Goal: Book appointment/travel/reservation

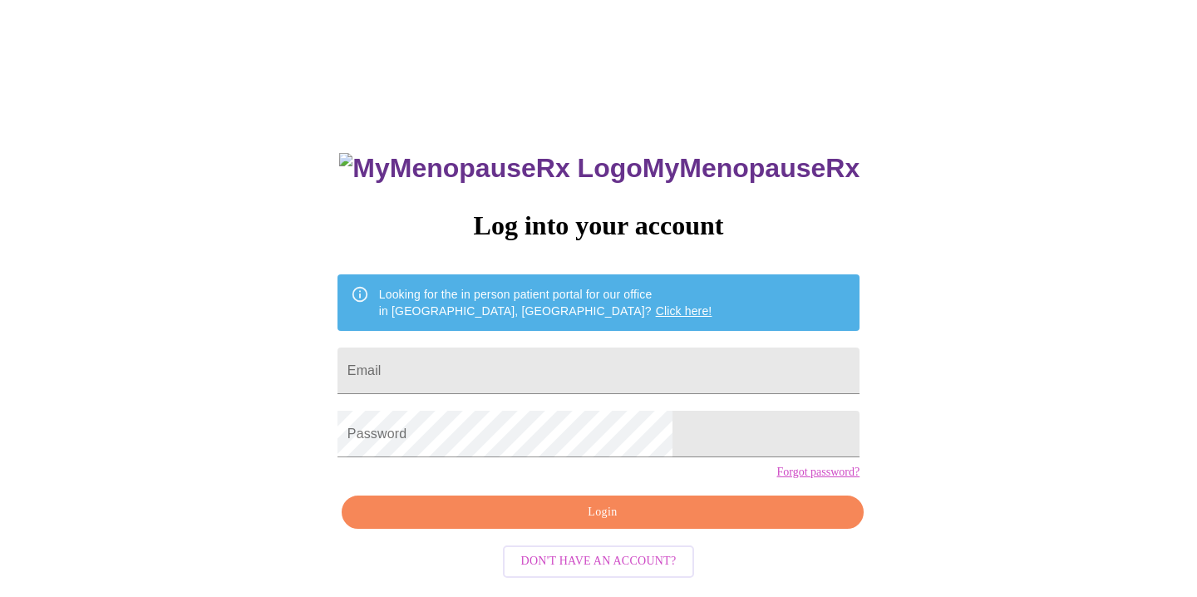
scroll to position [17, 0]
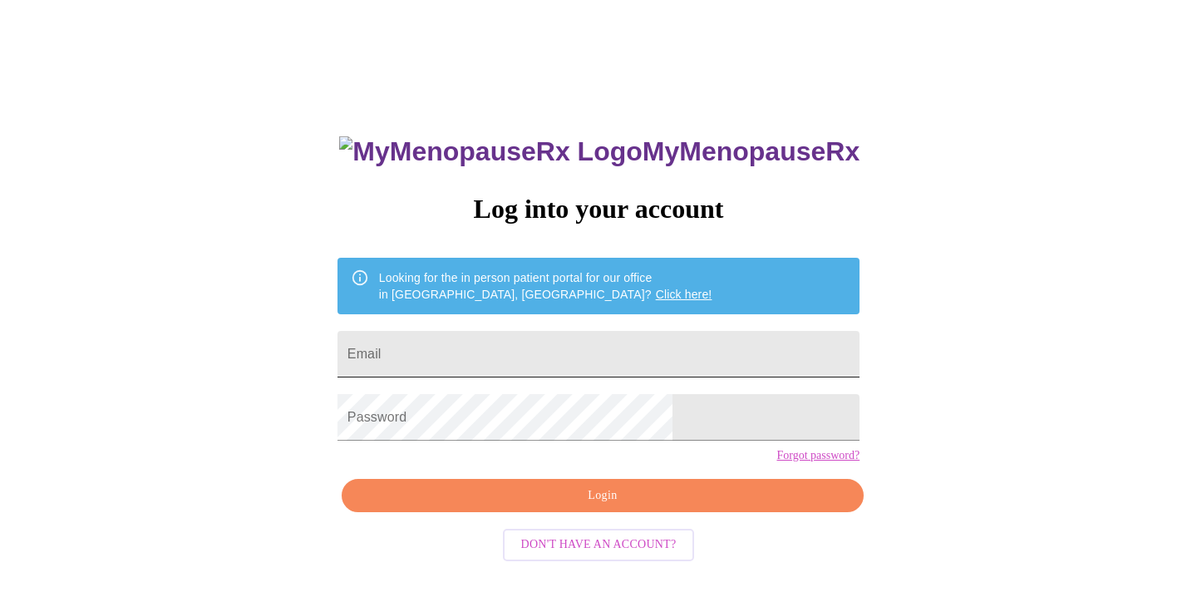
click at [504, 350] on input "Email" at bounding box center [598, 354] width 522 height 47
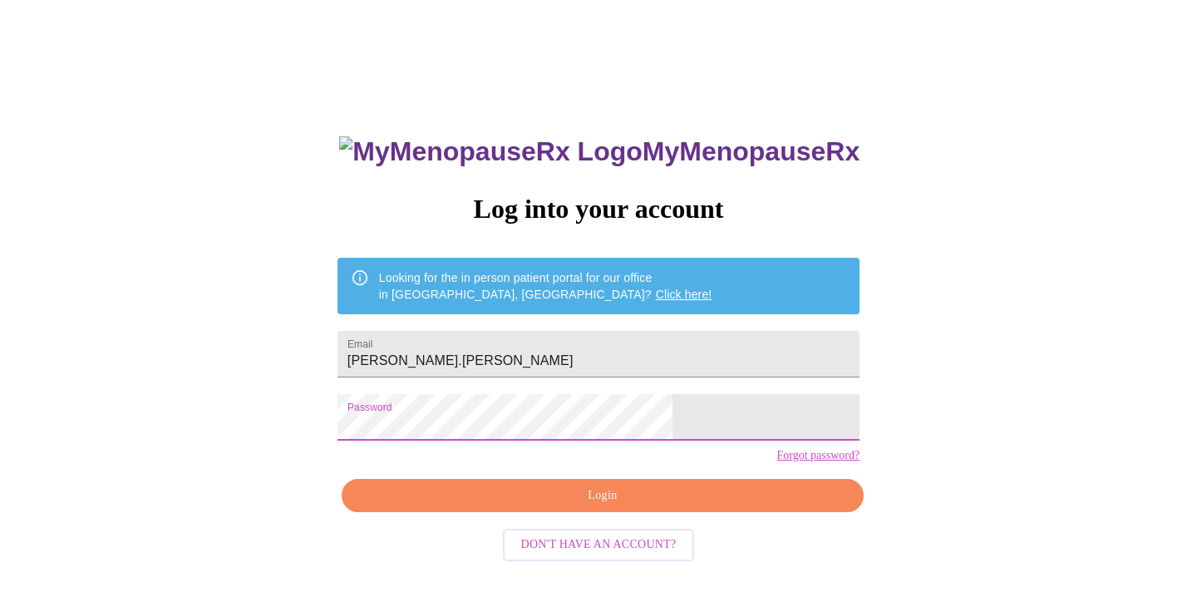
click at [610, 506] on span "Login" at bounding box center [603, 495] width 484 height 21
click at [611, 506] on span "Login" at bounding box center [603, 495] width 484 height 21
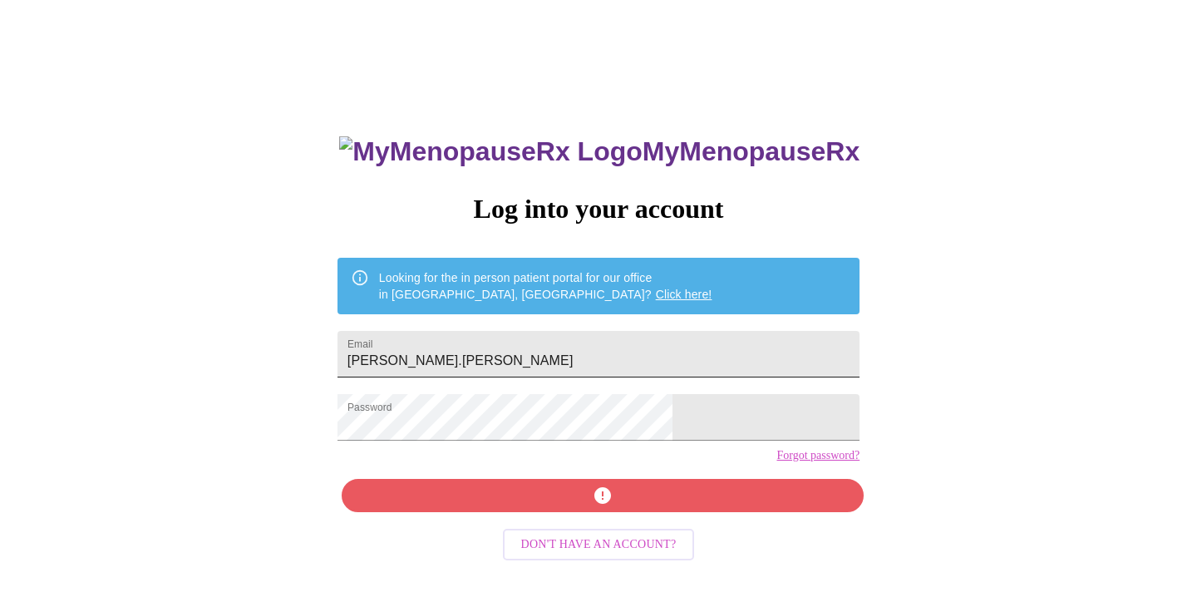
click at [549, 362] on input "[PERSON_NAME].[PERSON_NAME]" at bounding box center [598, 354] width 522 height 47
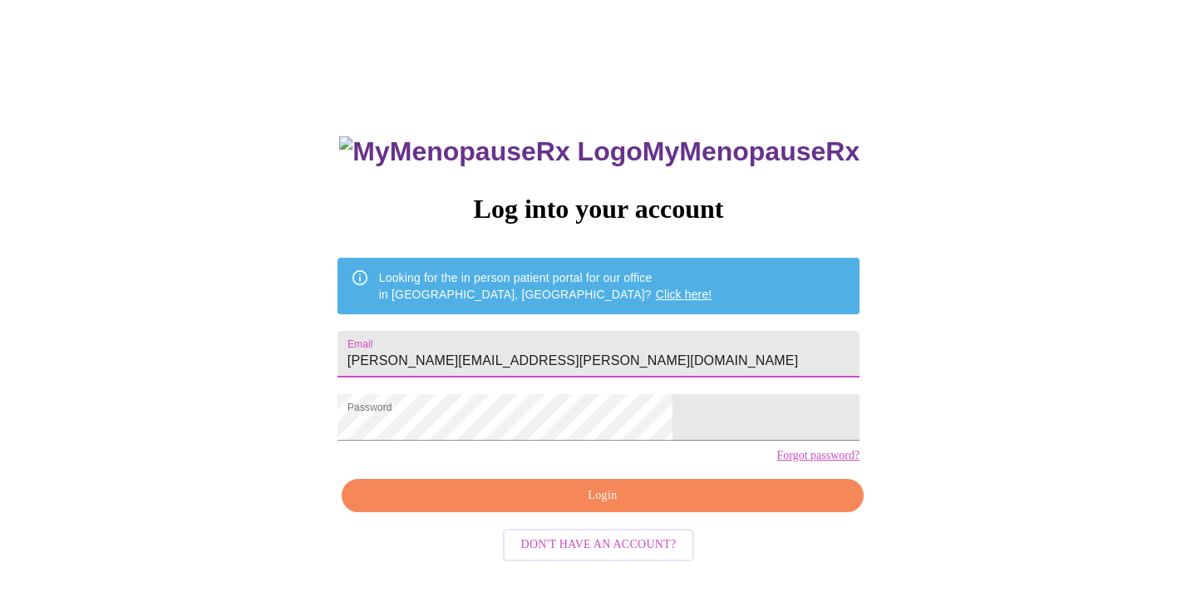
type input "[PERSON_NAME][EMAIL_ADDRESS][PERSON_NAME][DOMAIN_NAME]"
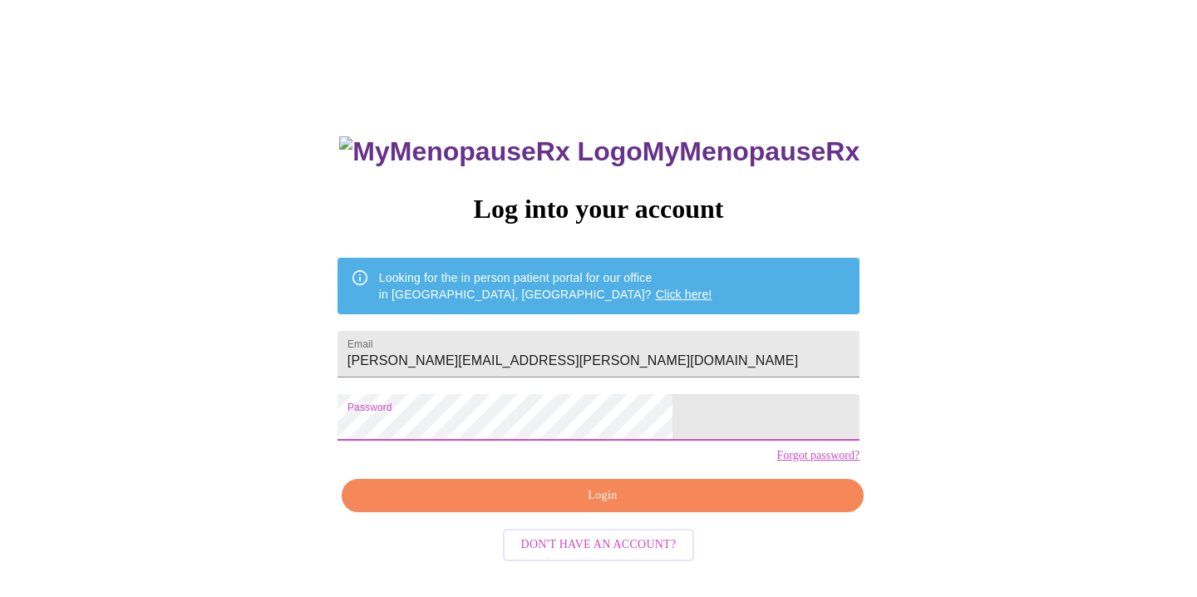
click at [607, 506] on span "Login" at bounding box center [603, 495] width 484 height 21
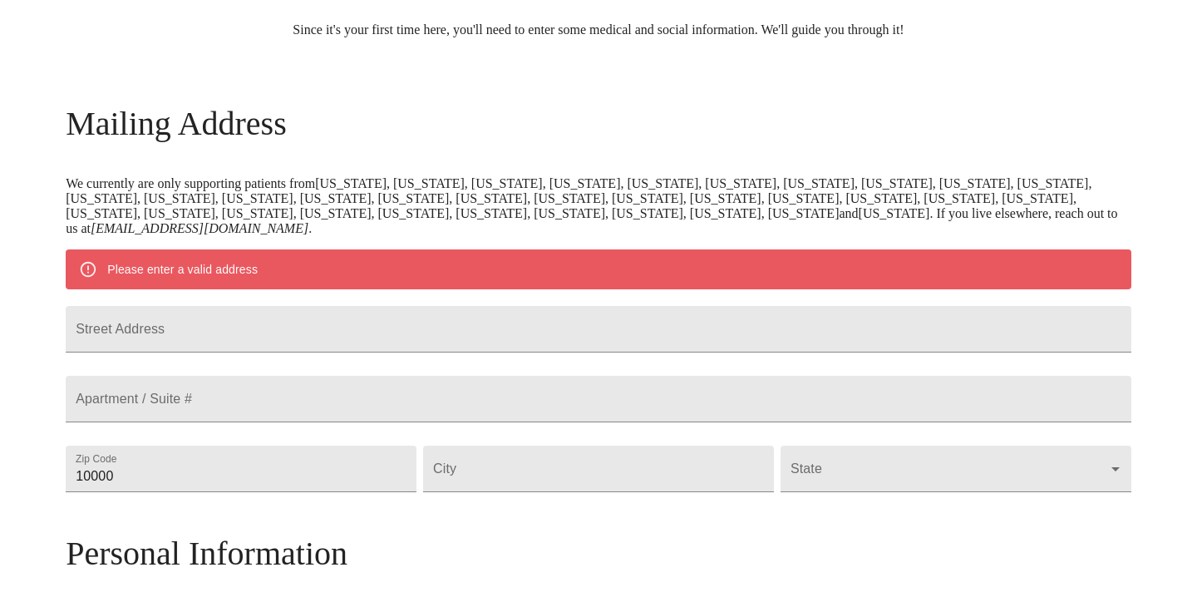
scroll to position [171, 0]
click at [268, 345] on input "Street Address" at bounding box center [598, 328] width 1065 height 47
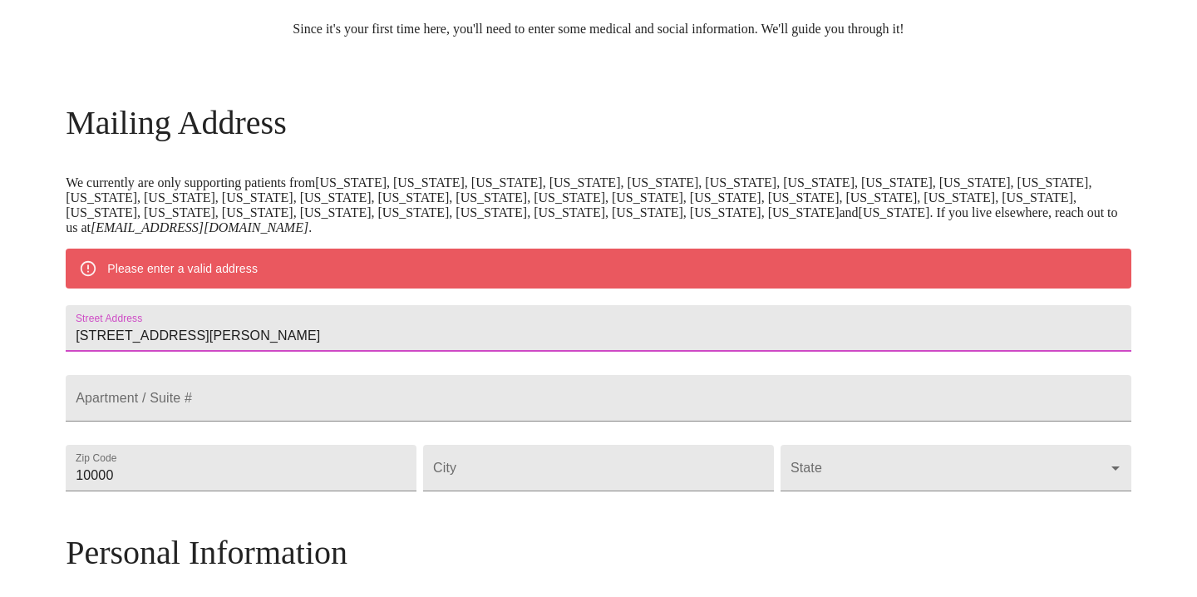
type input "[STREET_ADDRESS][PERSON_NAME]"
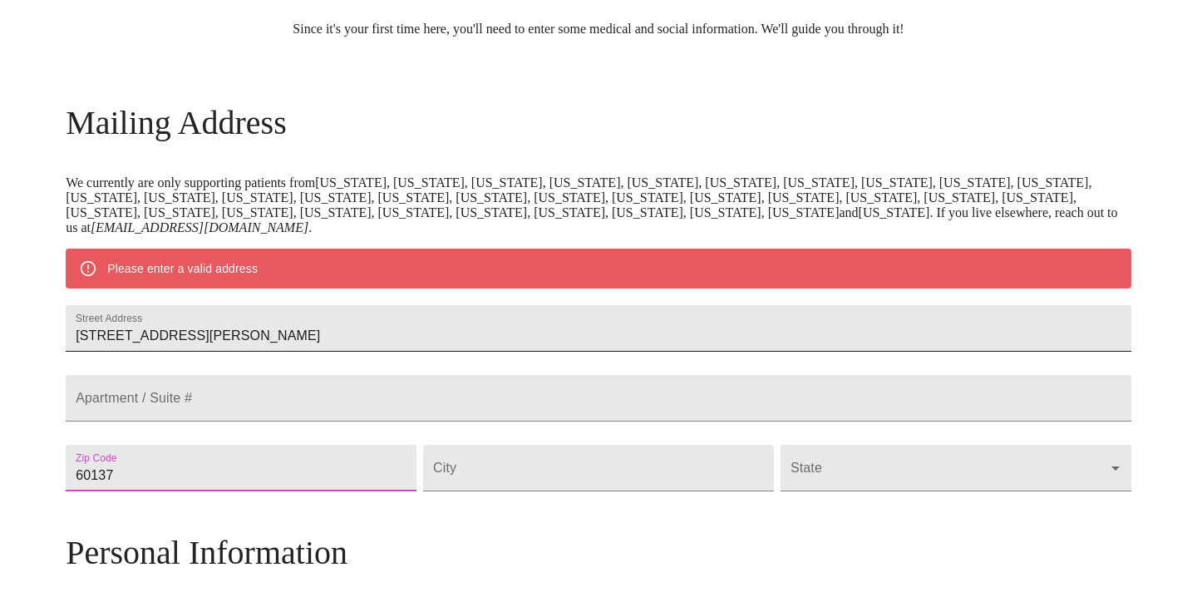
type input "60137"
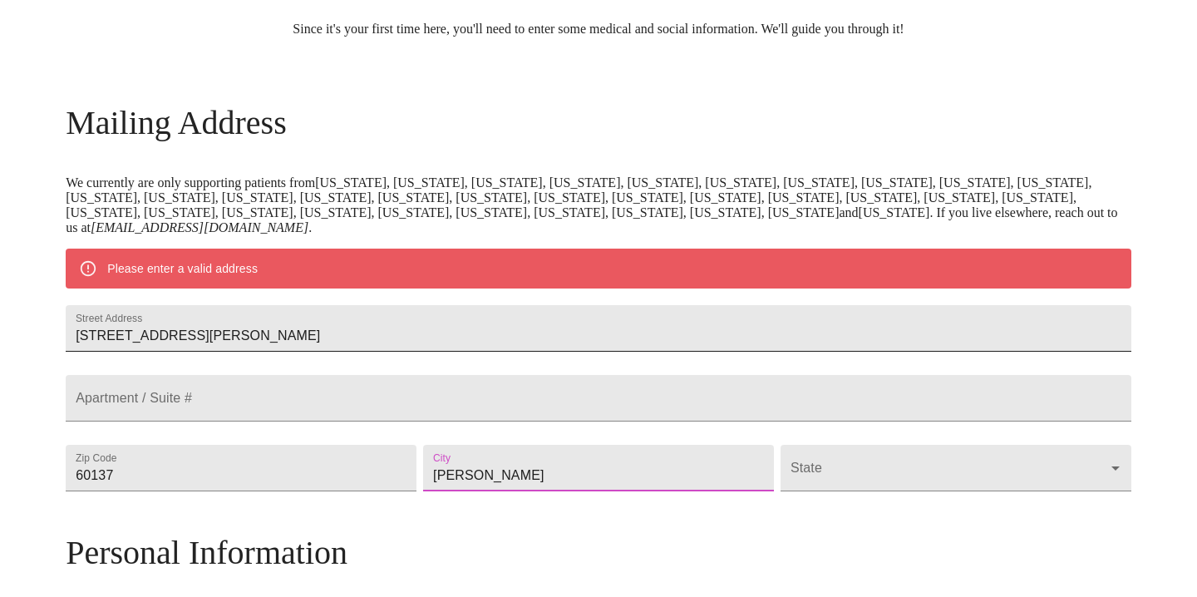
type input "[PERSON_NAME]"
click at [814, 513] on body "MyMenopauseRx Welcome to MyMenopauseRx Since it's your first time here, you'll …" at bounding box center [598, 490] width 1183 height 1311
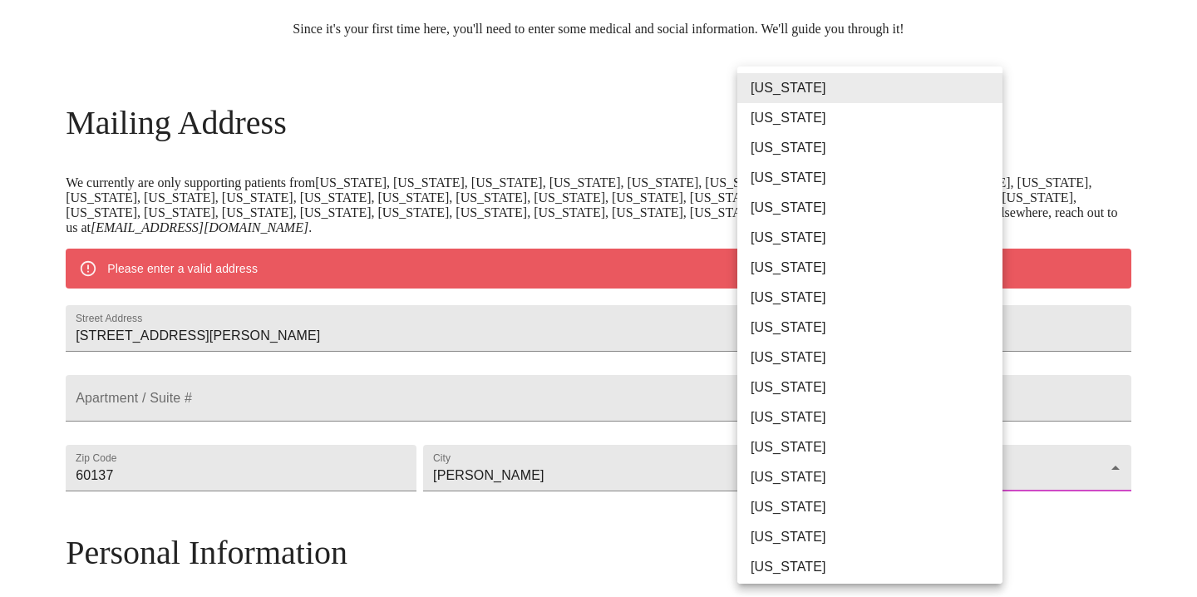
click at [800, 449] on li "[US_STATE]" at bounding box center [869, 447] width 265 height 30
type input "[US_STATE]"
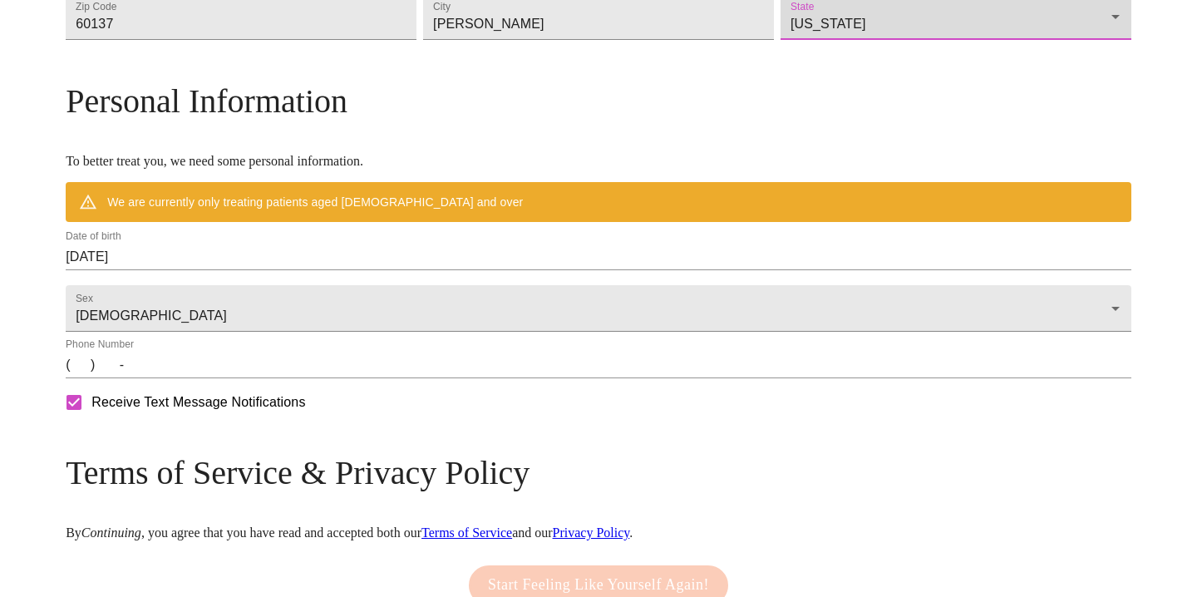
scroll to position [575, 0]
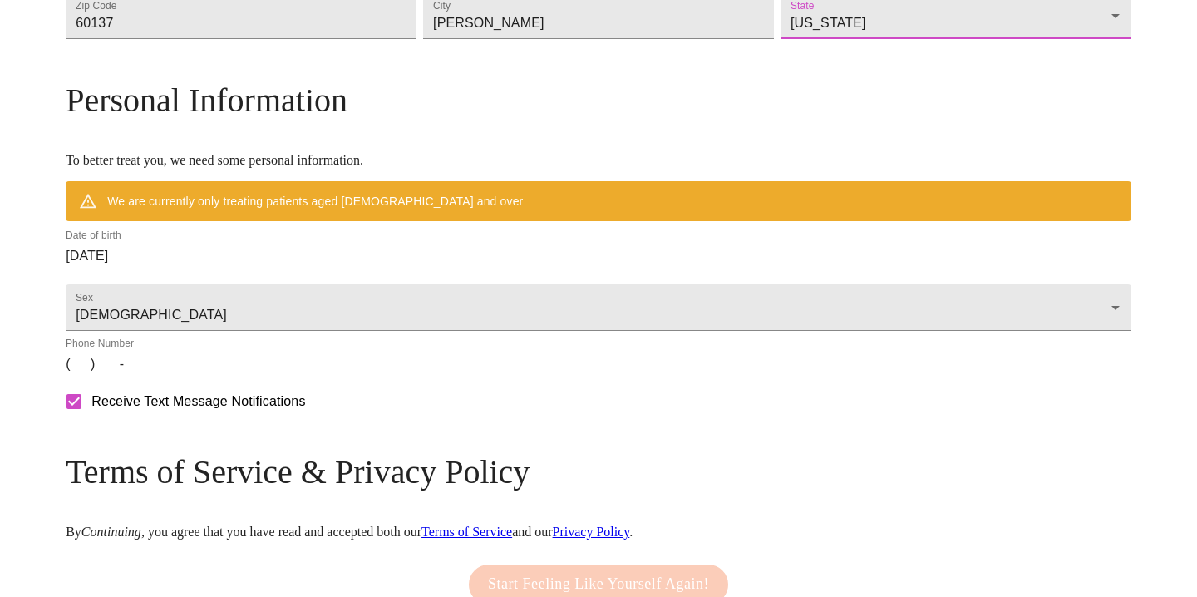
click at [247, 269] on input "[DATE]" at bounding box center [598, 256] width 1065 height 27
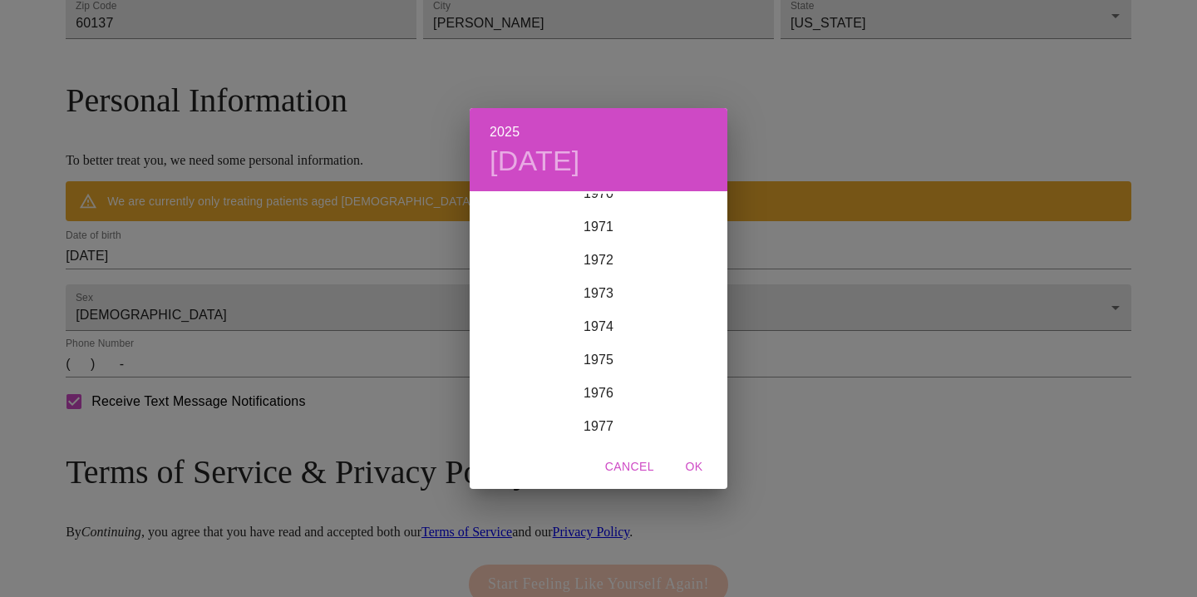
scroll to position [2378, 0]
click at [607, 258] on div "1972" at bounding box center [599, 259] width 258 height 33
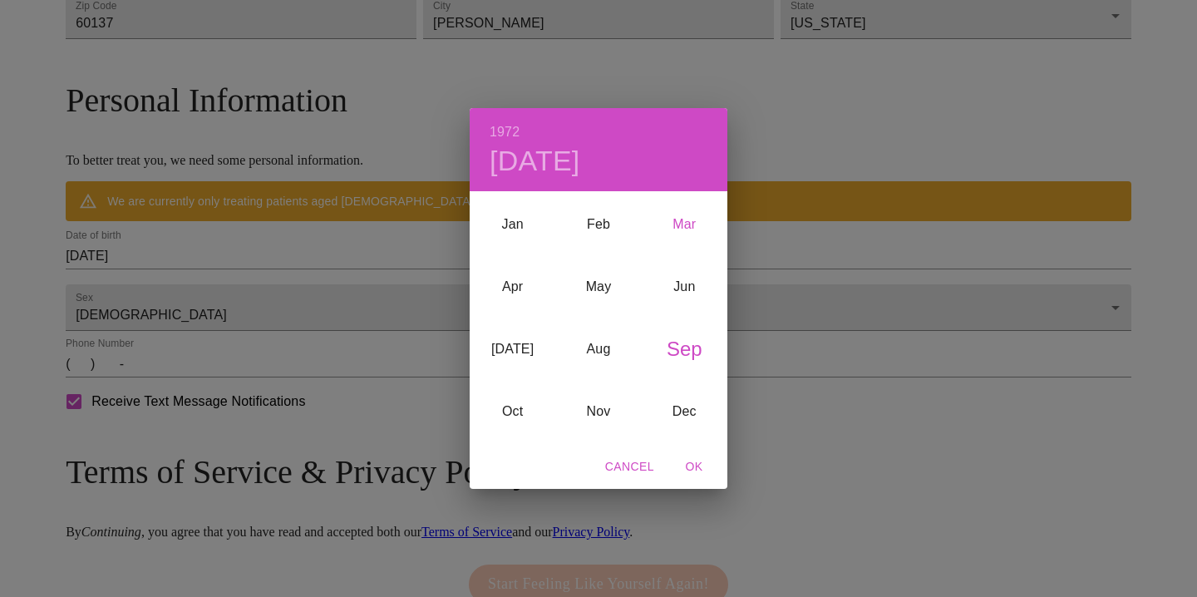
click at [681, 228] on div "Mar" at bounding box center [685, 225] width 86 height 62
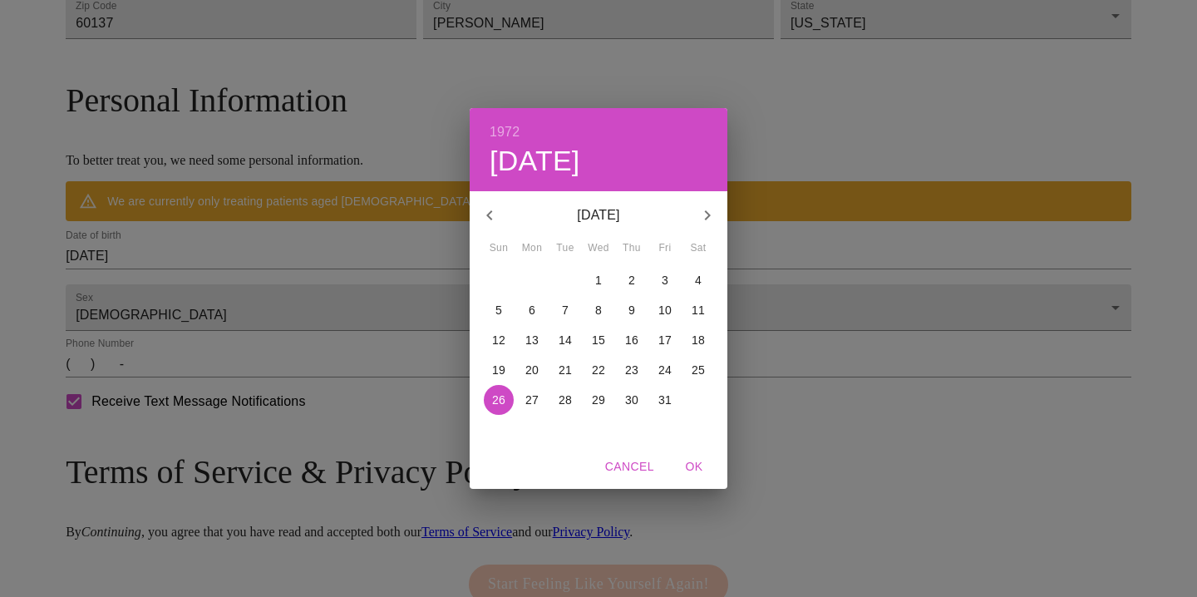
click at [563, 366] on p "21" at bounding box center [564, 370] width 13 height 17
click at [694, 468] on span "OK" at bounding box center [694, 466] width 40 height 21
type input "[DATE]"
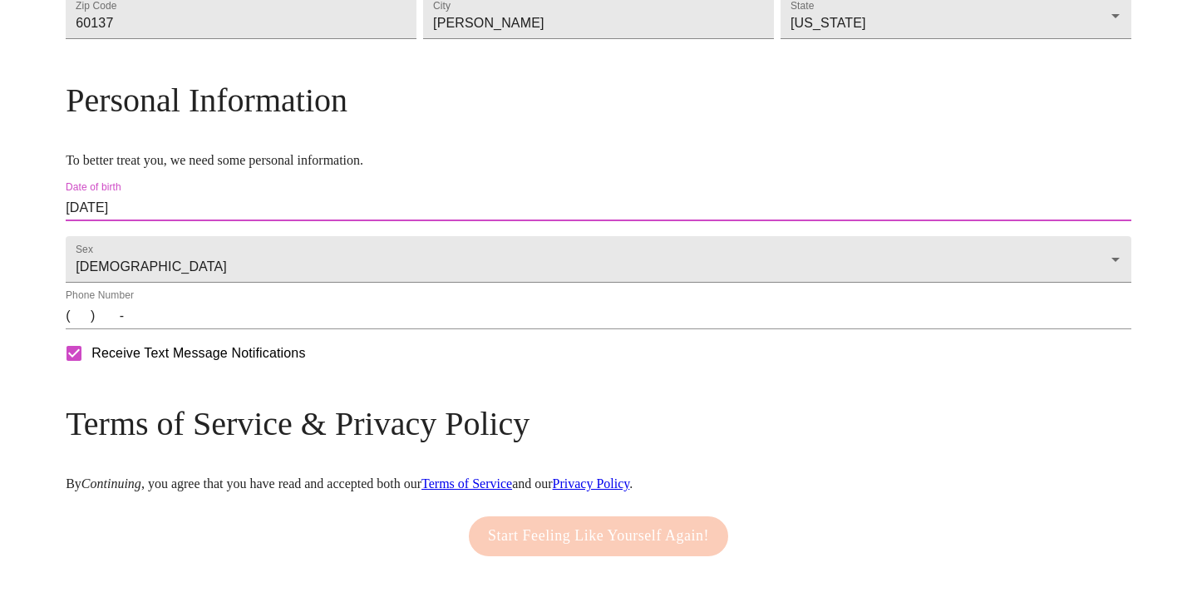
click at [211, 329] on input "(   )    -" at bounding box center [598, 316] width 1065 height 27
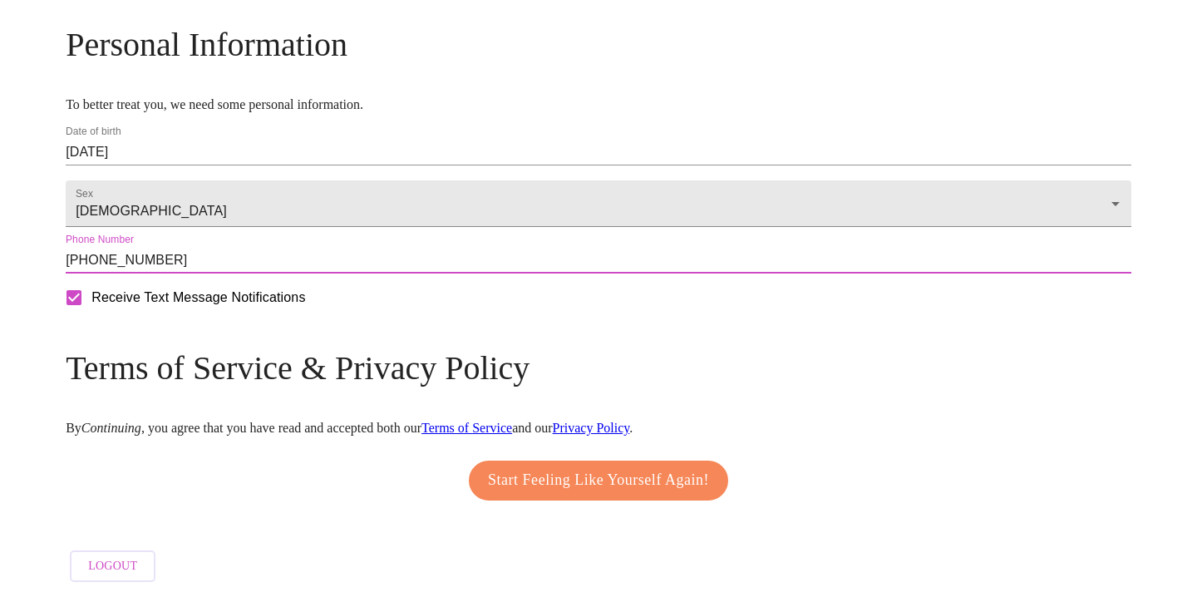
scroll to position [681, 0]
type input "[PHONE_NUMBER]"
click at [597, 471] on span "Start Feeling Like Yourself Again!" at bounding box center [598, 480] width 221 height 27
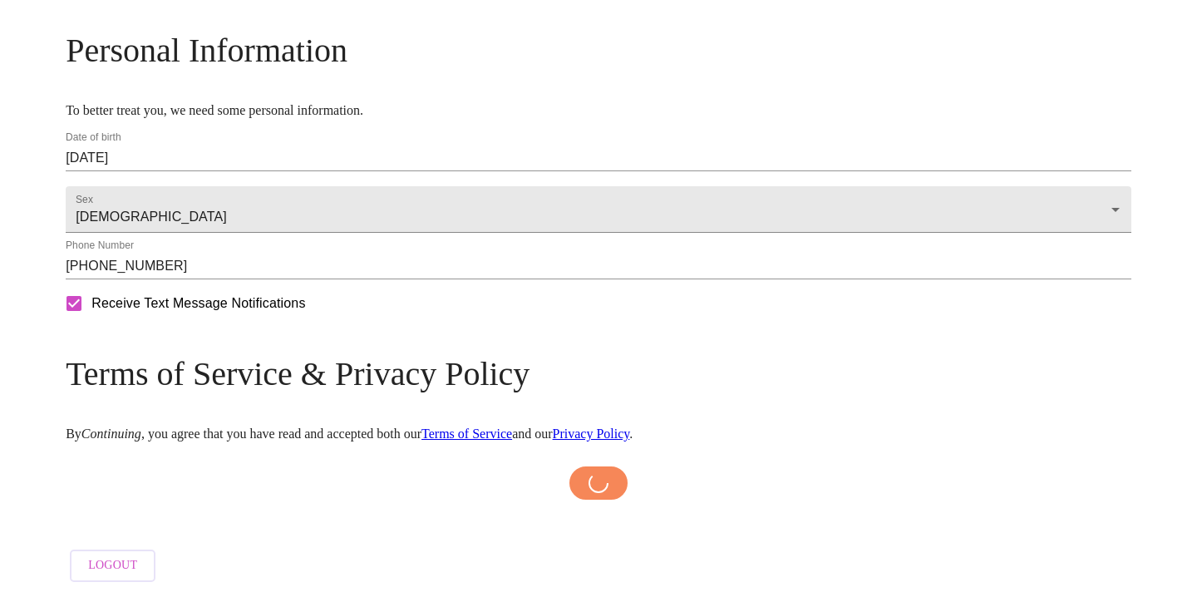
scroll to position [674, 0]
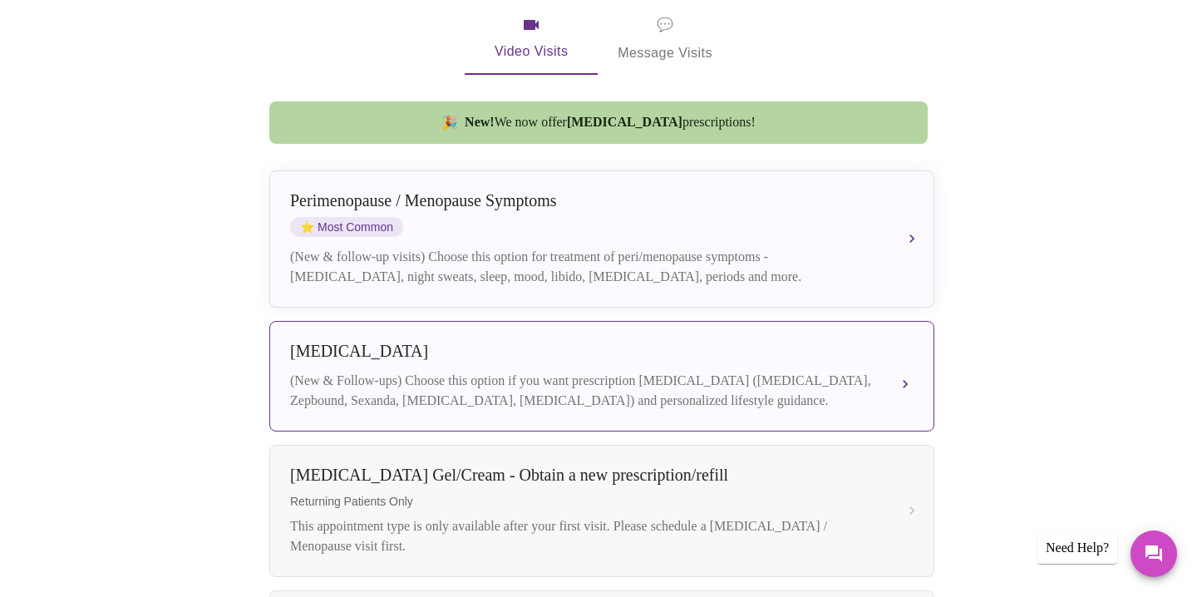
scroll to position [339, 0]
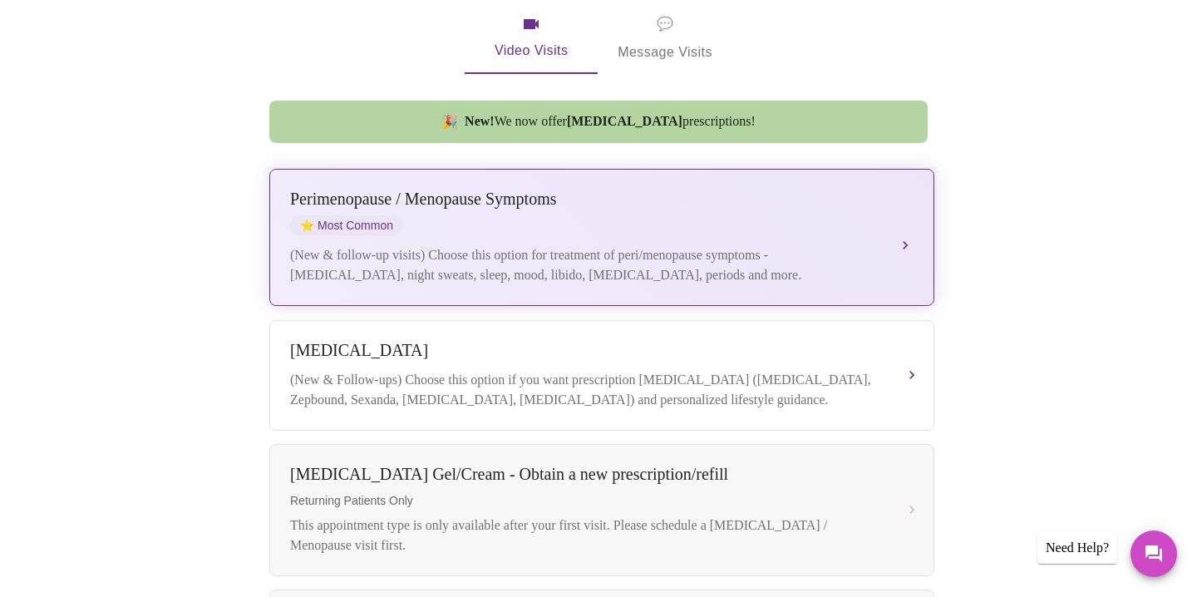
click at [529, 219] on div "[MEDICAL_DATA] / Menopause Symptoms ⭐ Most Common (New & follow-up visits) Choo…" at bounding box center [601, 237] width 623 height 96
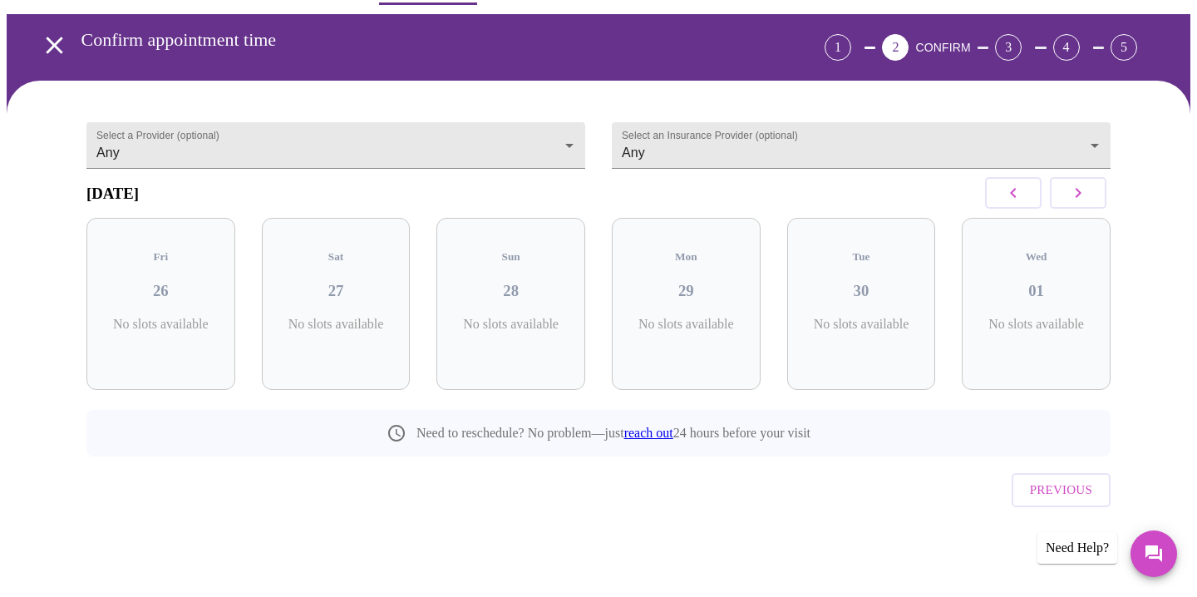
scroll to position [28, 0]
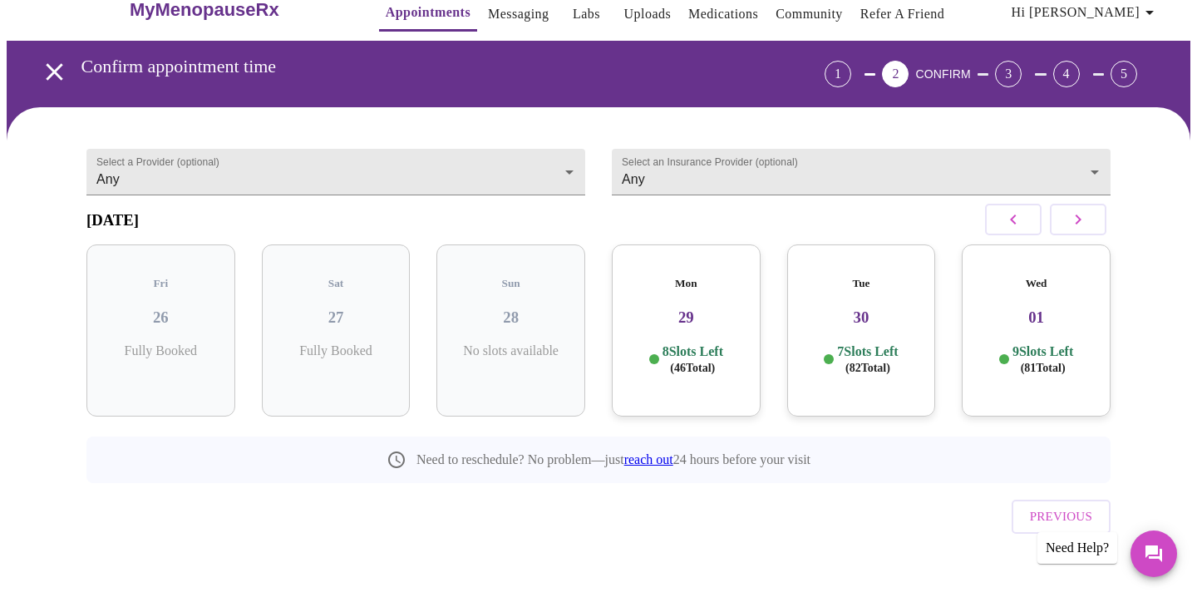
click at [1091, 229] on button "button" at bounding box center [1078, 220] width 57 height 32
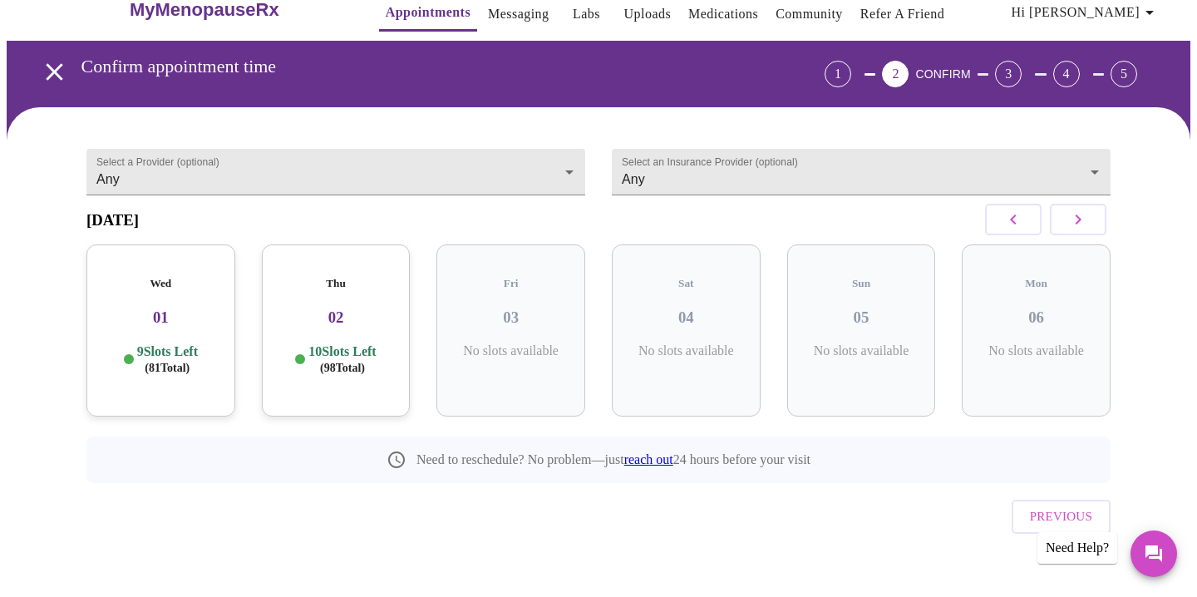
click at [1091, 229] on button "button" at bounding box center [1078, 220] width 57 height 32
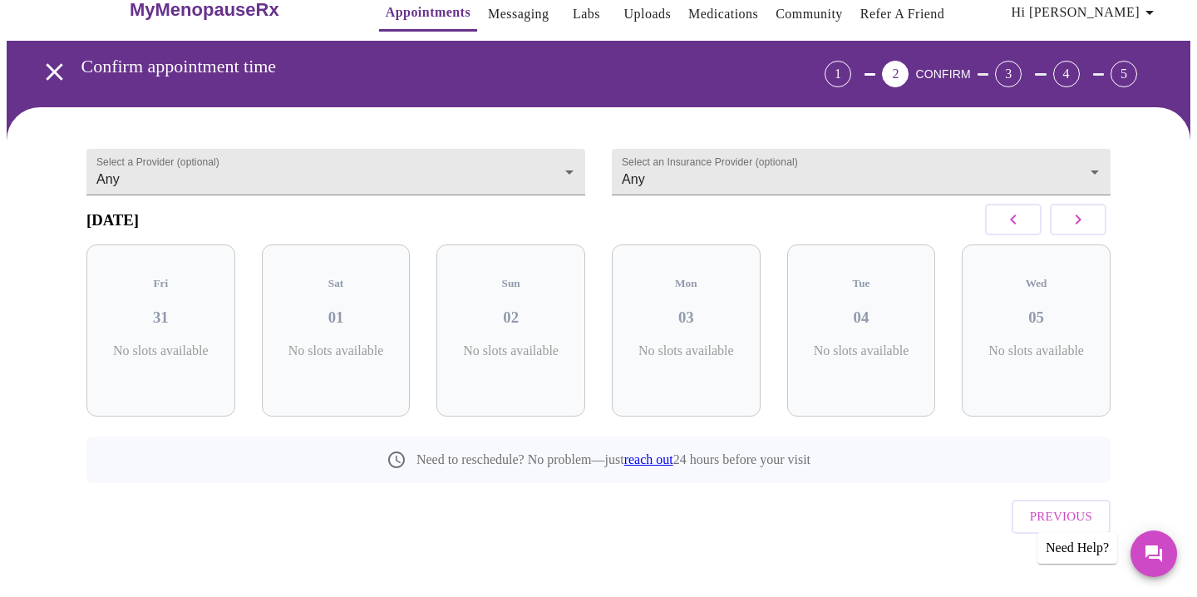
click at [1091, 229] on button "button" at bounding box center [1078, 220] width 57 height 32
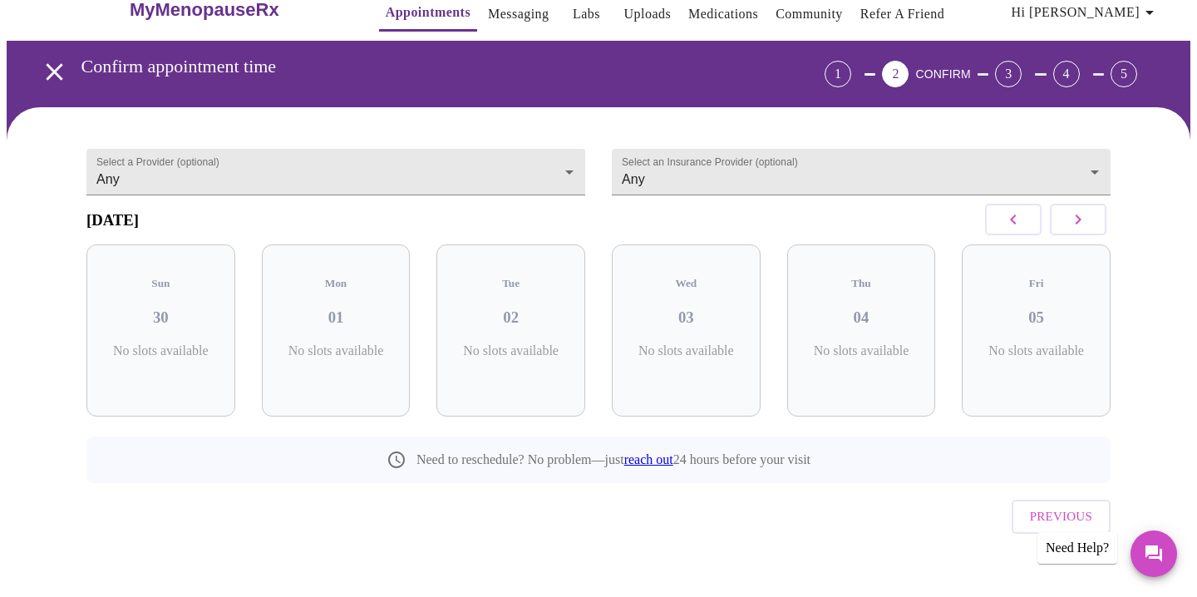
click at [1091, 229] on button "button" at bounding box center [1078, 220] width 57 height 32
click at [1021, 222] on icon "button" at bounding box center [1013, 219] width 20 height 20
click at [520, 317] on h3 "08" at bounding box center [511, 317] width 122 height 18
click at [515, 310] on h3 "08" at bounding box center [511, 317] width 122 height 18
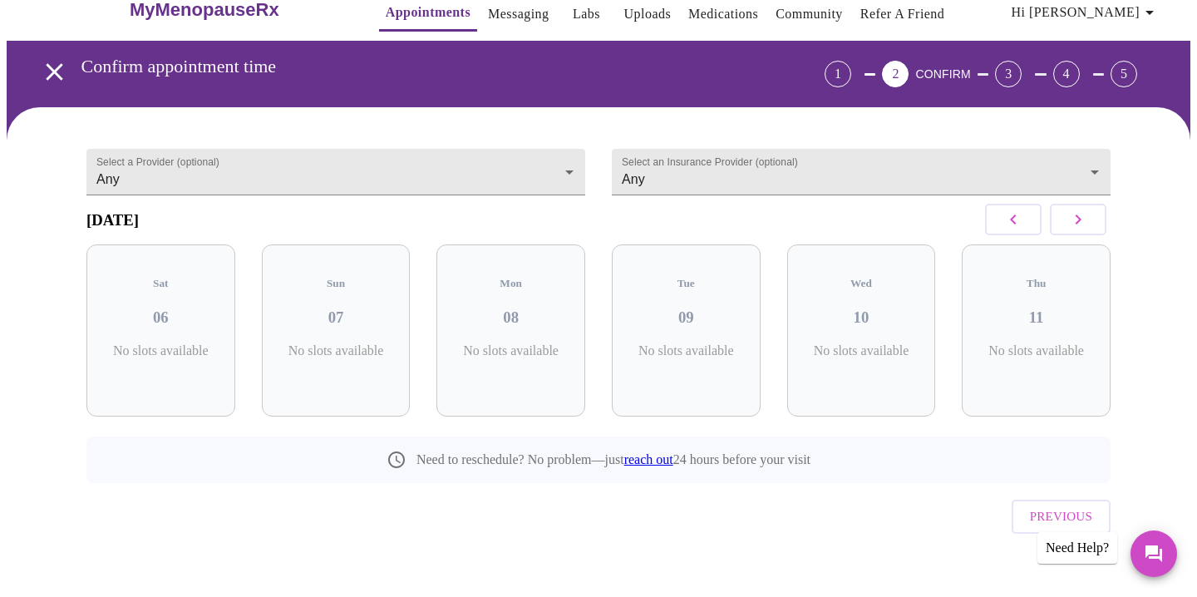
click at [1081, 223] on icon "button" at bounding box center [1078, 219] width 20 height 20
click at [1016, 224] on icon "button" at bounding box center [1013, 219] width 20 height 20
click at [514, 323] on div "Mon 08 12 Slots Left ( 91 Total)" at bounding box center [510, 330] width 149 height 172
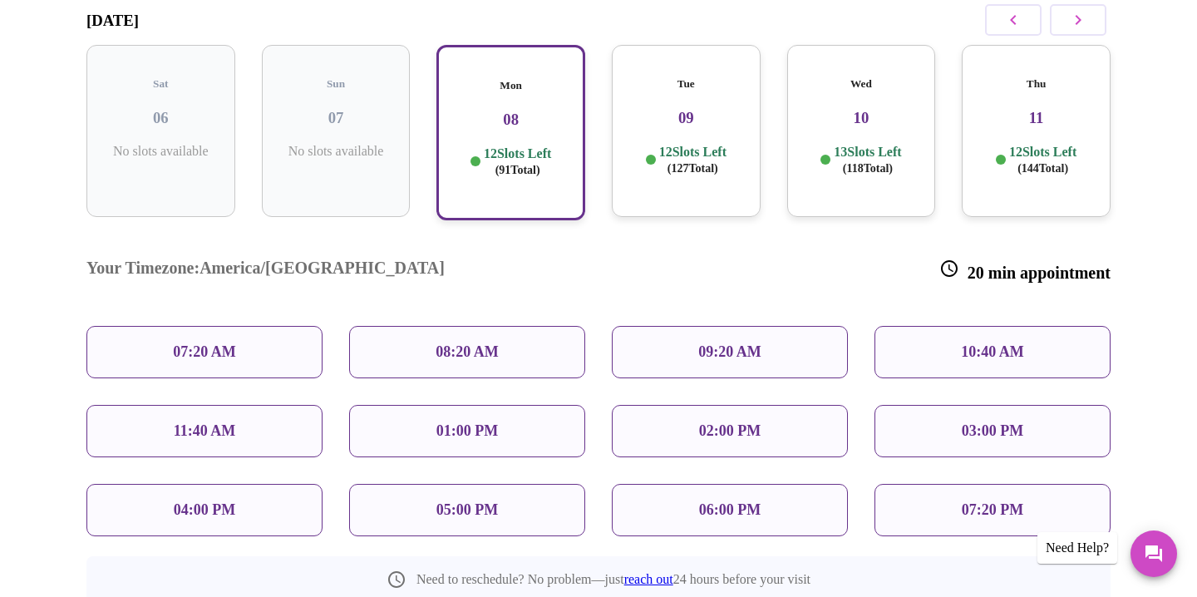
scroll to position [230, 0]
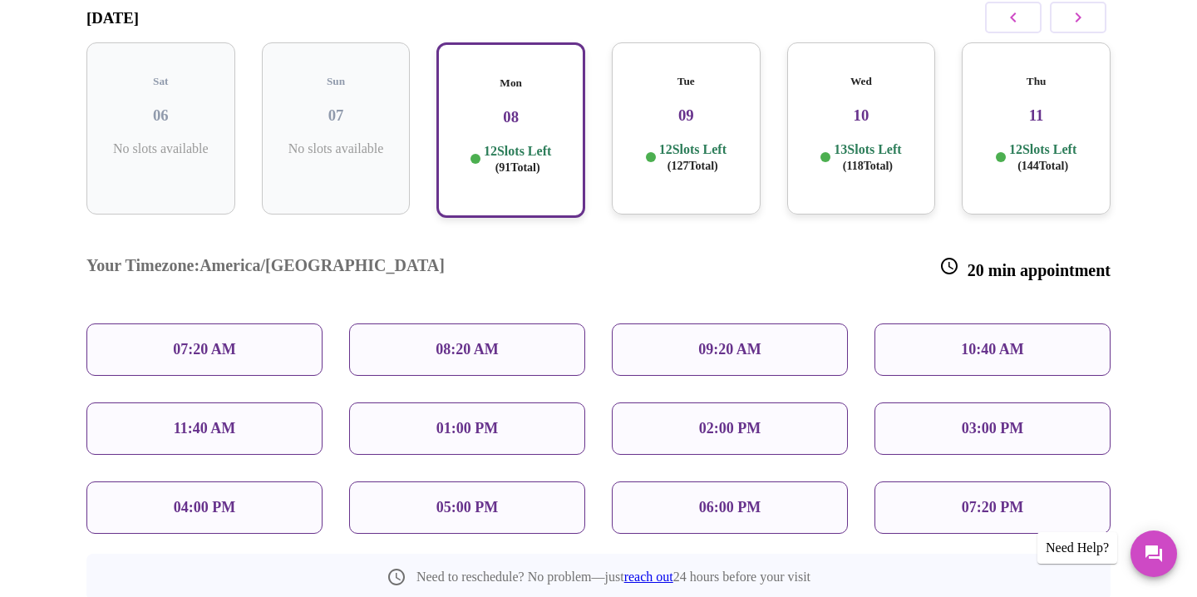
click at [1000, 341] on p "10:40 AM" at bounding box center [992, 349] width 63 height 17
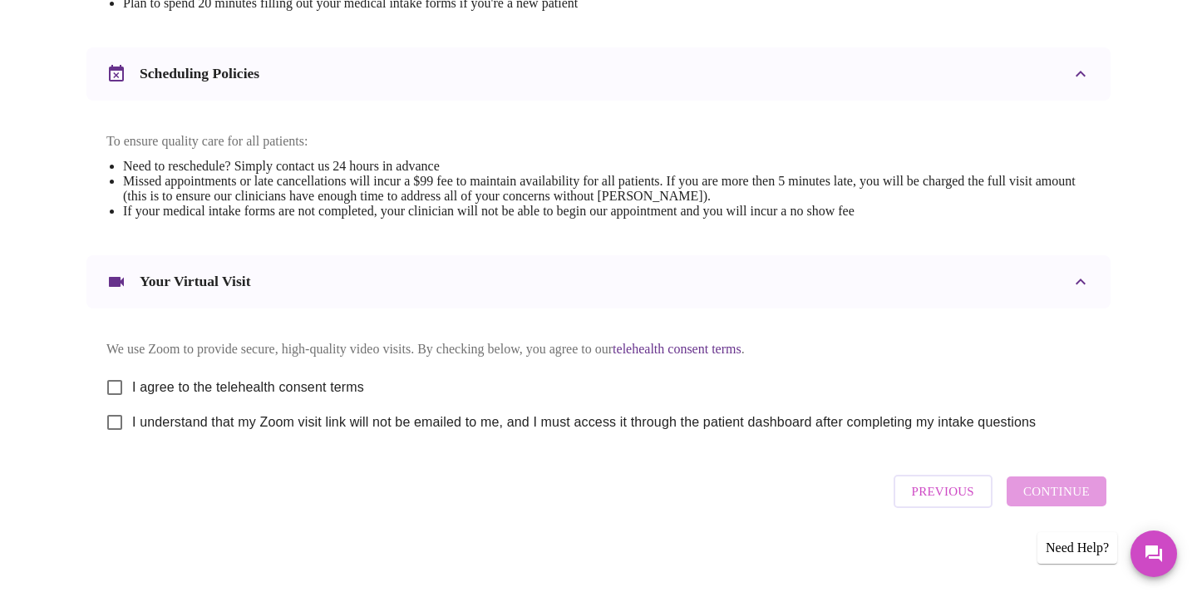
scroll to position [608, 0]
click at [116, 381] on input "I agree to the telehealth consent terms" at bounding box center [114, 386] width 35 height 35
checkbox input "true"
click at [119, 424] on input "I understand that my Zoom visit link will not be emailed to me, and I must acce…" at bounding box center [114, 421] width 35 height 35
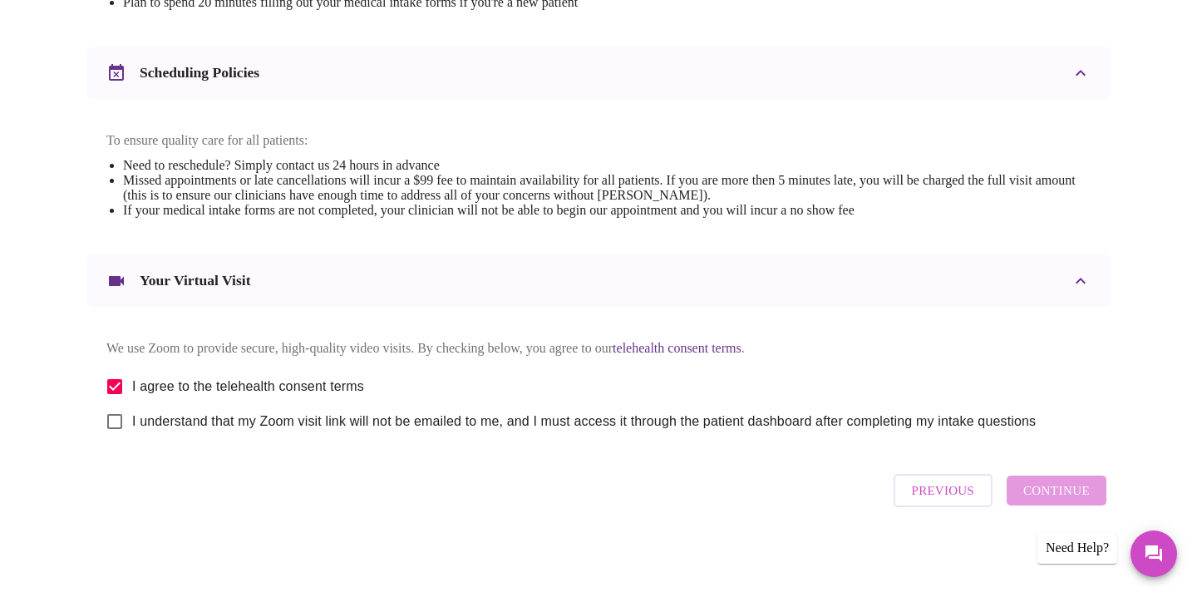
checkbox input "true"
click at [1058, 496] on span "Continue" at bounding box center [1056, 491] width 66 height 22
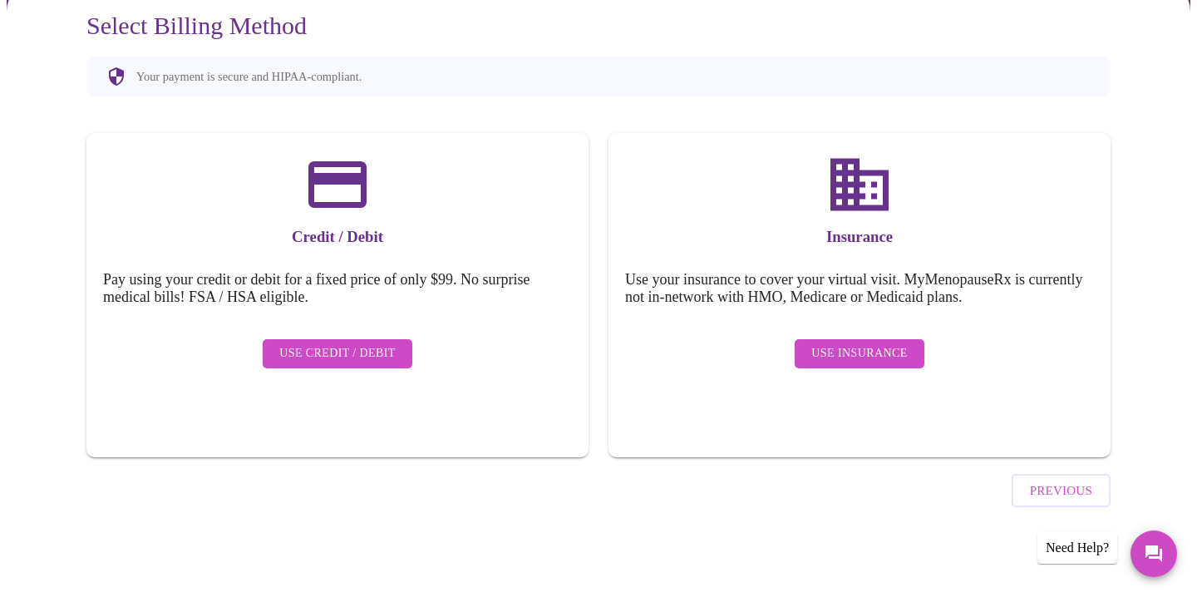
scroll to position [111, 0]
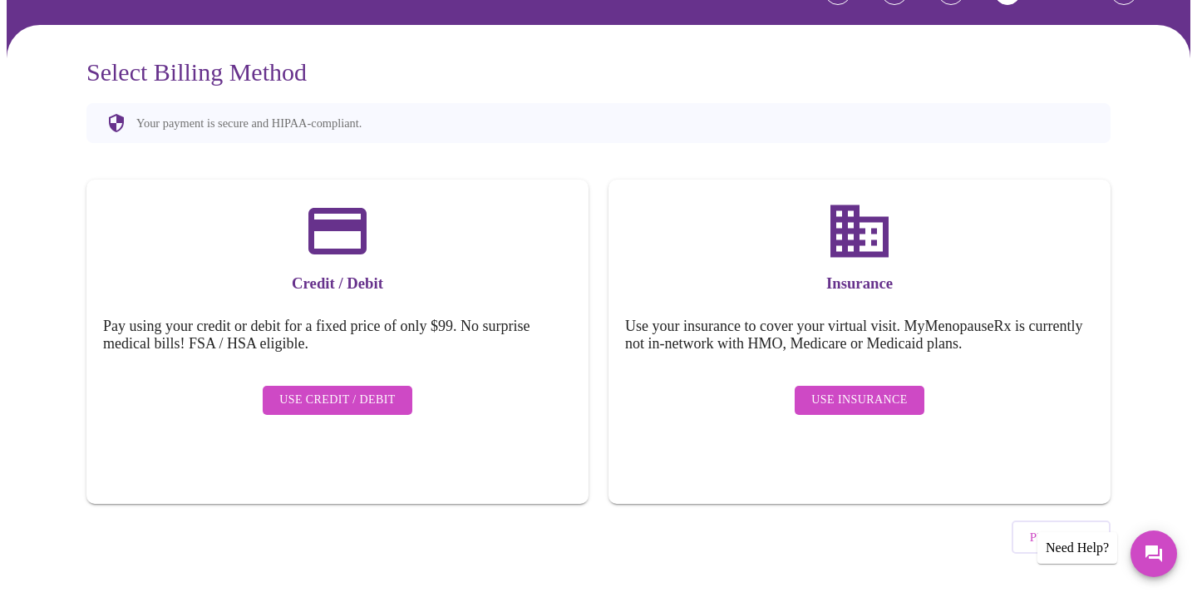
click at [354, 390] on span "Use Credit / Debit" at bounding box center [337, 400] width 116 height 21
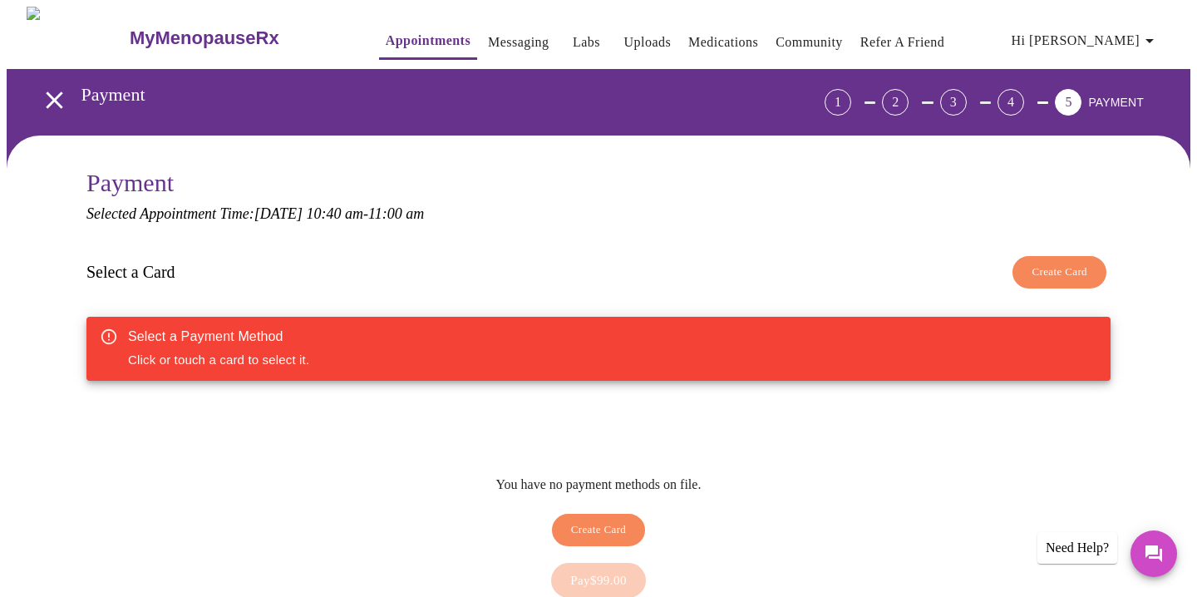
scroll to position [125, 0]
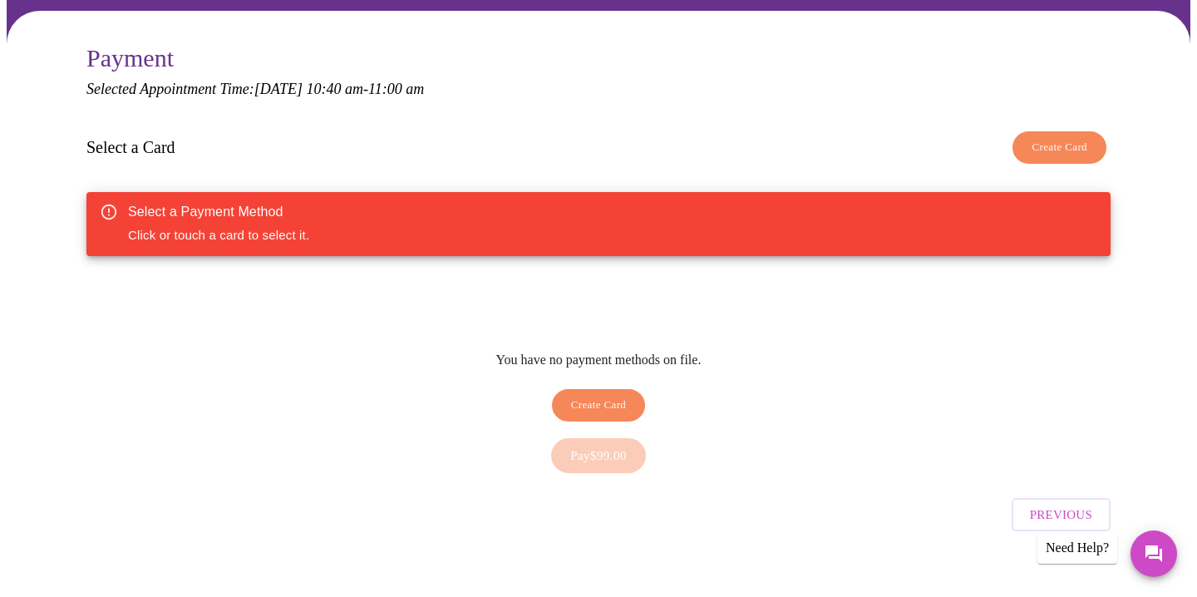
click at [600, 396] on span "Create Card" at bounding box center [599, 405] width 56 height 19
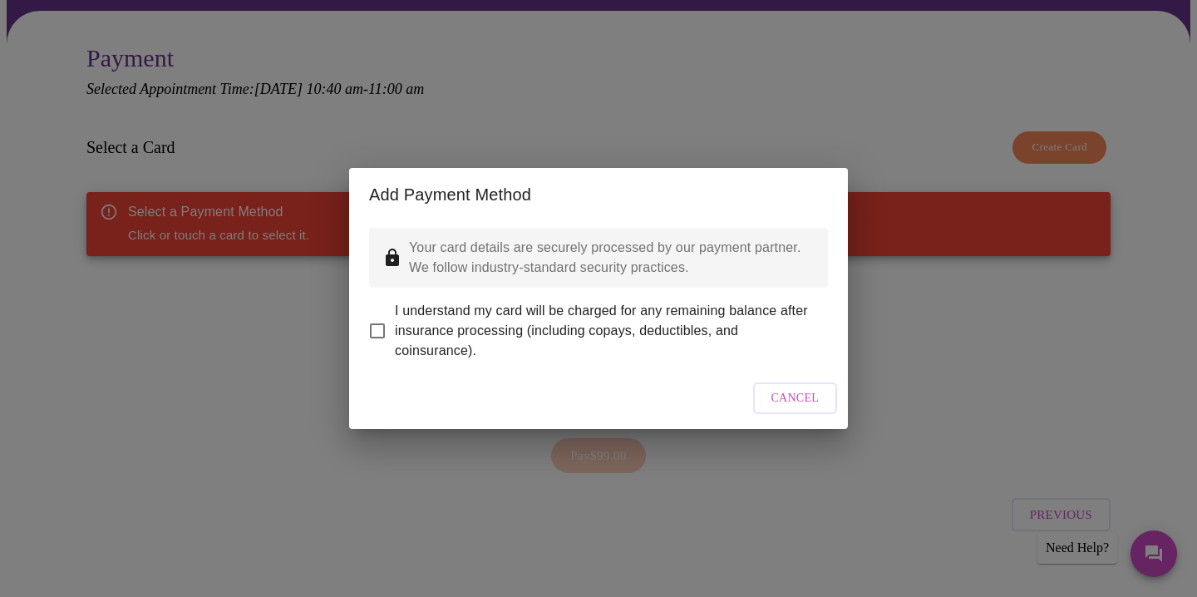
click at [376, 325] on input "I understand my card will be charged for any remaining balance after insurance …" at bounding box center [377, 330] width 35 height 35
checkbox input "true"
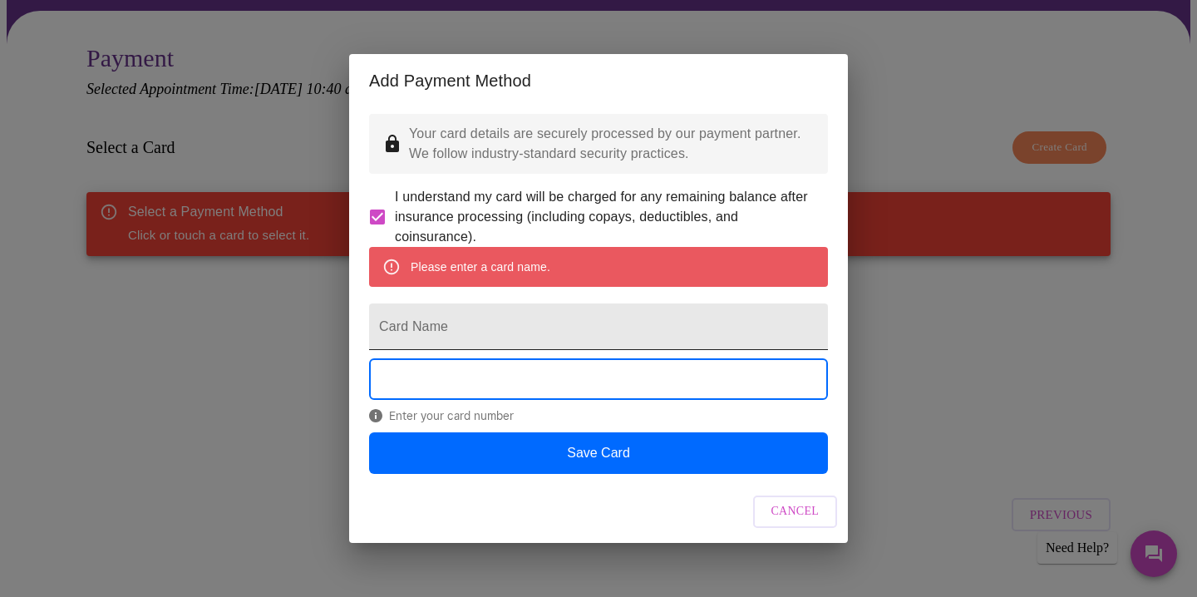
click at [426, 328] on input "Card Name" at bounding box center [598, 326] width 459 height 47
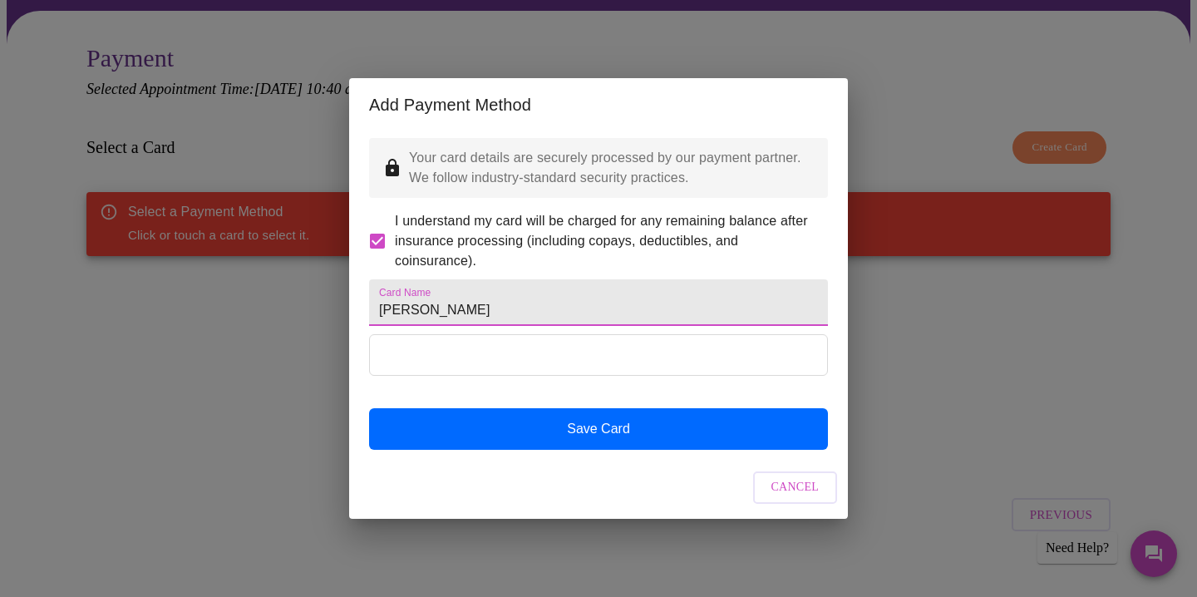
type input "[PERSON_NAME]"
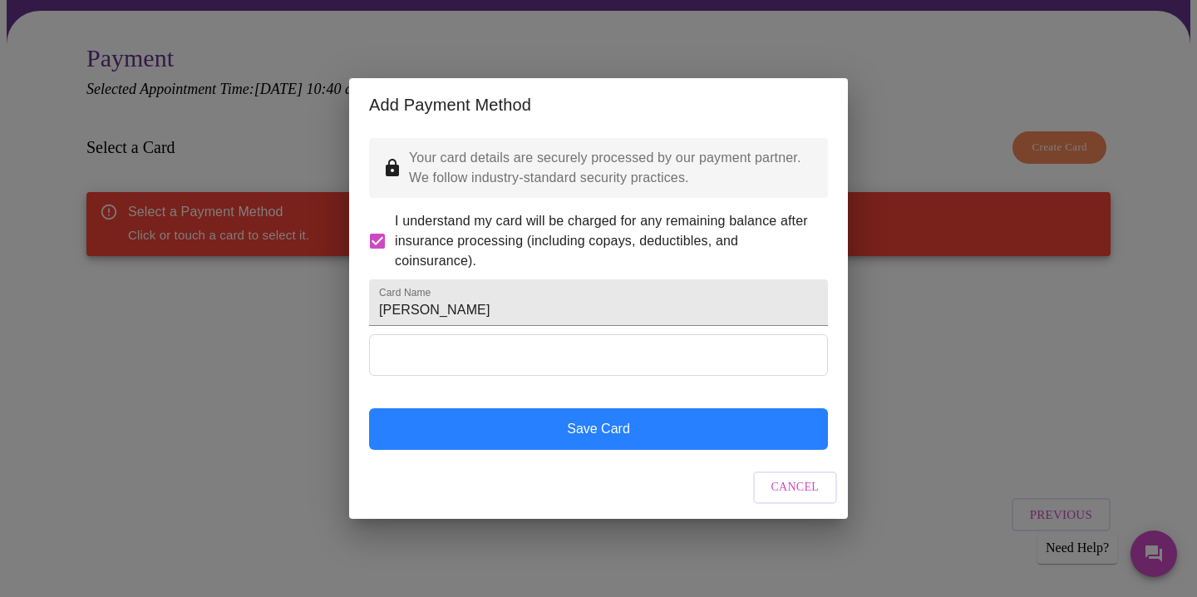
click at [608, 450] on button "Save Card" at bounding box center [598, 429] width 459 height 42
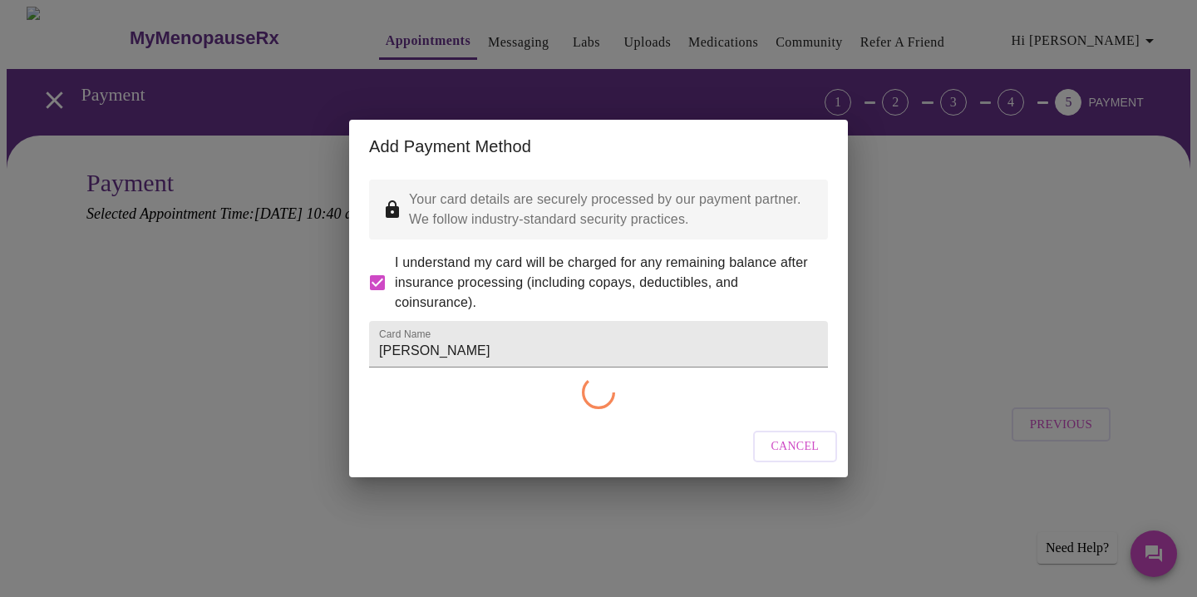
scroll to position [0, 0]
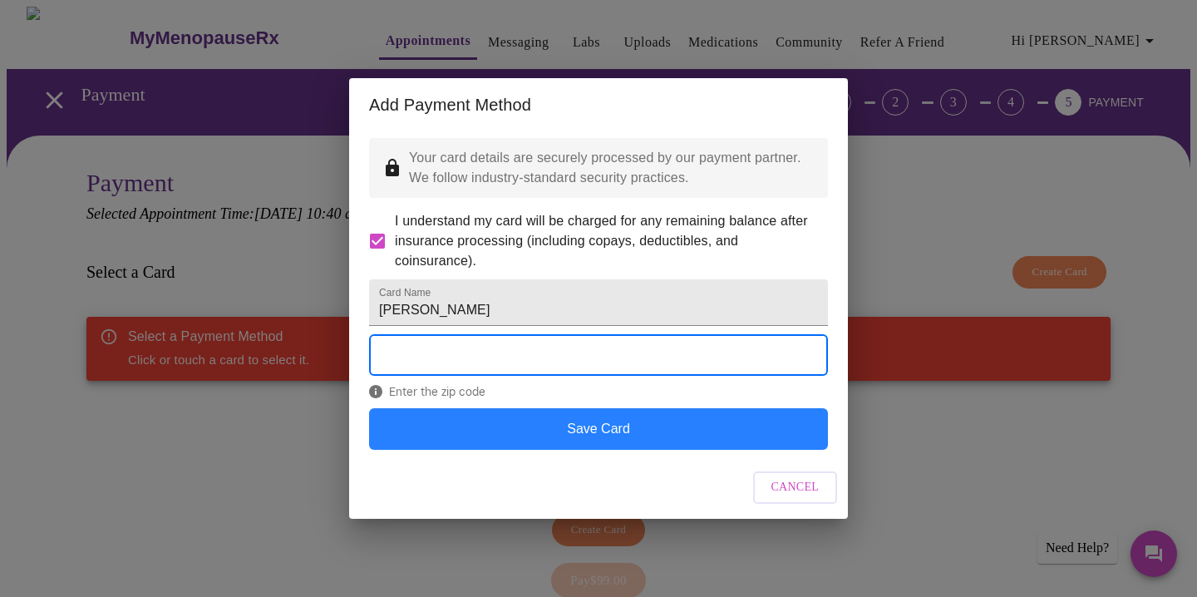
click at [615, 450] on button "Save Card" at bounding box center [598, 429] width 459 height 42
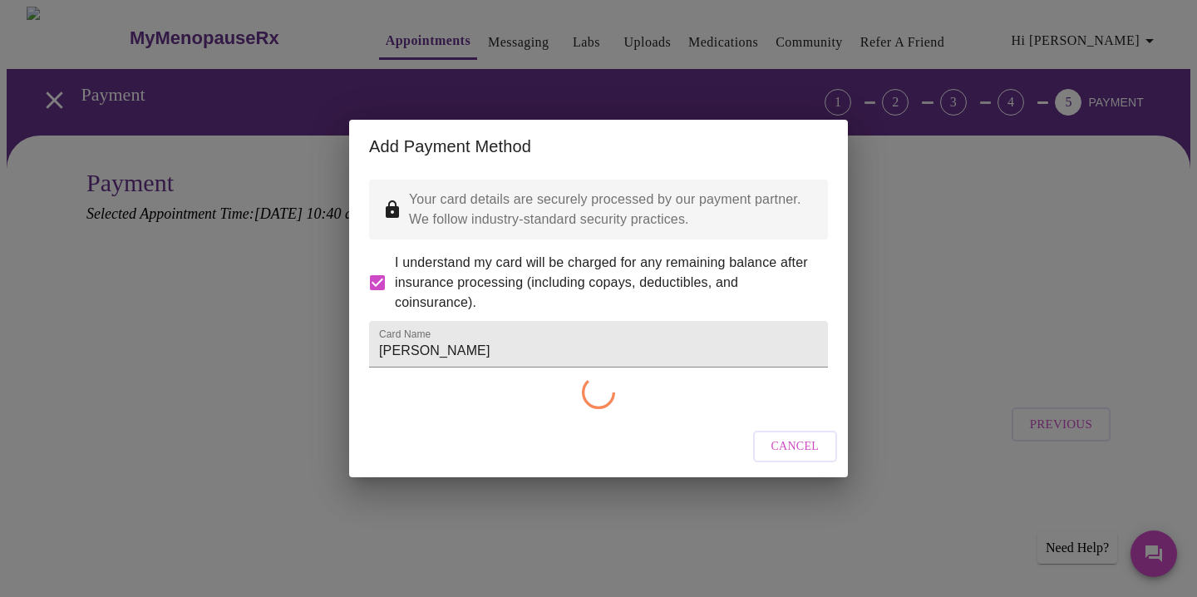
checkbox input "false"
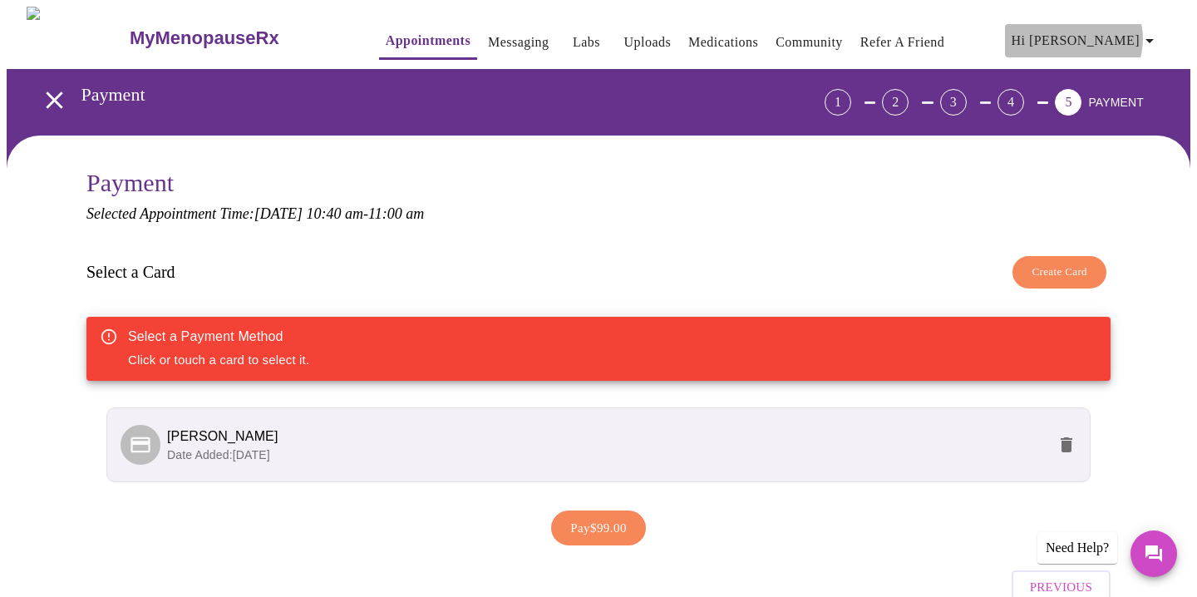
click at [1152, 39] on icon "button" at bounding box center [1149, 41] width 8 height 4
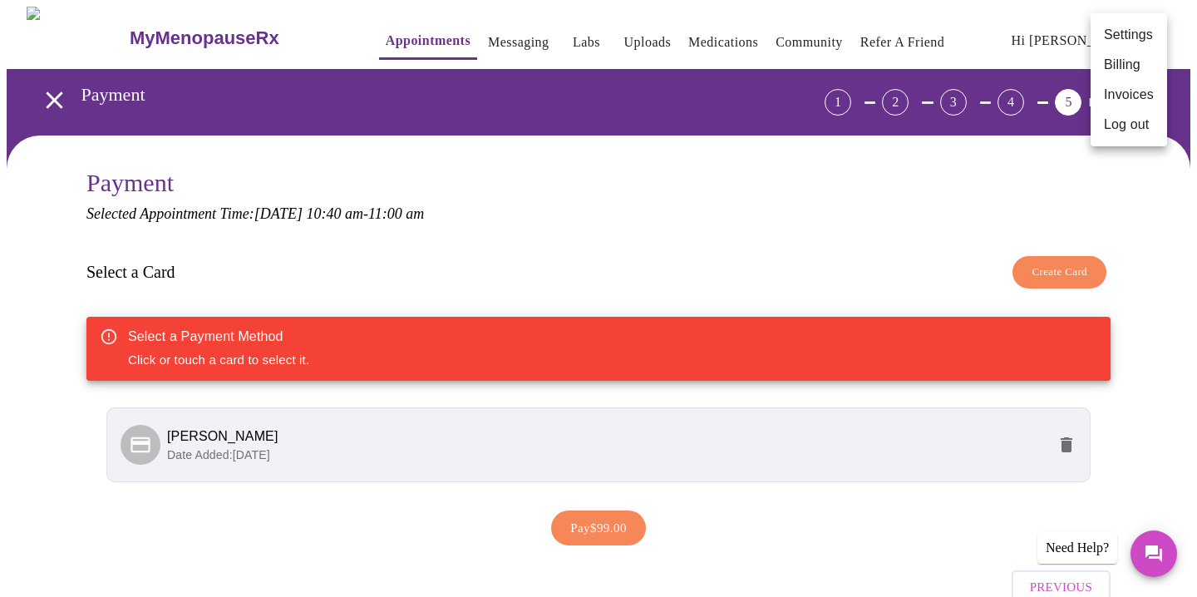
click at [1125, 68] on li "Billing" at bounding box center [1128, 65] width 76 height 30
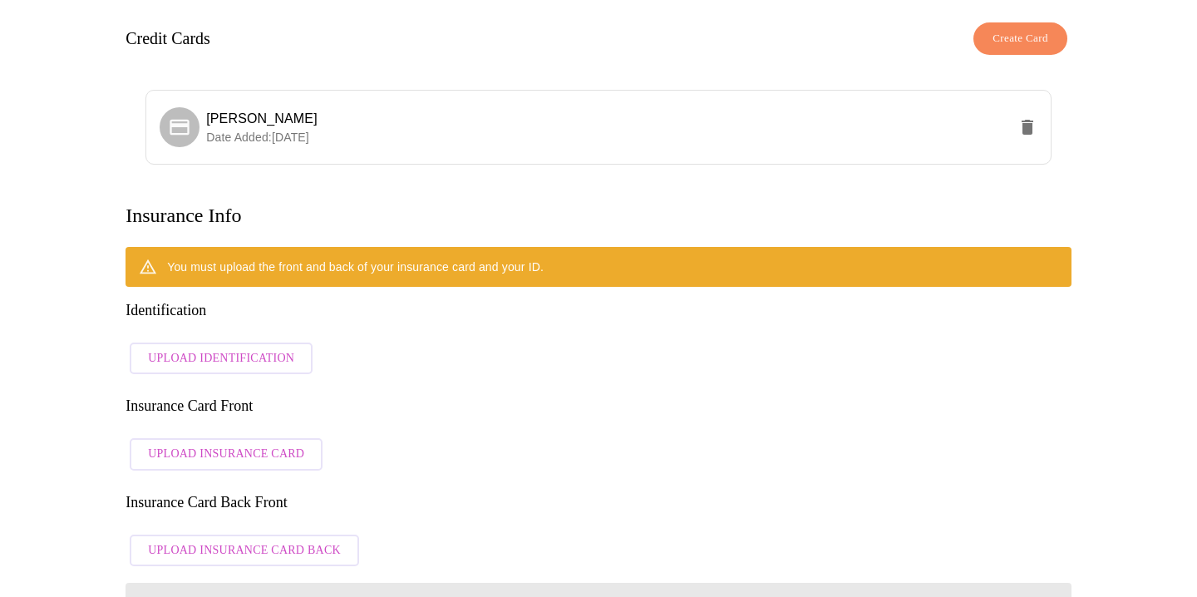
scroll to position [130, 0]
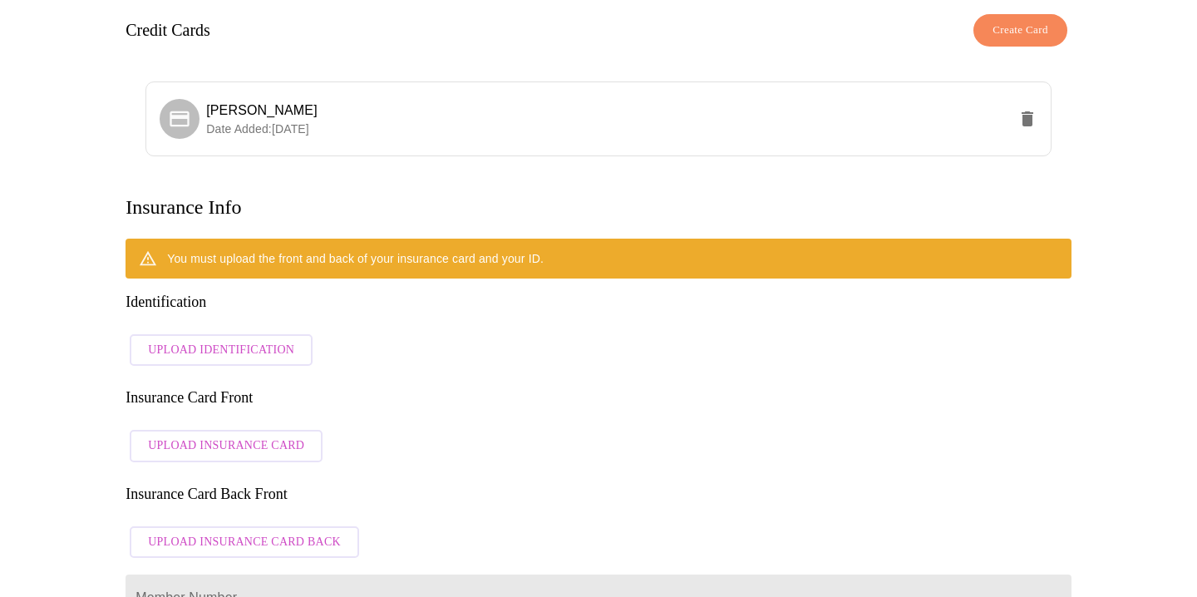
click at [234, 435] on span "Upload Insurance Card" at bounding box center [226, 445] width 156 height 21
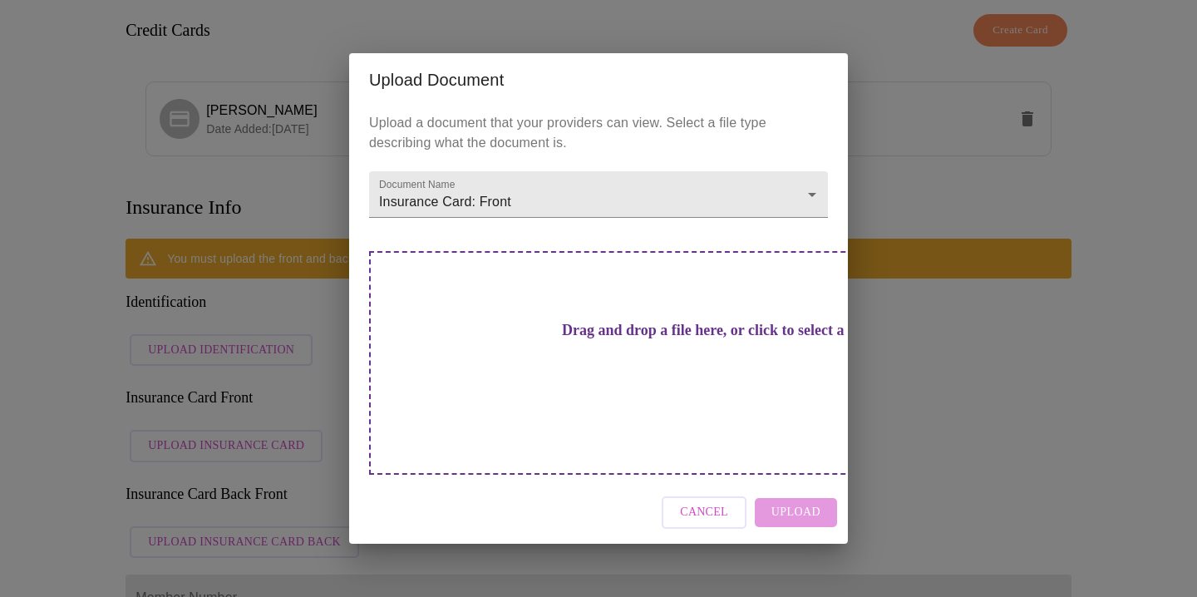
click at [716, 333] on div "Drag and drop a file here, or click to select a file" at bounding box center [714, 363] width 691 height 224
click at [728, 502] on span "Cancel" at bounding box center [704, 512] width 48 height 21
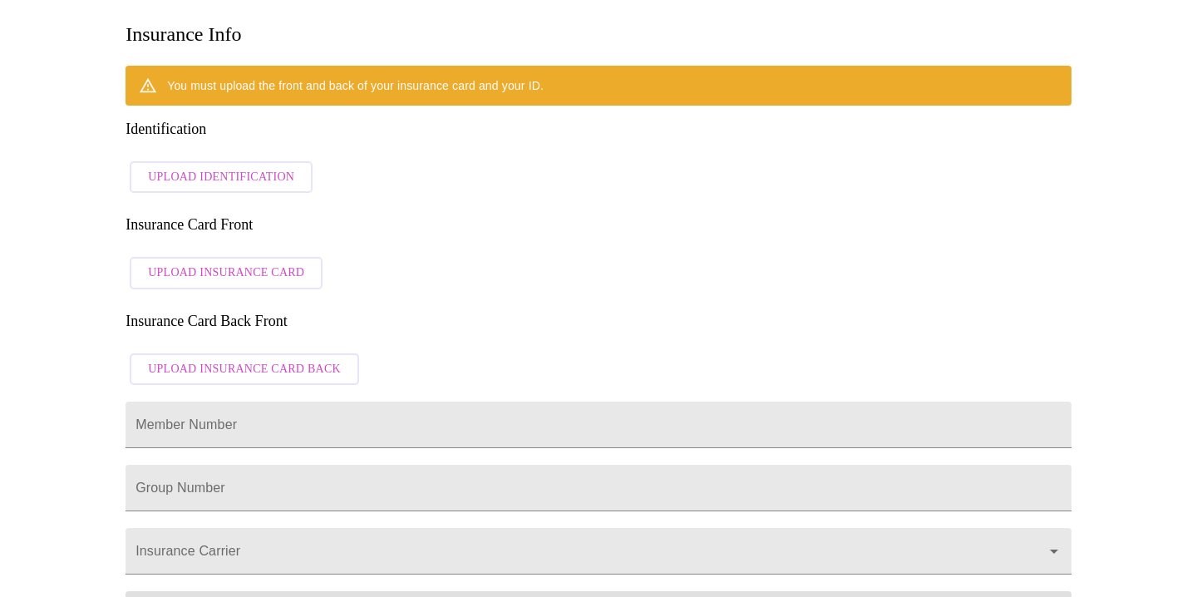
scroll to position [304, 0]
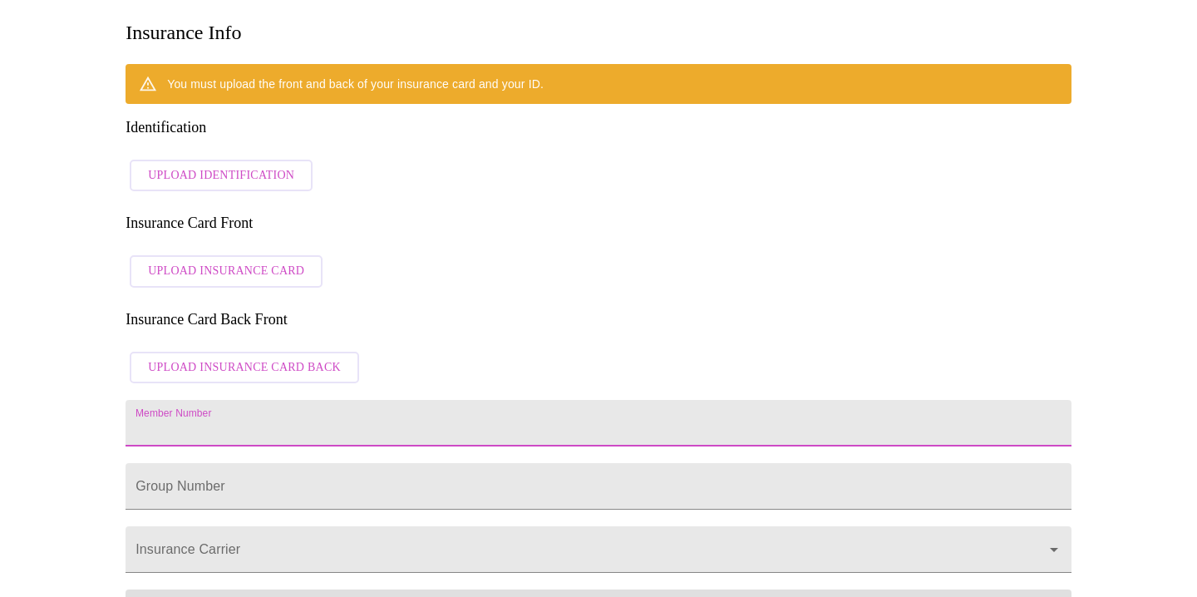
click at [278, 400] on input "Member Number" at bounding box center [598, 423] width 946 height 47
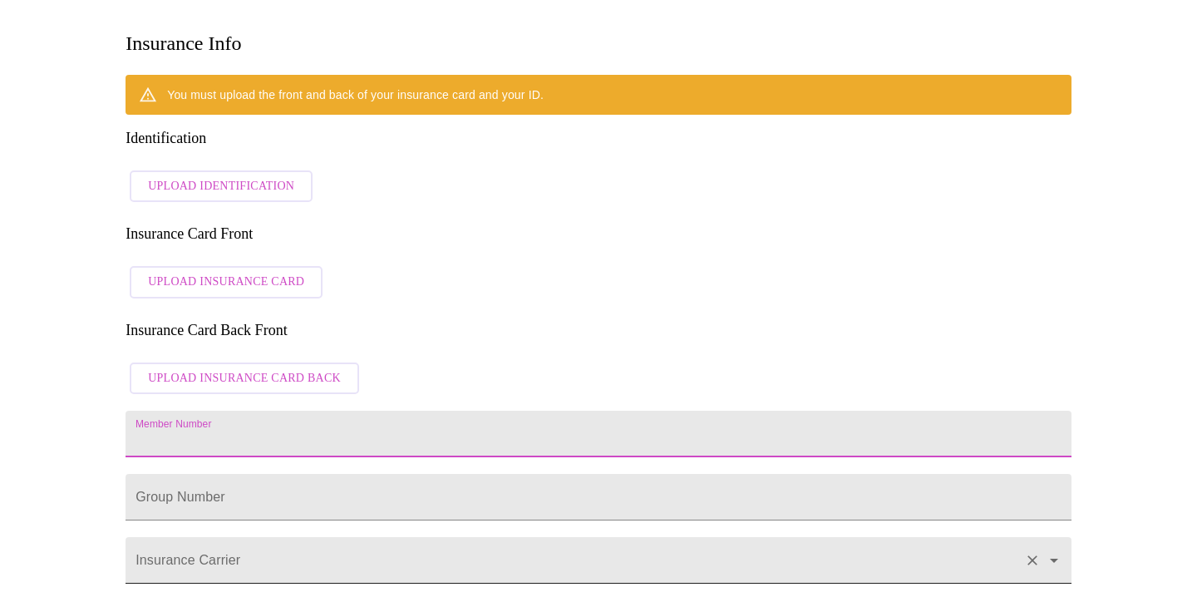
scroll to position [221, 0]
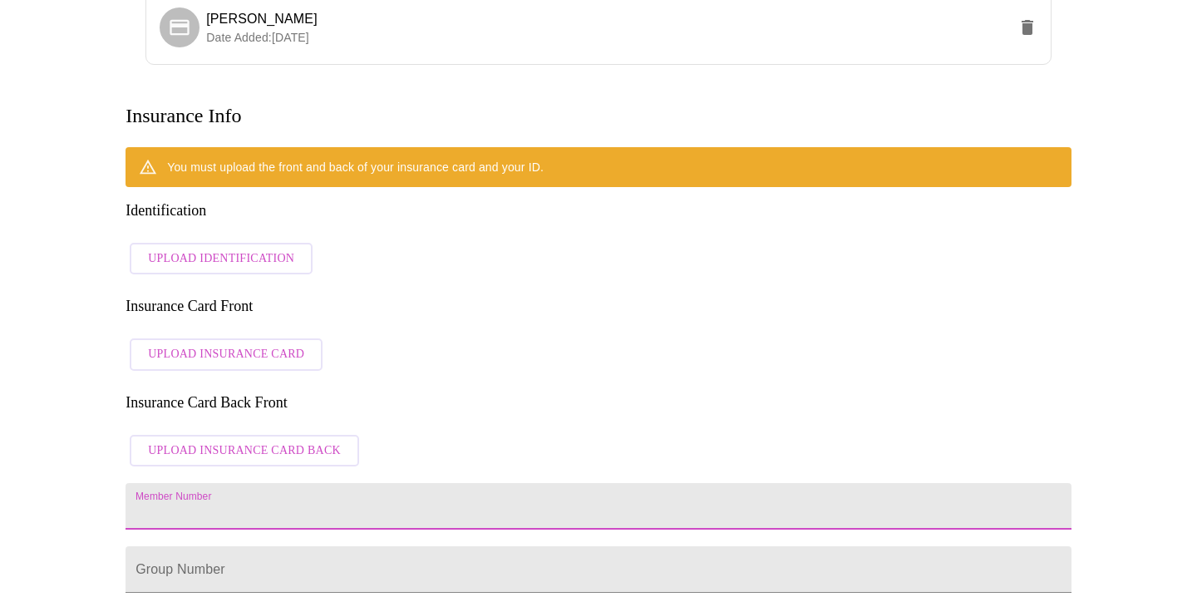
click at [236, 483] on input "Member Number" at bounding box center [598, 506] width 946 height 47
type input "[PERSON_NAME]"
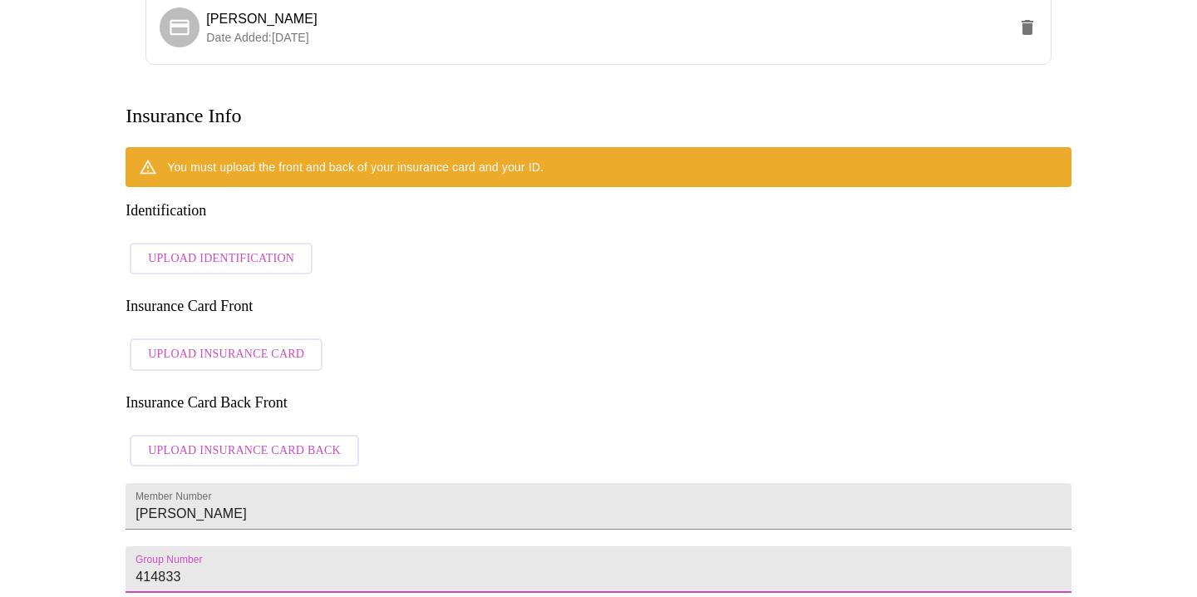
type input "414833"
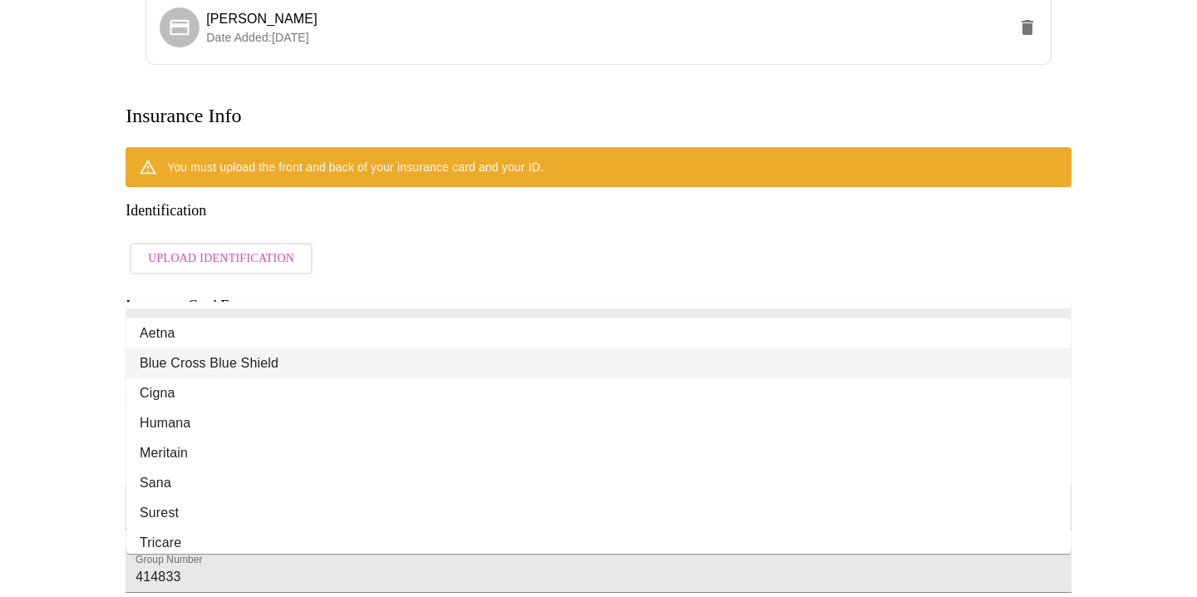
click at [252, 367] on li "Blue Cross Blue Shield" at bounding box center [598, 363] width 944 height 30
type input "Blue Cross Blue Shield"
type input "00002"
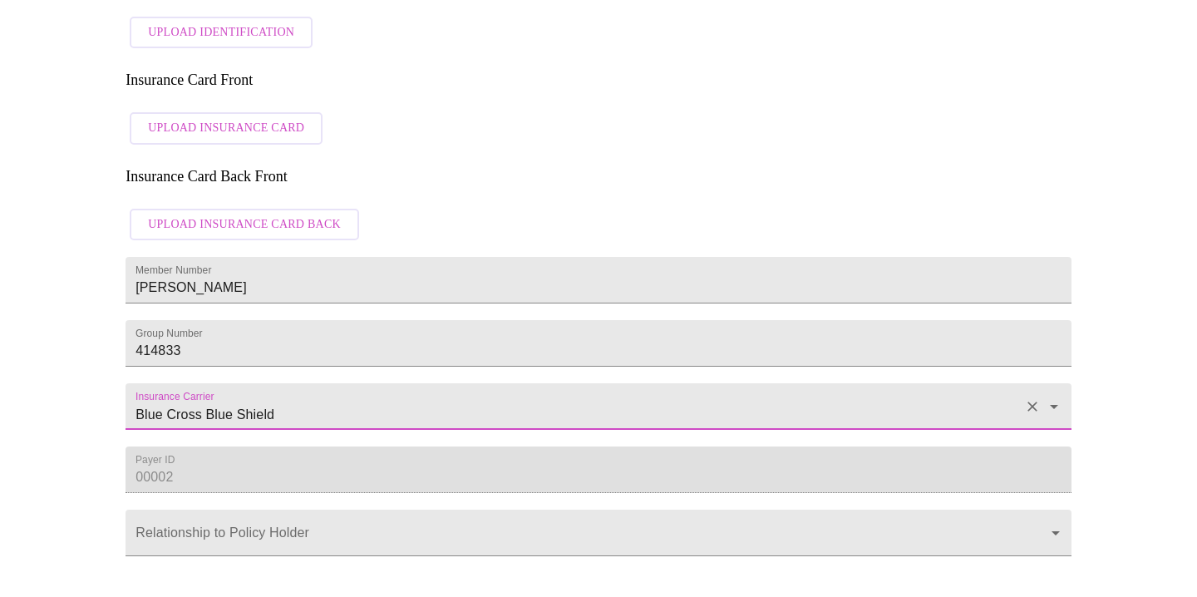
scroll to position [455, 0]
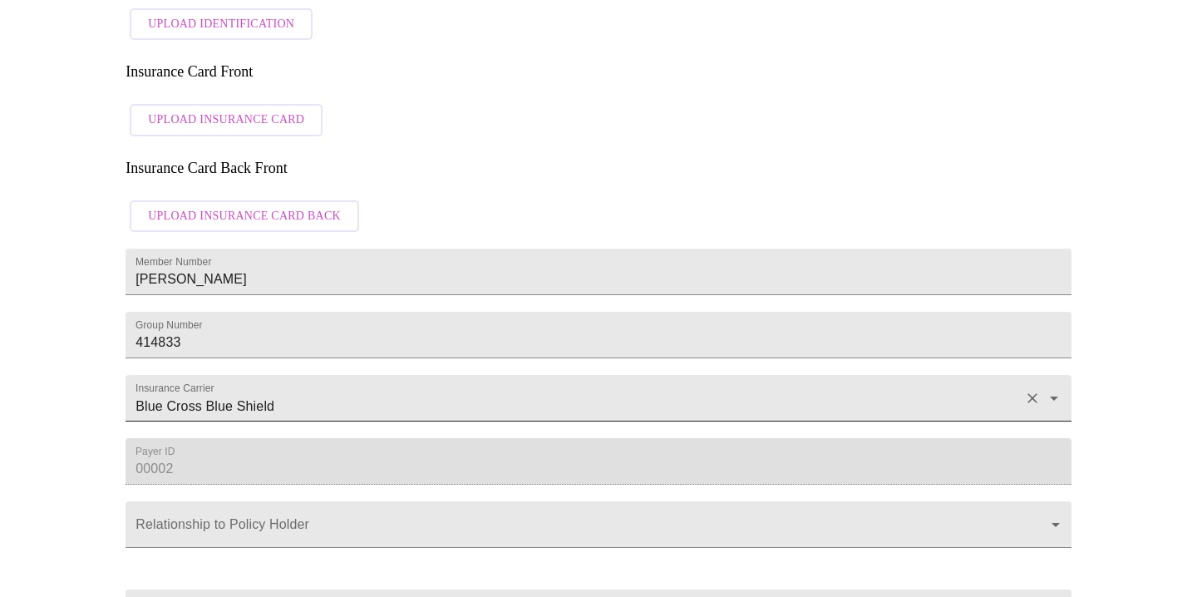
click at [317, 391] on input "Blue Cross Blue Shield" at bounding box center [574, 406] width 885 height 31
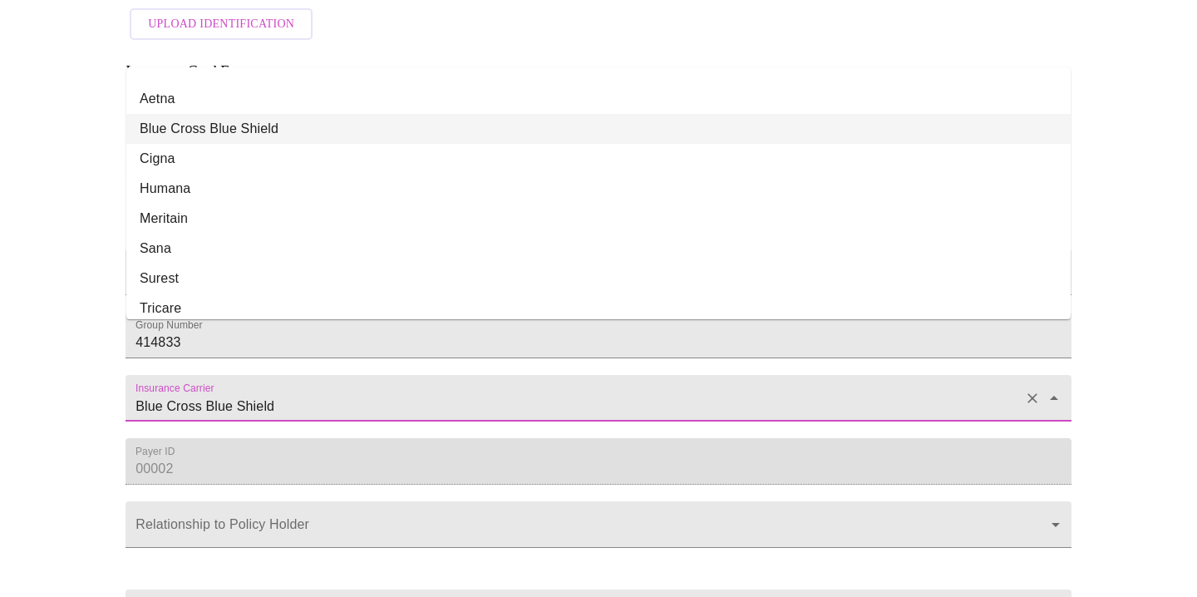
click at [263, 391] on input "Blue Cross Blue Shield" at bounding box center [574, 406] width 885 height 31
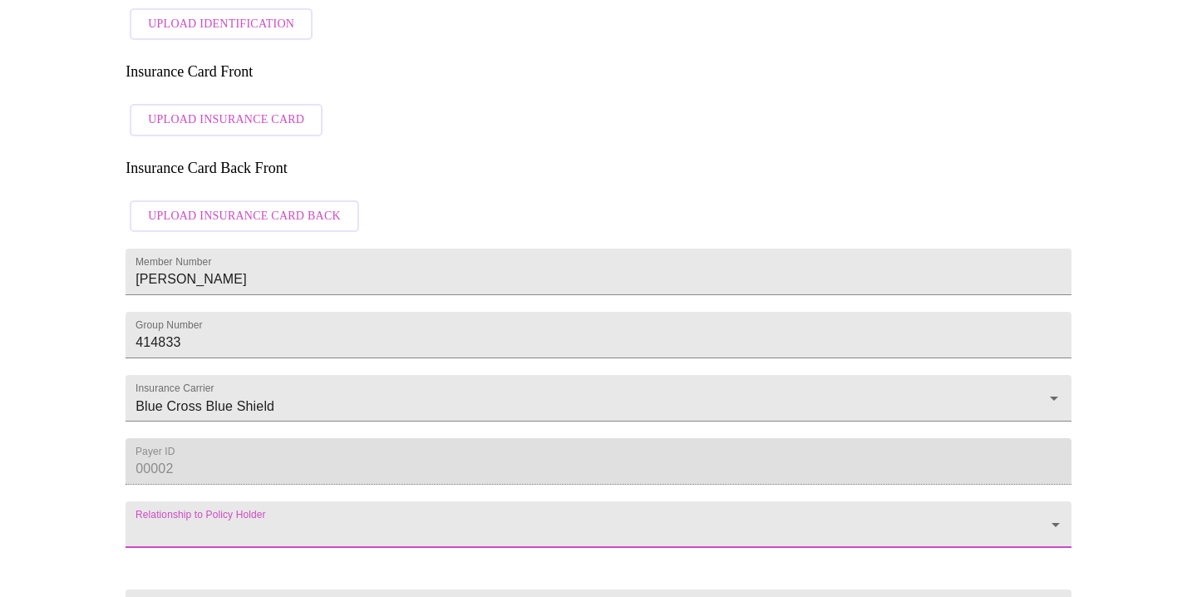
click at [220, 507] on body "MyMenopauseRx Appointments Messaging Labs Uploads Medications Community Refer a…" at bounding box center [598, 152] width 1183 height 1202
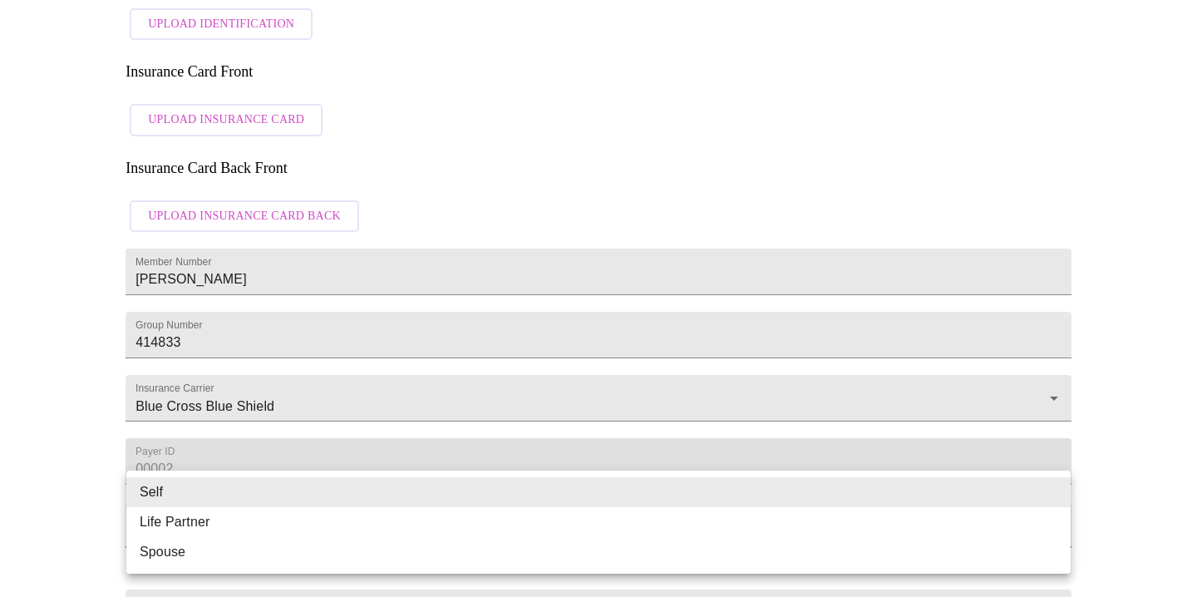
click at [197, 554] on li "Spouse" at bounding box center [598, 552] width 944 height 30
type input "Spouse"
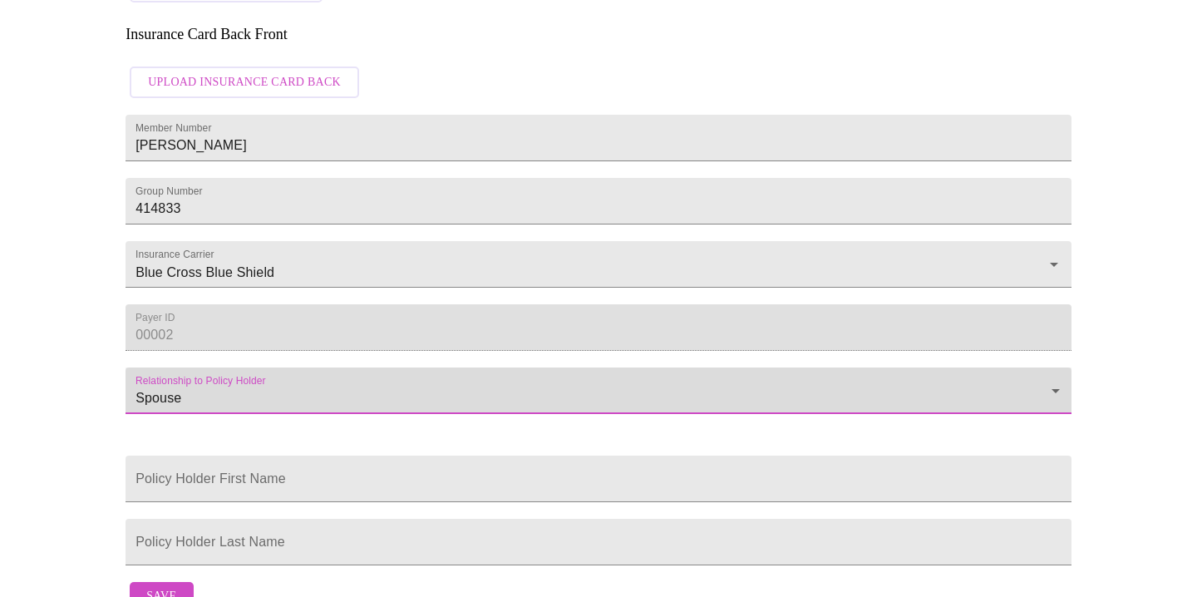
scroll to position [601, 0]
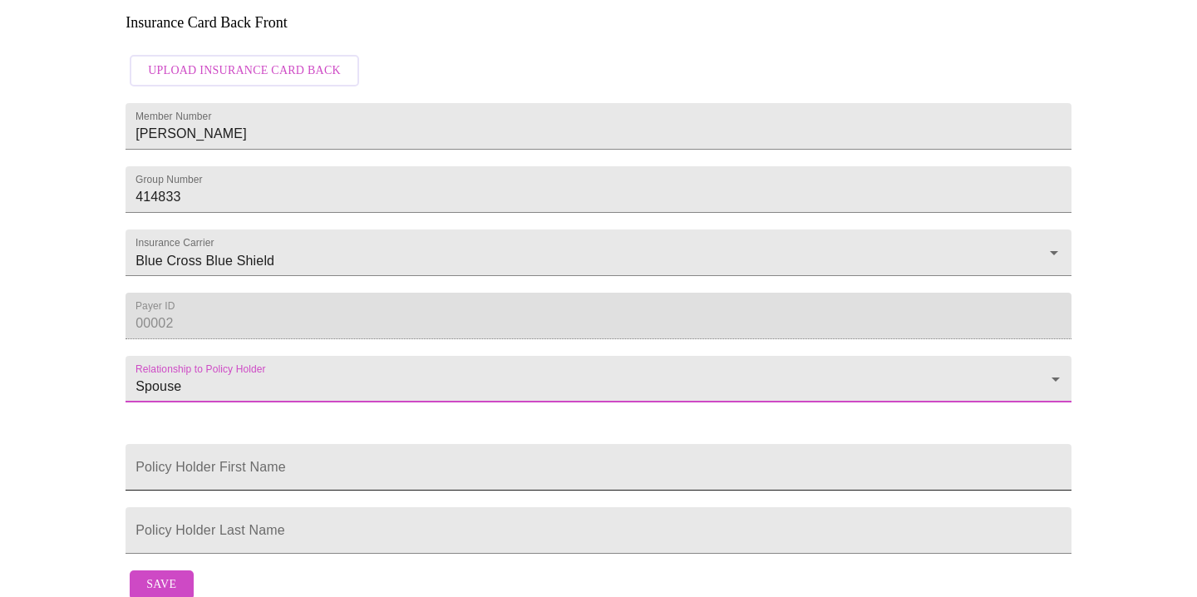
click at [298, 444] on input "Member Number" at bounding box center [598, 467] width 946 height 47
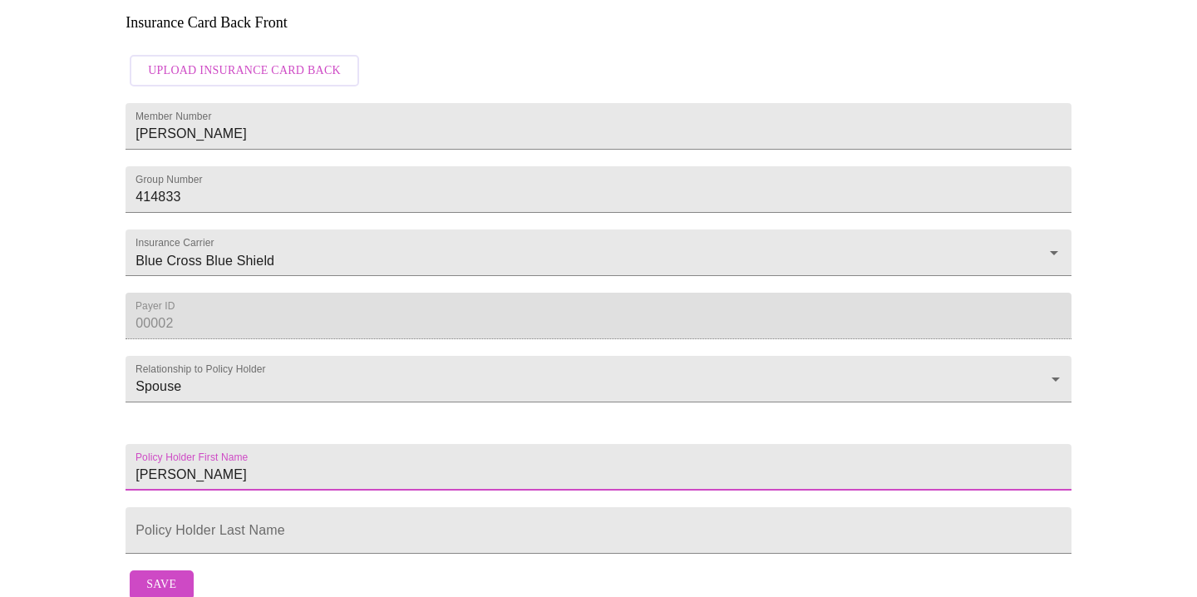
type input "[PERSON_NAME]"
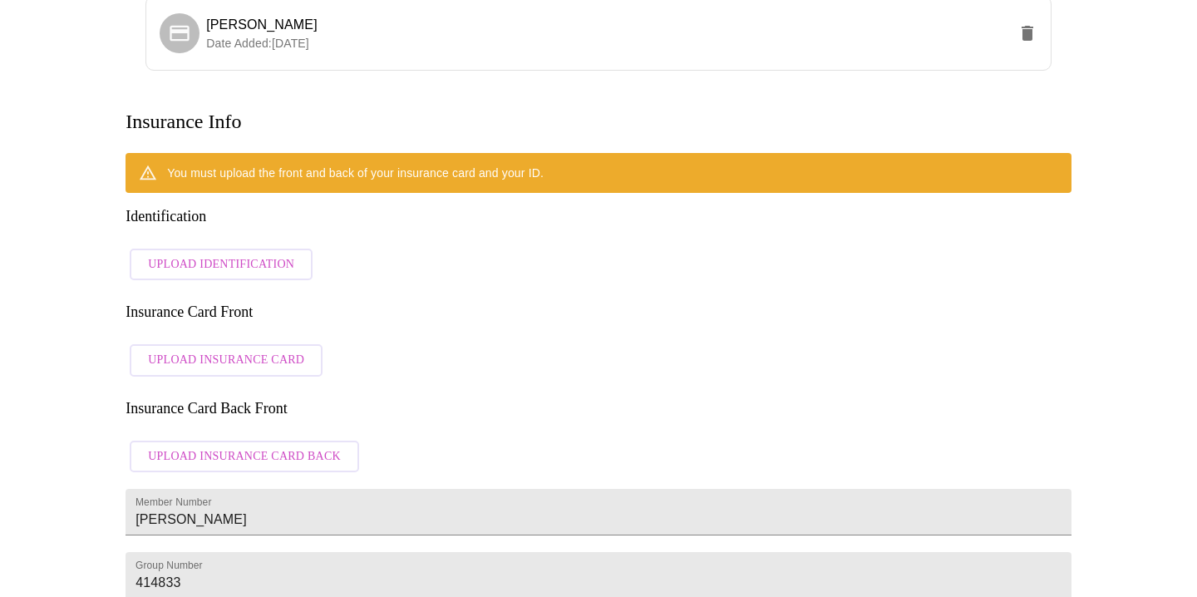
scroll to position [200, 0]
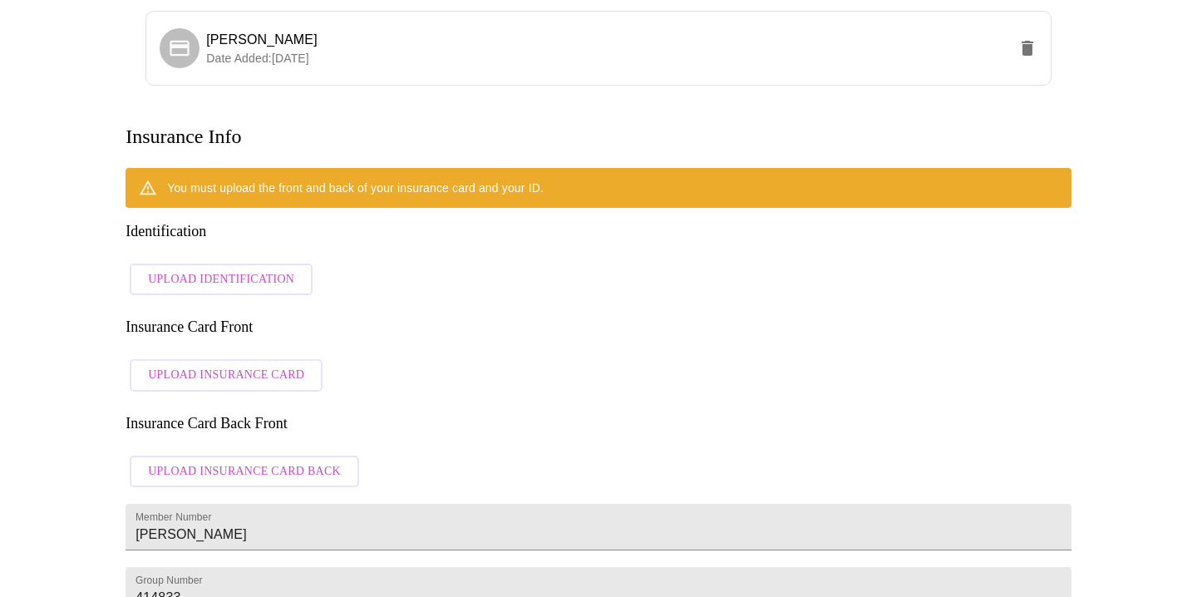
type input "[PERSON_NAME]"
click at [235, 365] on span "Upload Insurance Card" at bounding box center [226, 375] width 156 height 21
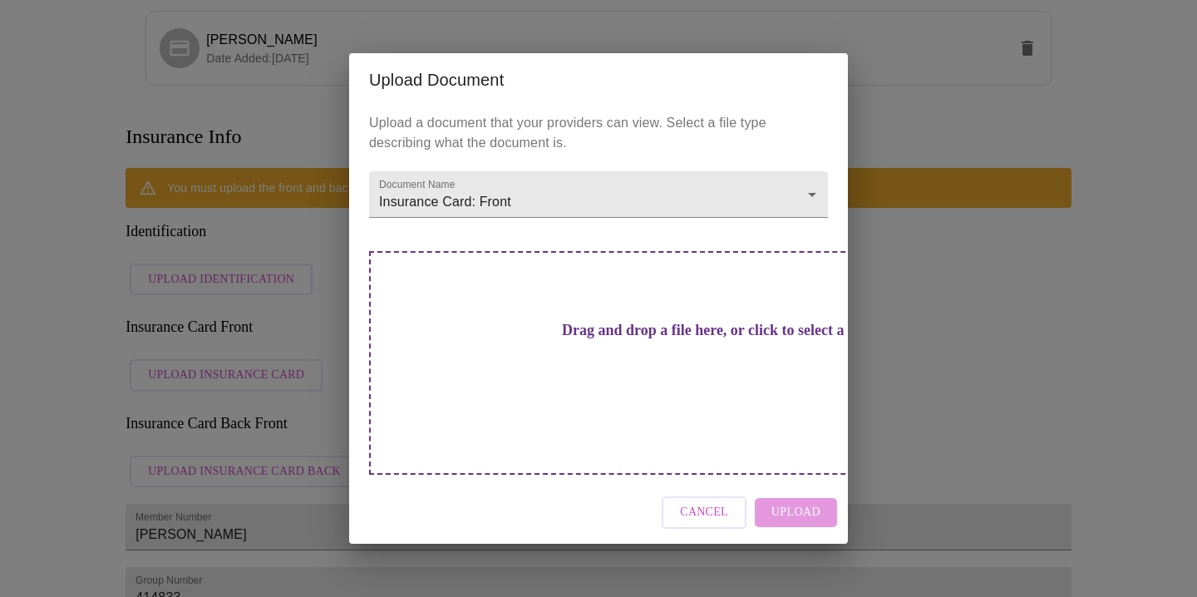
click at [629, 339] on h3 "Drag and drop a file here, or click to select a file" at bounding box center [714, 330] width 459 height 17
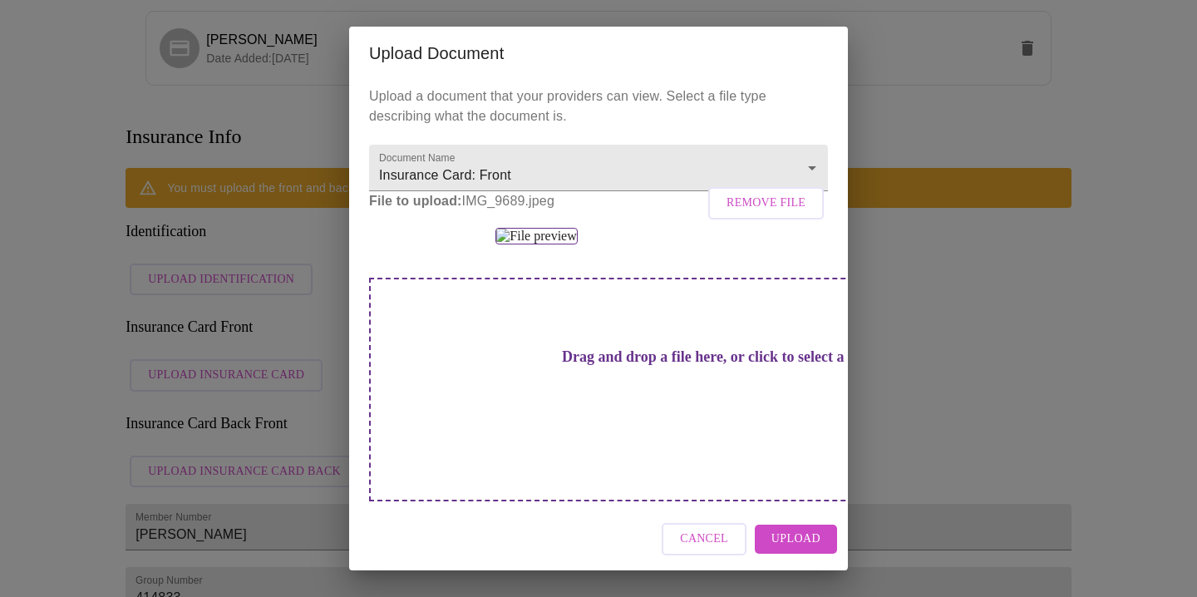
click at [803, 535] on span "Upload" at bounding box center [795, 539] width 49 height 21
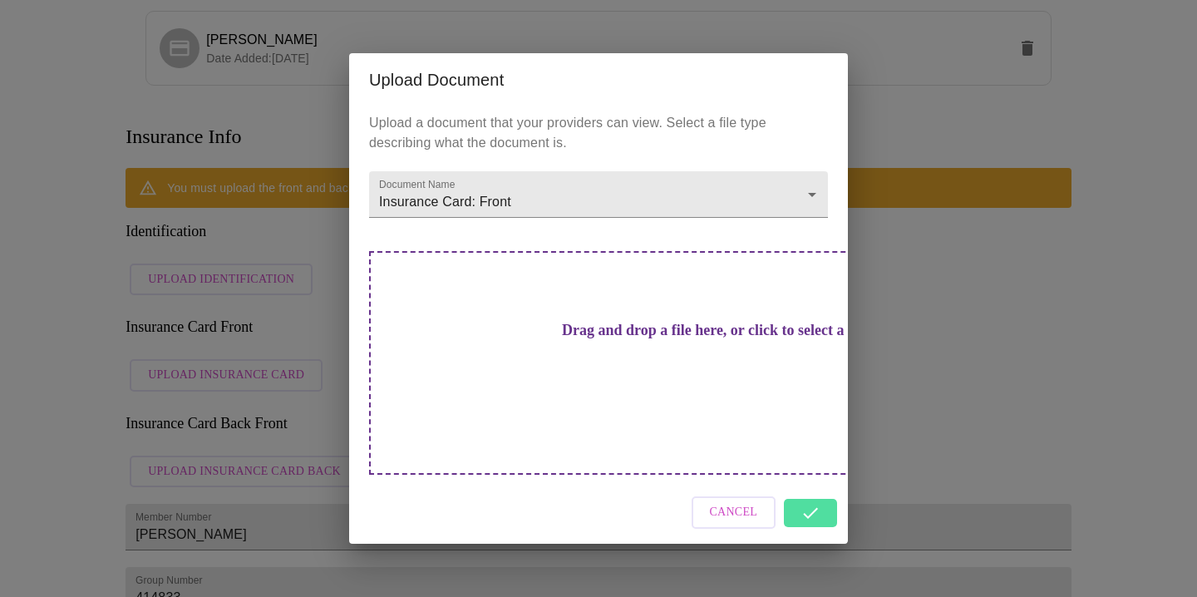
click at [610, 339] on h3 "Drag and drop a file here, or click to select a file" at bounding box center [714, 330] width 459 height 17
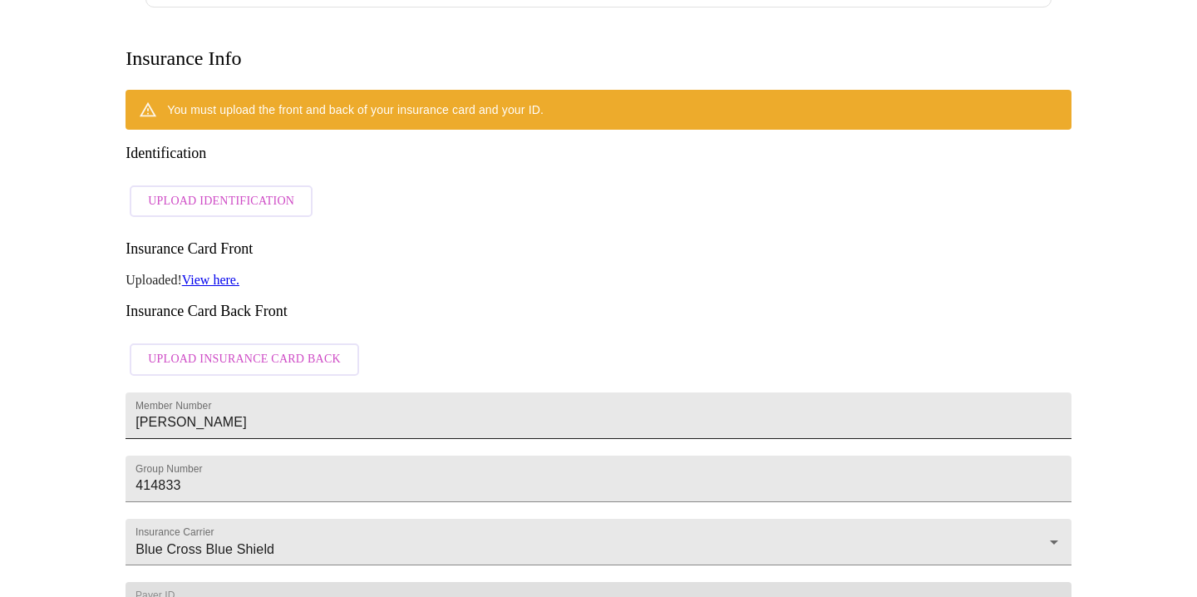
scroll to position [229, 0]
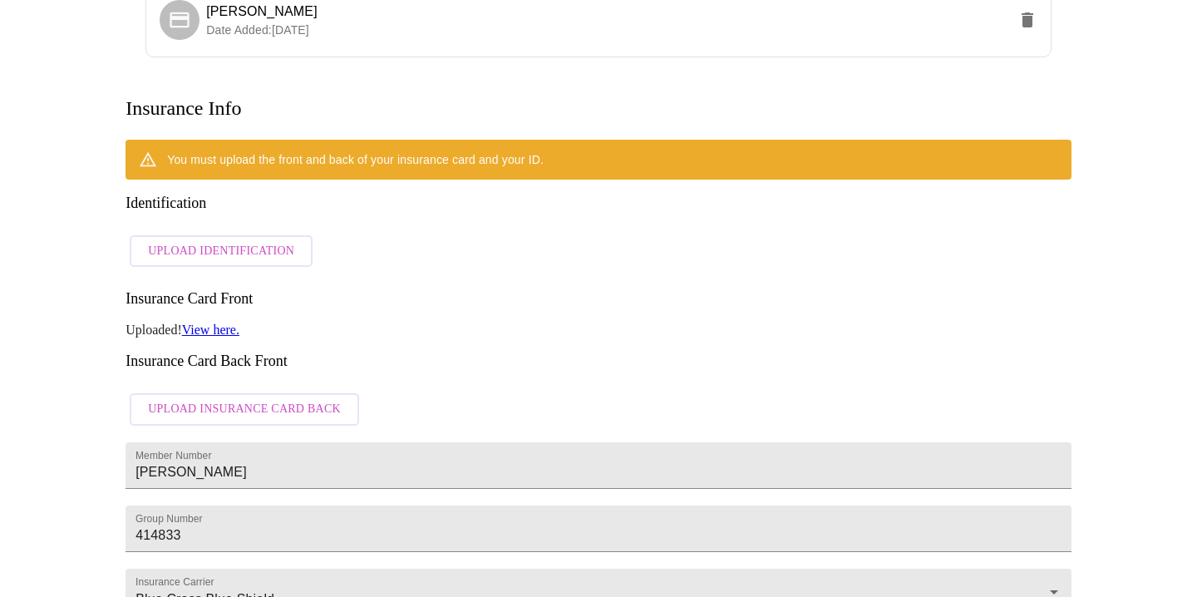
click at [257, 399] on span "Upload Insurance Card Back" at bounding box center [244, 409] width 193 height 21
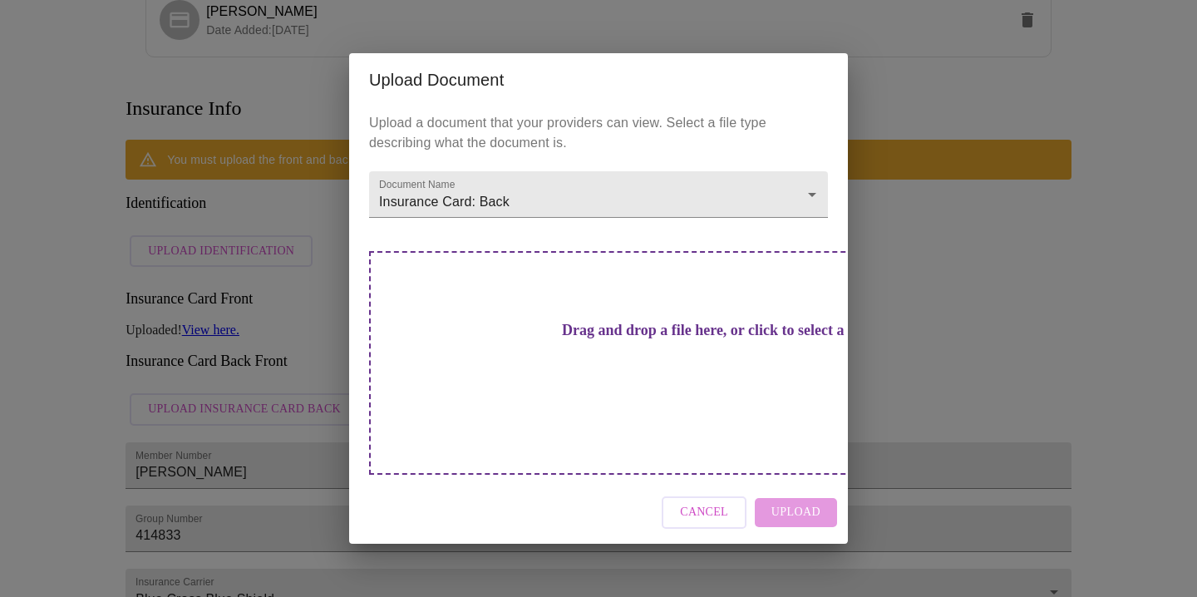
click at [599, 339] on h3 "Drag and drop a file here, or click to select a file" at bounding box center [714, 330] width 459 height 17
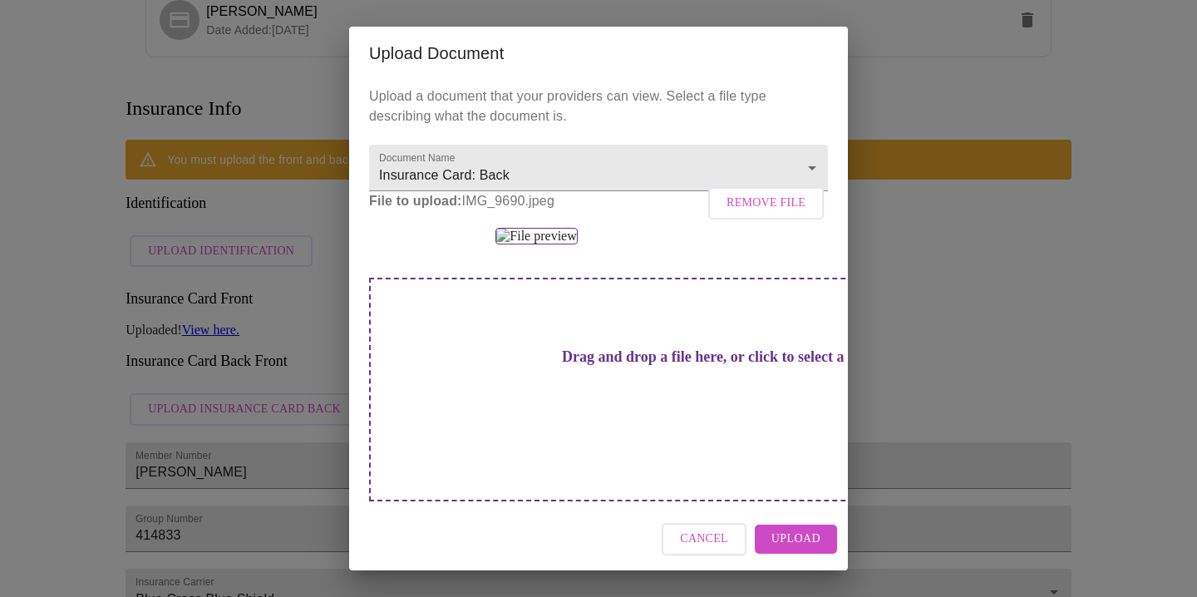
click at [798, 538] on span "Upload" at bounding box center [795, 539] width 49 height 21
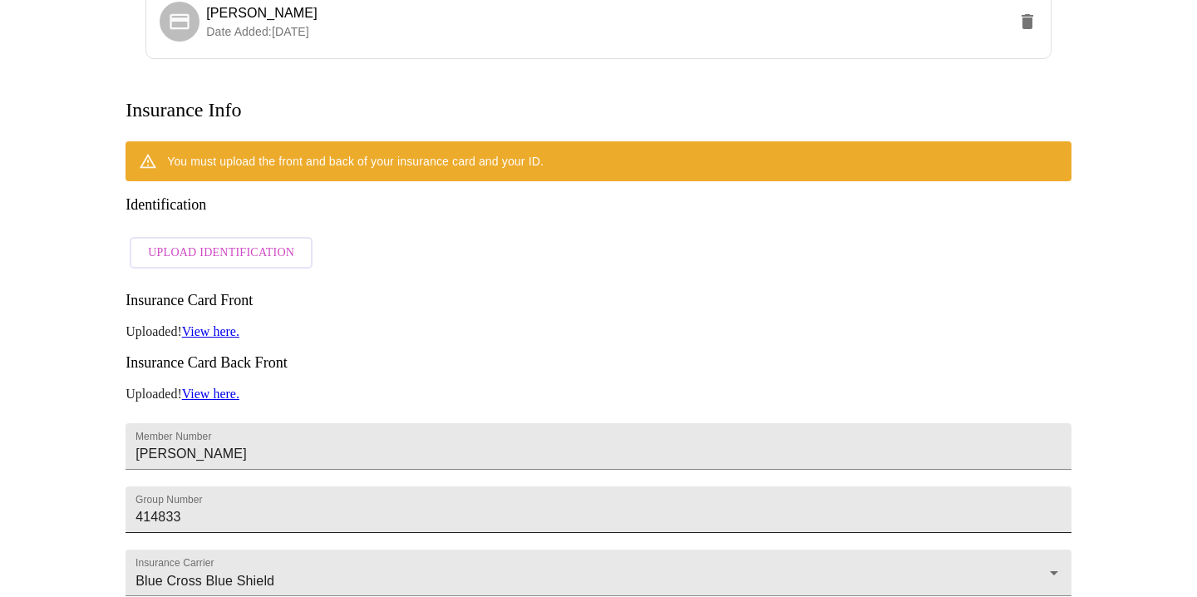
scroll to position [221, 0]
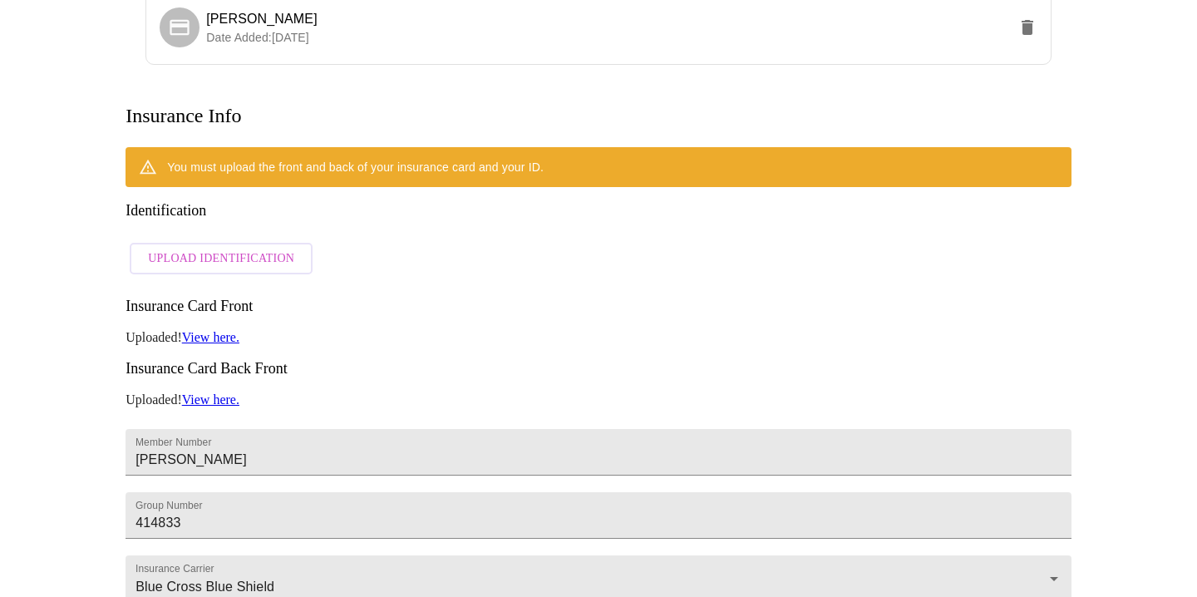
click at [241, 248] on span "Upload Identification" at bounding box center [221, 258] width 146 height 21
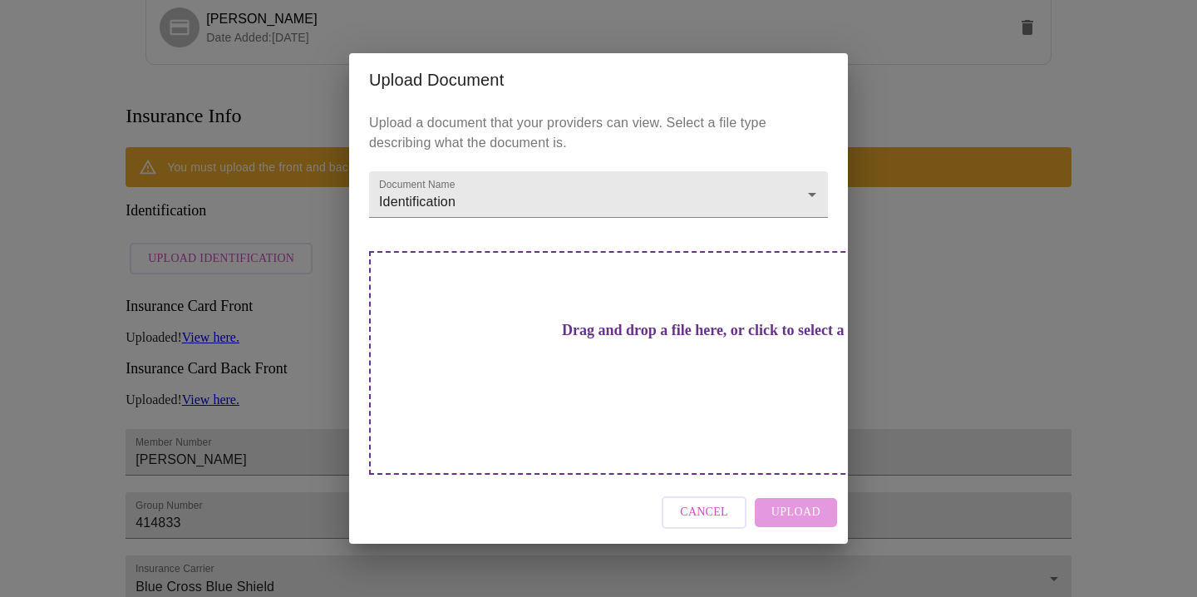
click at [625, 339] on h3 "Drag and drop a file here, or click to select a file" at bounding box center [714, 330] width 459 height 17
click at [705, 502] on span "Cancel" at bounding box center [704, 512] width 48 height 21
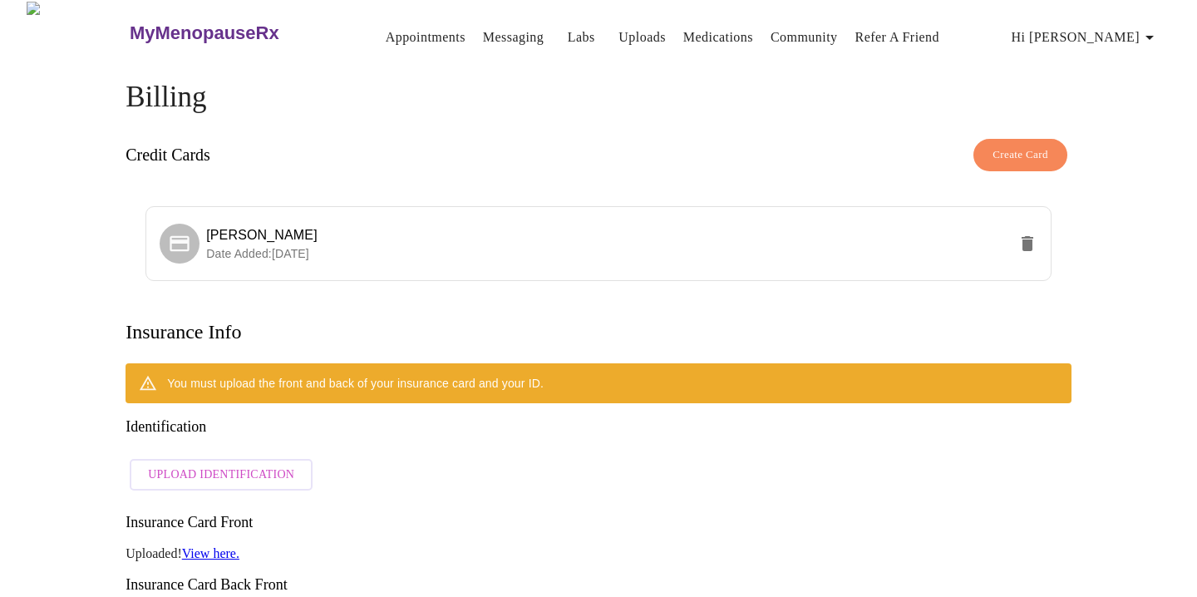
scroll to position [0, 0]
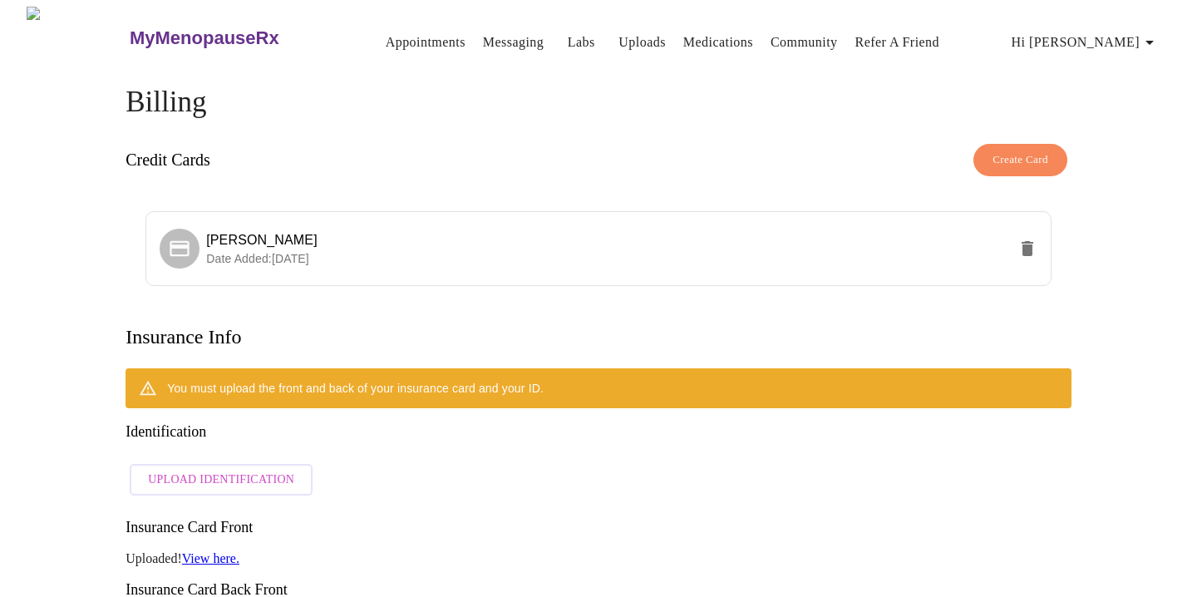
click at [233, 470] on span "Upload Identification" at bounding box center [221, 480] width 146 height 21
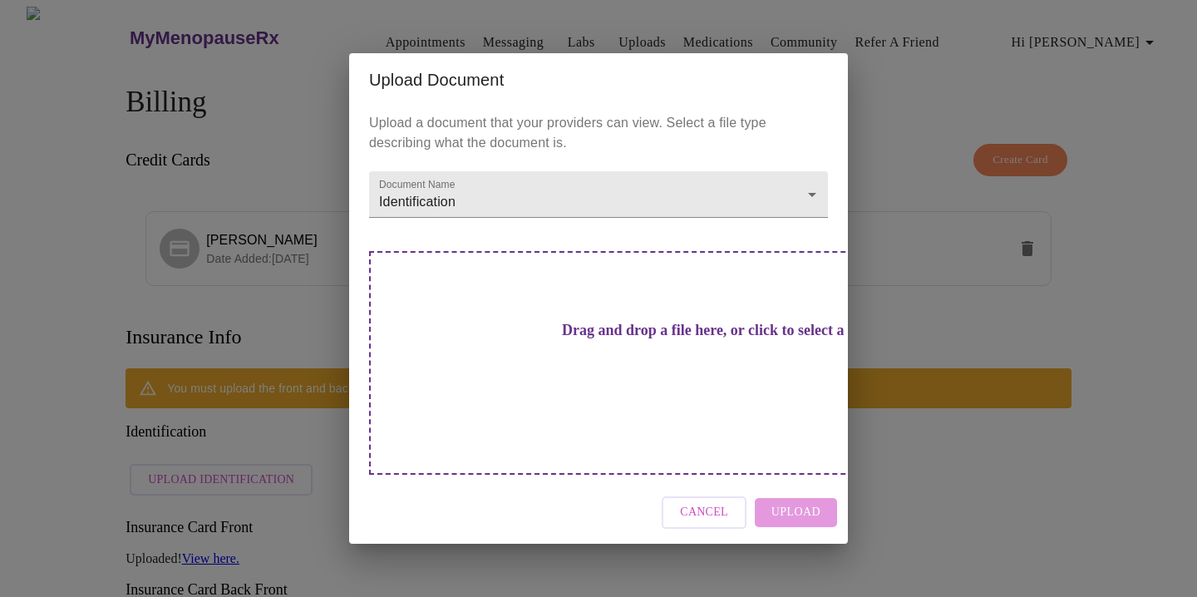
click at [597, 339] on h3 "Drag and drop a file here, or click to select a file" at bounding box center [714, 330] width 459 height 17
click at [642, 339] on h3 "Drag and drop a file here, or click to select a file" at bounding box center [714, 330] width 459 height 17
click at [583, 334] on div "Drag and drop a file here, or click to select a file" at bounding box center [714, 363] width 691 height 224
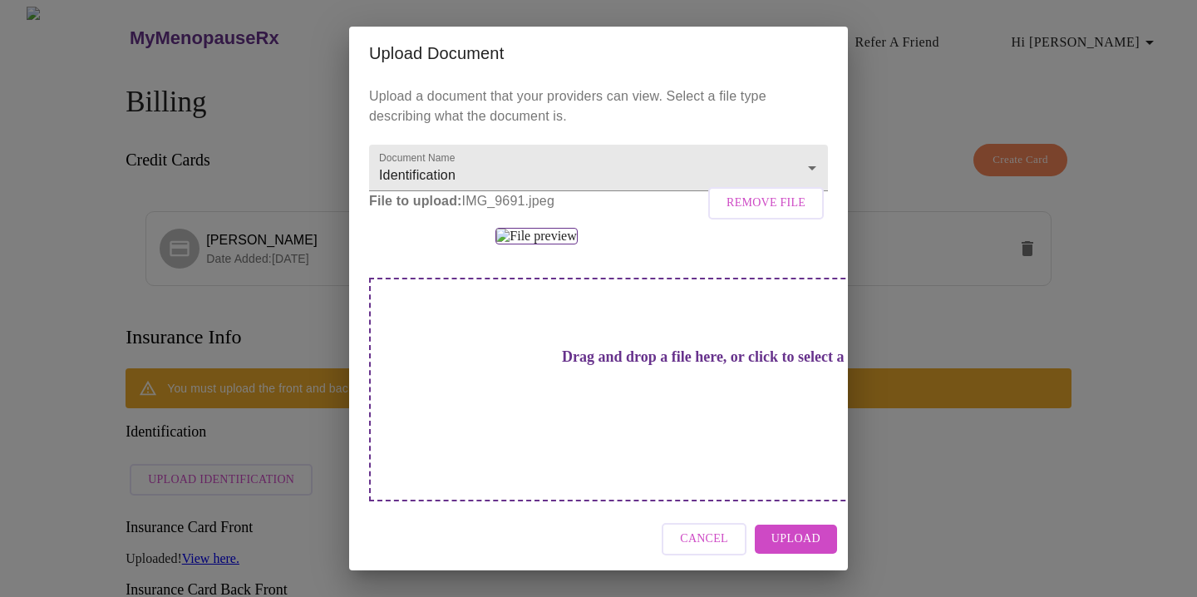
click at [802, 538] on span "Upload" at bounding box center [795, 539] width 49 height 21
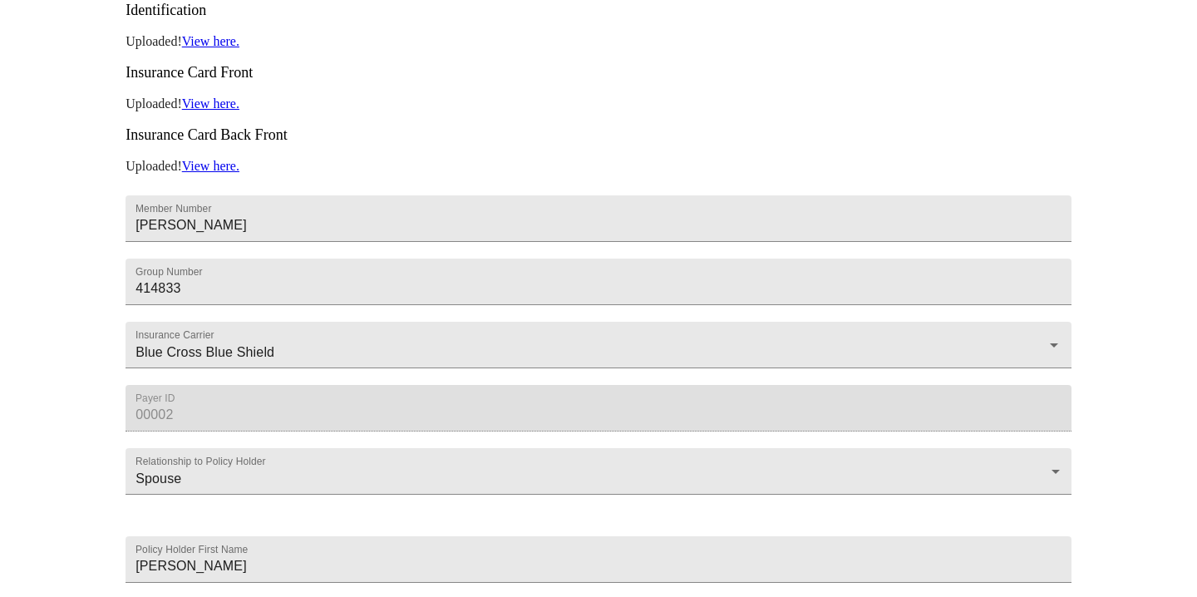
scroll to position [534, 0]
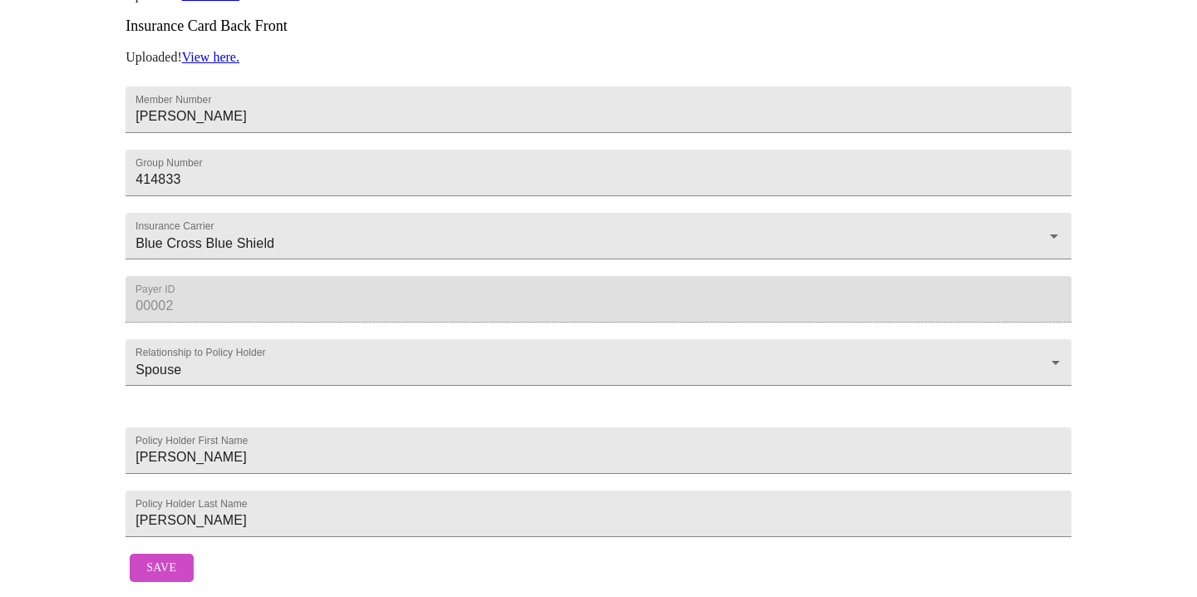
click at [160, 558] on span "Save" at bounding box center [161, 568] width 30 height 21
click at [165, 558] on span "Save" at bounding box center [161, 568] width 30 height 21
click at [162, 558] on span "Save" at bounding box center [161, 568] width 30 height 21
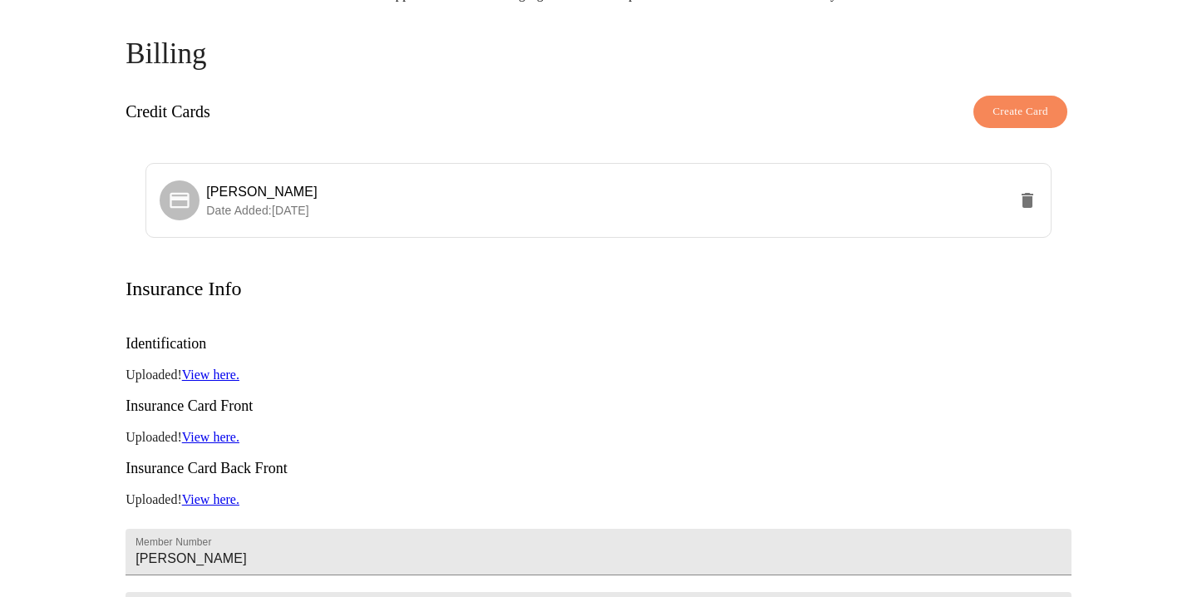
scroll to position [0, 0]
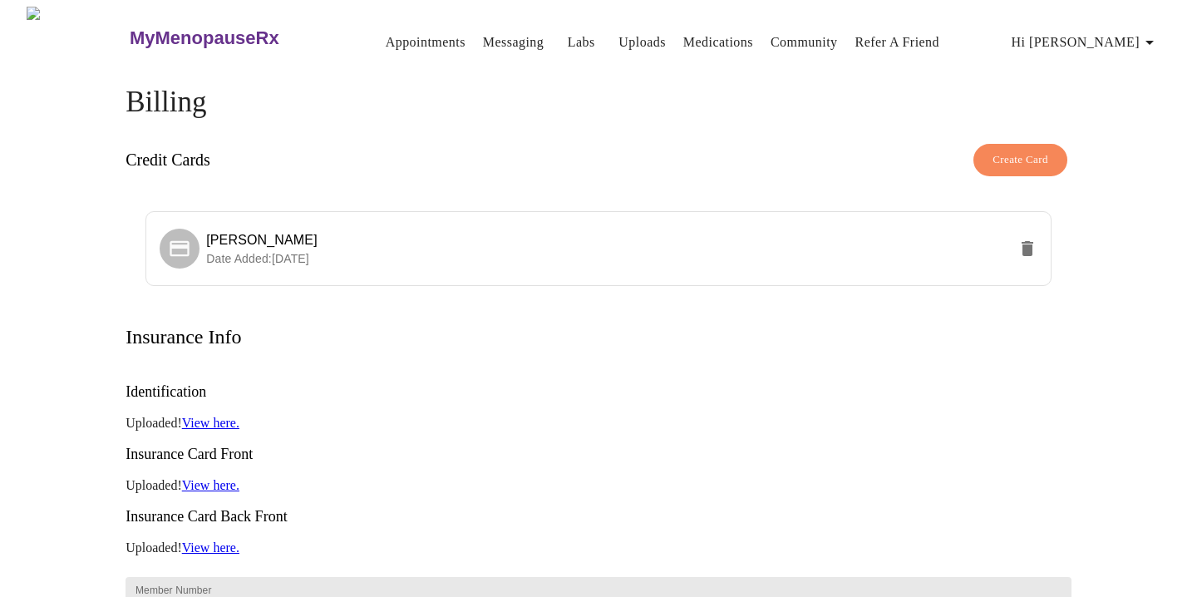
click at [401, 38] on link "Appointments" at bounding box center [426, 42] width 80 height 23
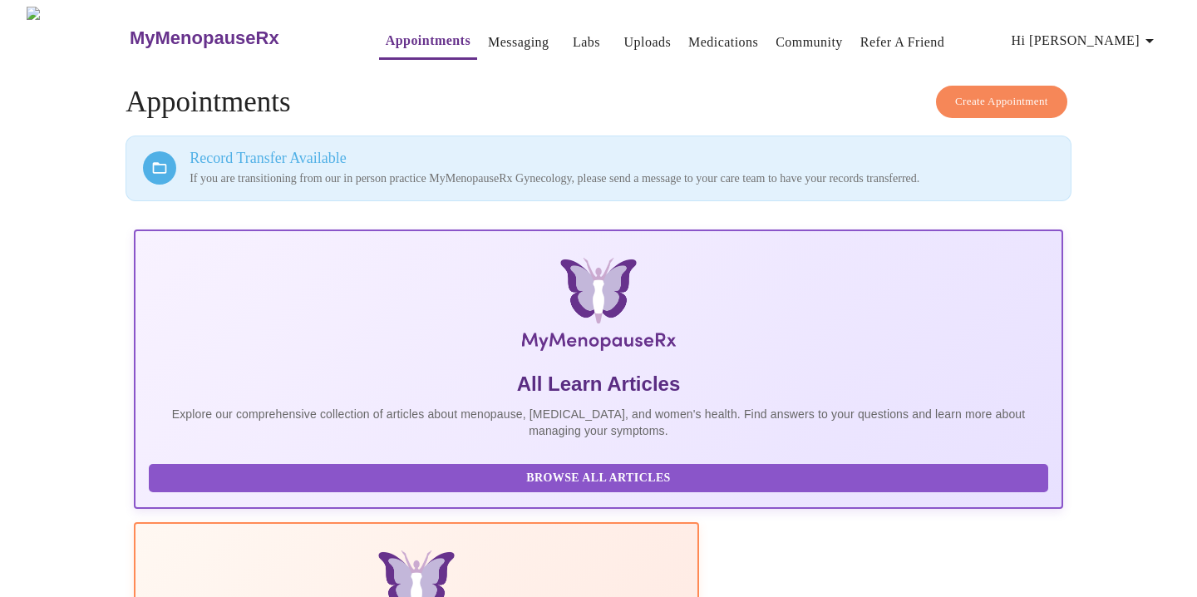
click at [1123, 37] on span "Hi [PERSON_NAME]" at bounding box center [1085, 40] width 148 height 23
click at [1123, 67] on li "Billing" at bounding box center [1128, 65] width 76 height 30
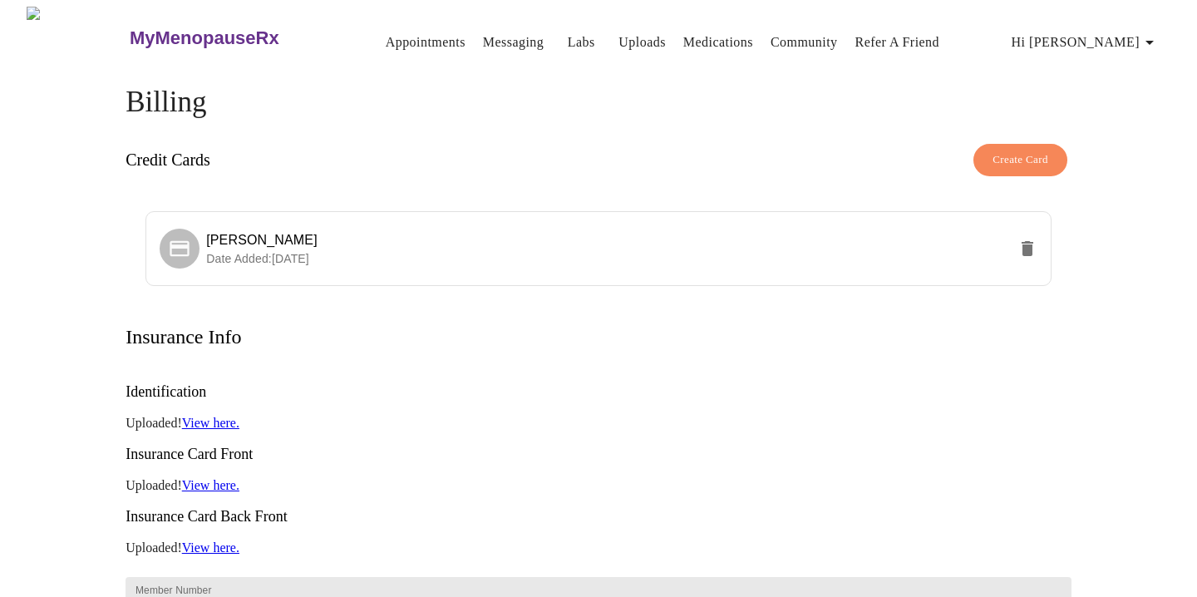
click at [568, 42] on link "Labs" at bounding box center [581, 42] width 27 height 23
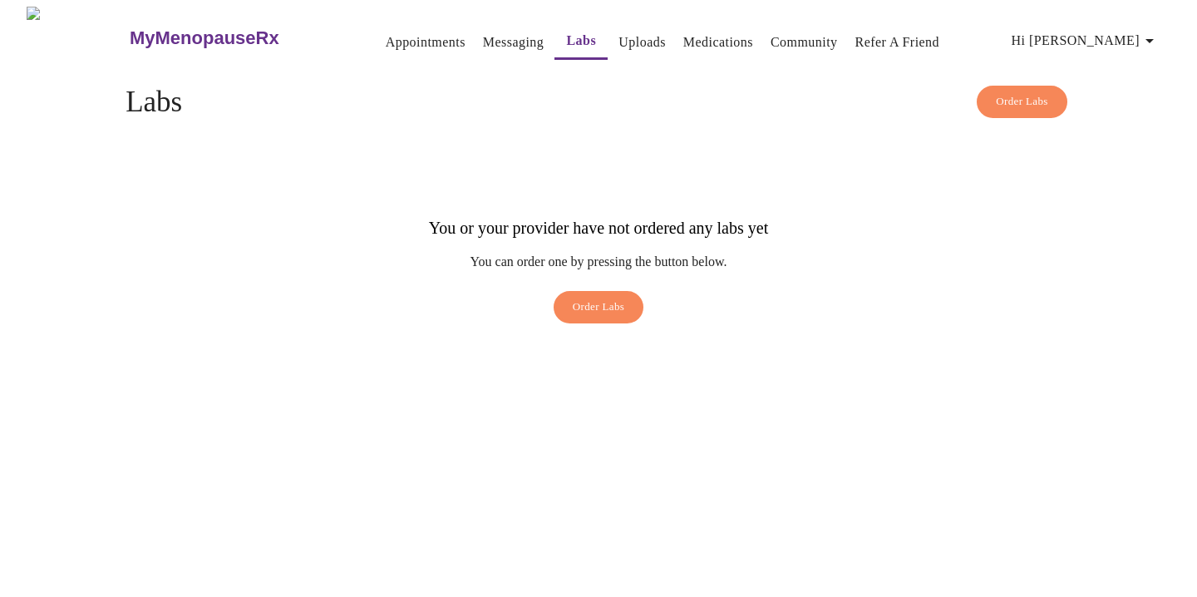
click at [483, 40] on link "Messaging" at bounding box center [513, 42] width 61 height 23
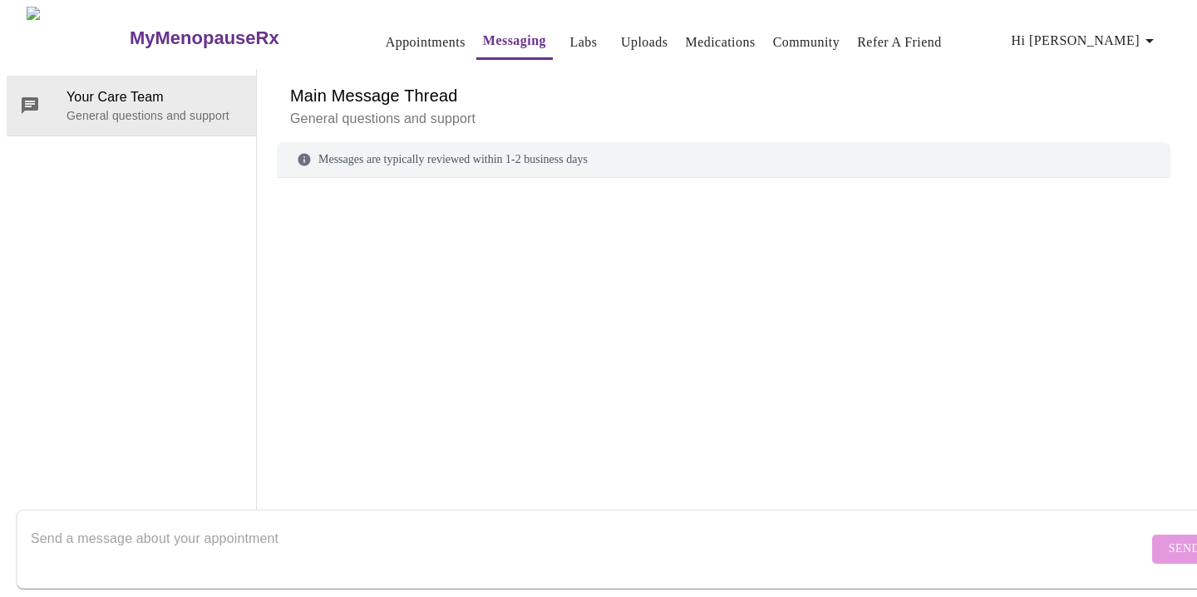
click at [799, 32] on link "Community" at bounding box center [806, 42] width 67 height 23
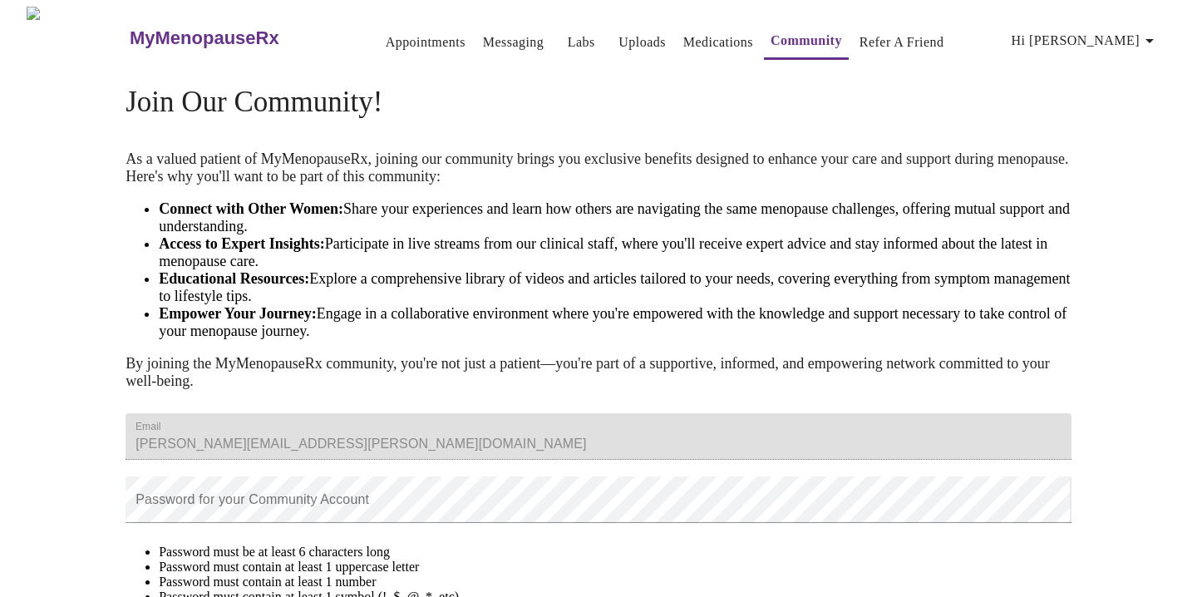
click at [392, 37] on link "Appointments" at bounding box center [426, 42] width 80 height 23
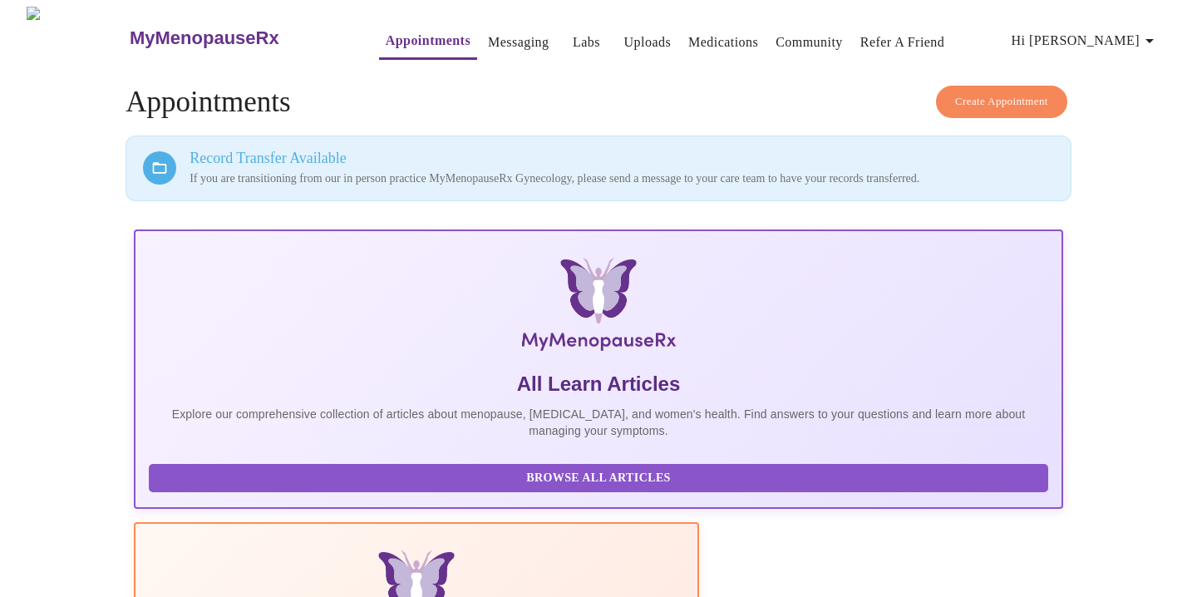
scroll to position [112, 0]
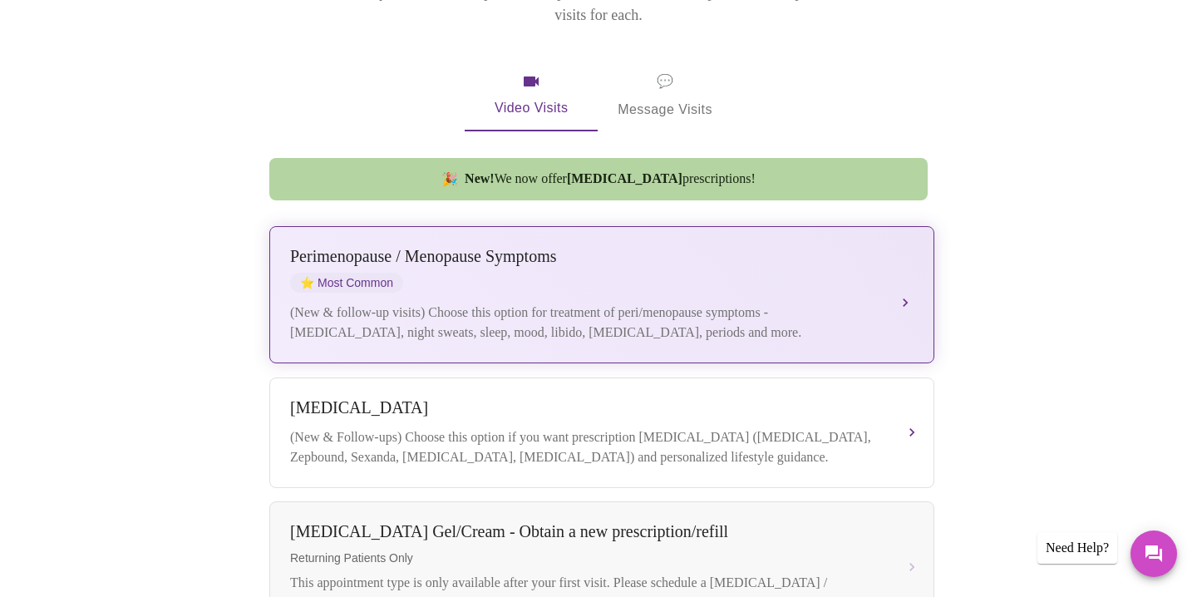
scroll to position [289, 0]
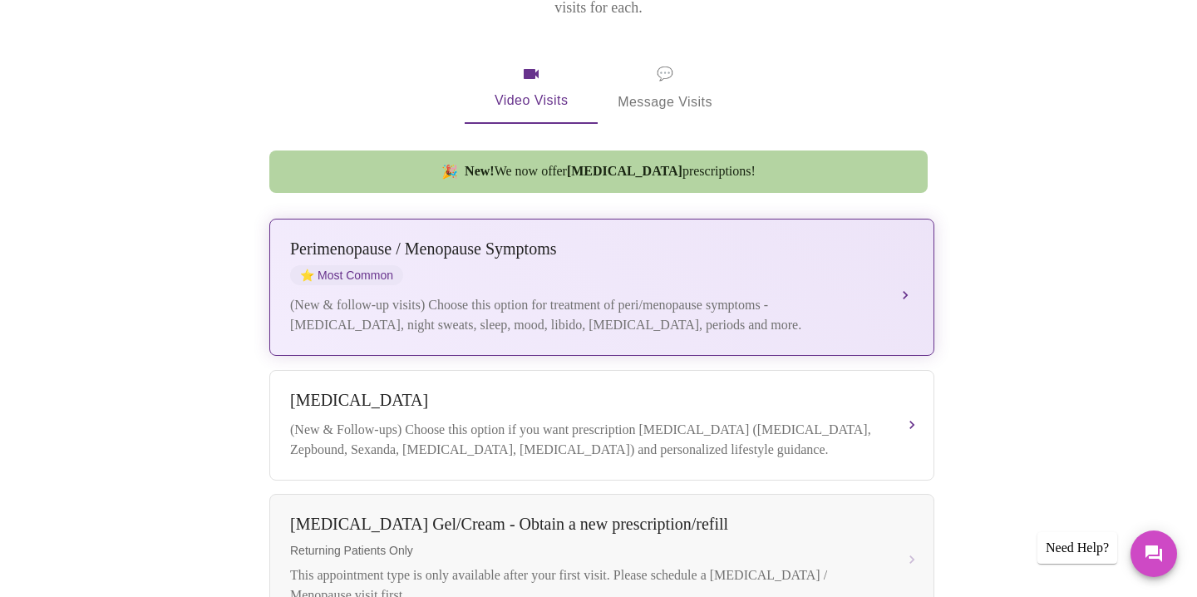
click at [593, 255] on div "[MEDICAL_DATA] / Menopause Symptoms ⭐ Most Common" at bounding box center [585, 262] width 590 height 46
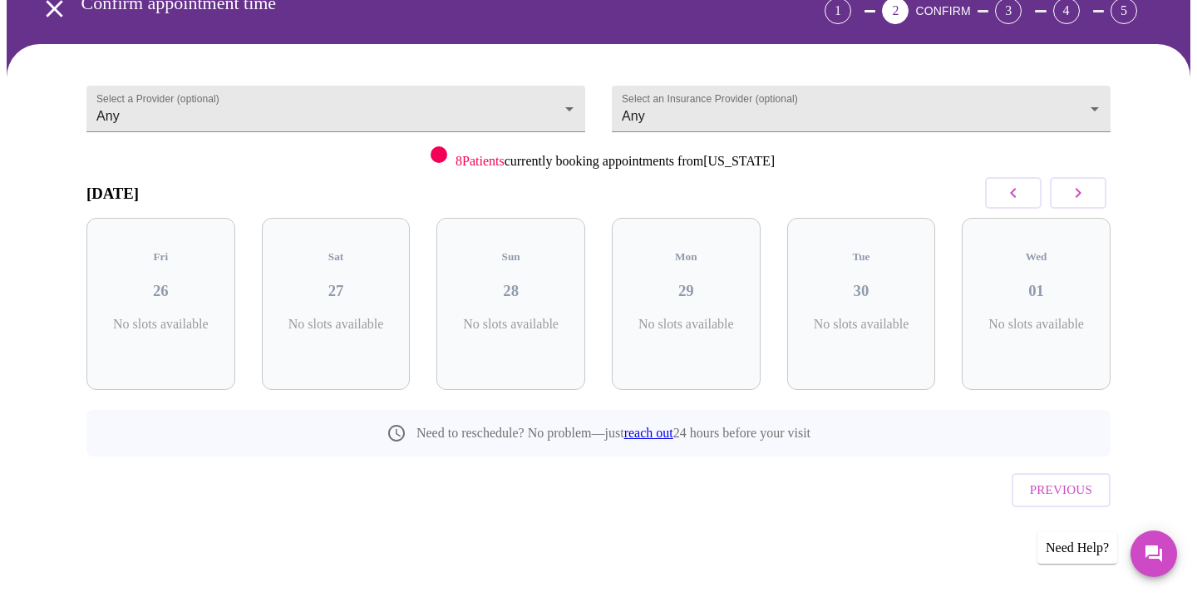
scroll to position [57, 0]
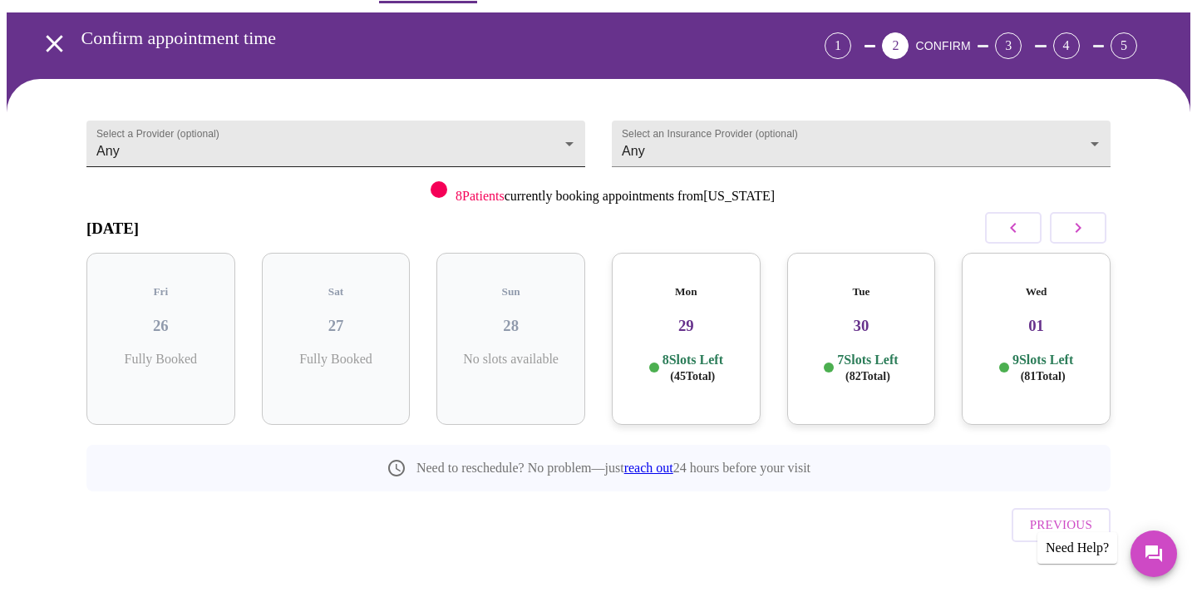
click at [569, 132] on body "MyMenopauseRx Appointments Messaging Labs Uploads Medications Community Refer a…" at bounding box center [598, 287] width 1183 height 675
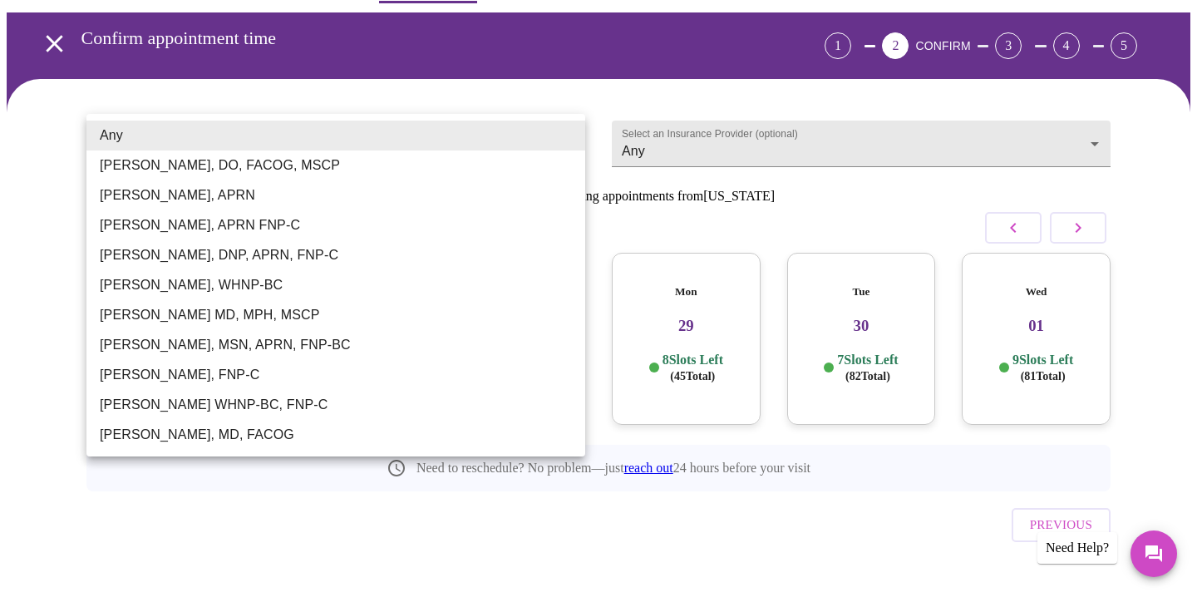
click at [149, 343] on li "[PERSON_NAME], MSN, APRN, FNP-BC" at bounding box center [335, 345] width 499 height 30
type input "[PERSON_NAME], MSN, APRN, FNP-BC"
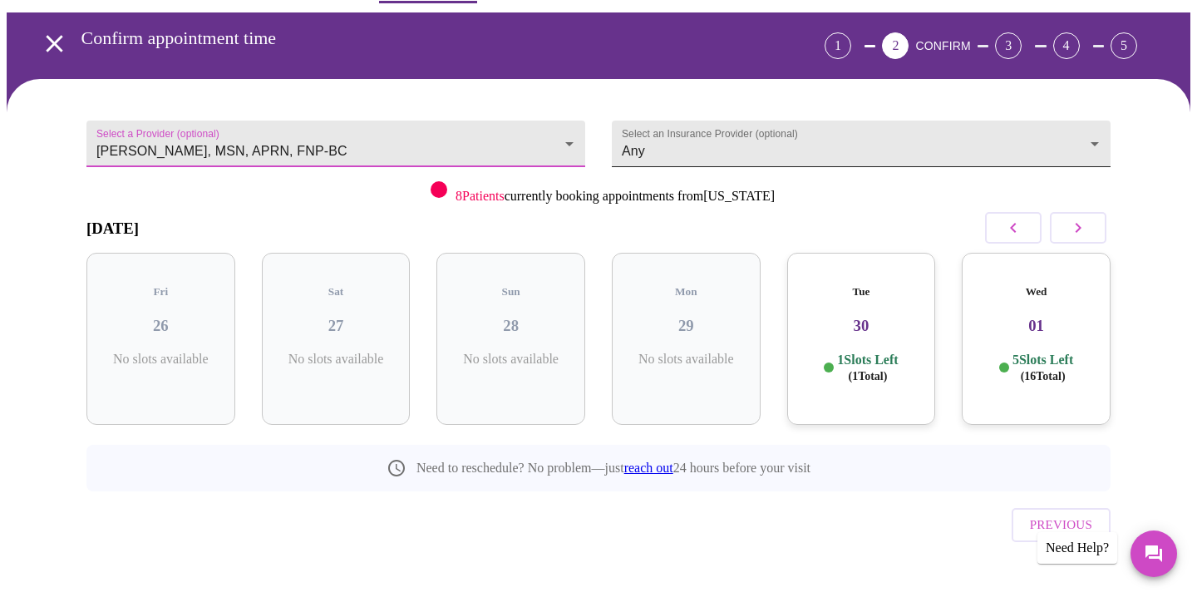
click at [879, 140] on body "MyMenopauseRx Appointments Messaging Labs Uploads Medications Community Refer a…" at bounding box center [598, 287] width 1183 height 675
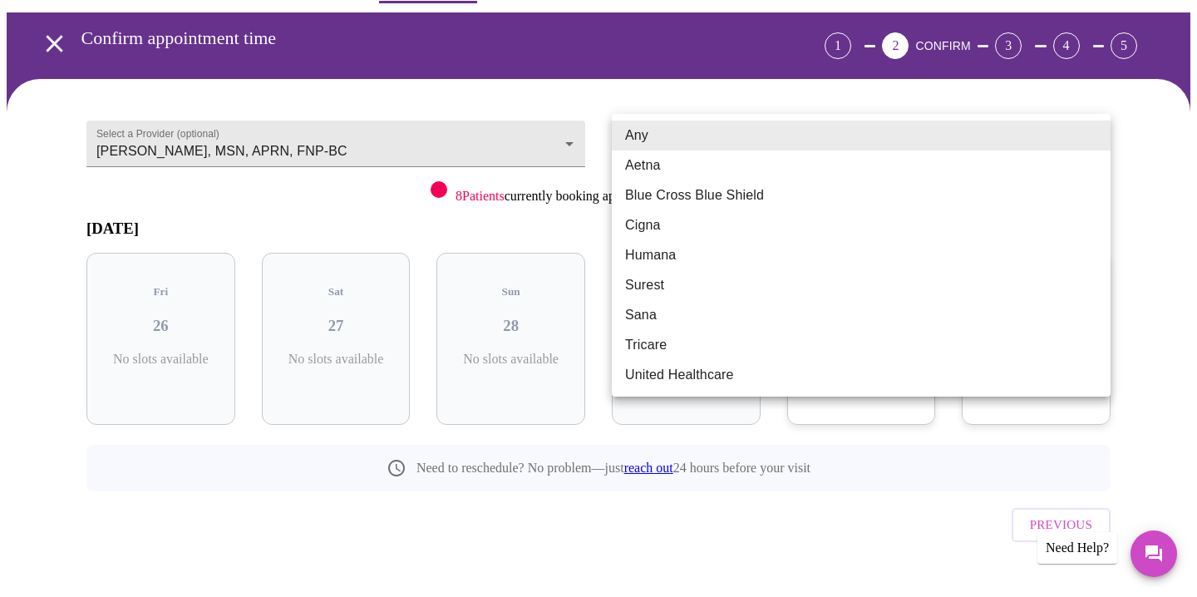
click at [760, 199] on li "Blue Cross Blue Shield" at bounding box center [861, 195] width 499 height 30
type input "Blue Cross Blue Shield"
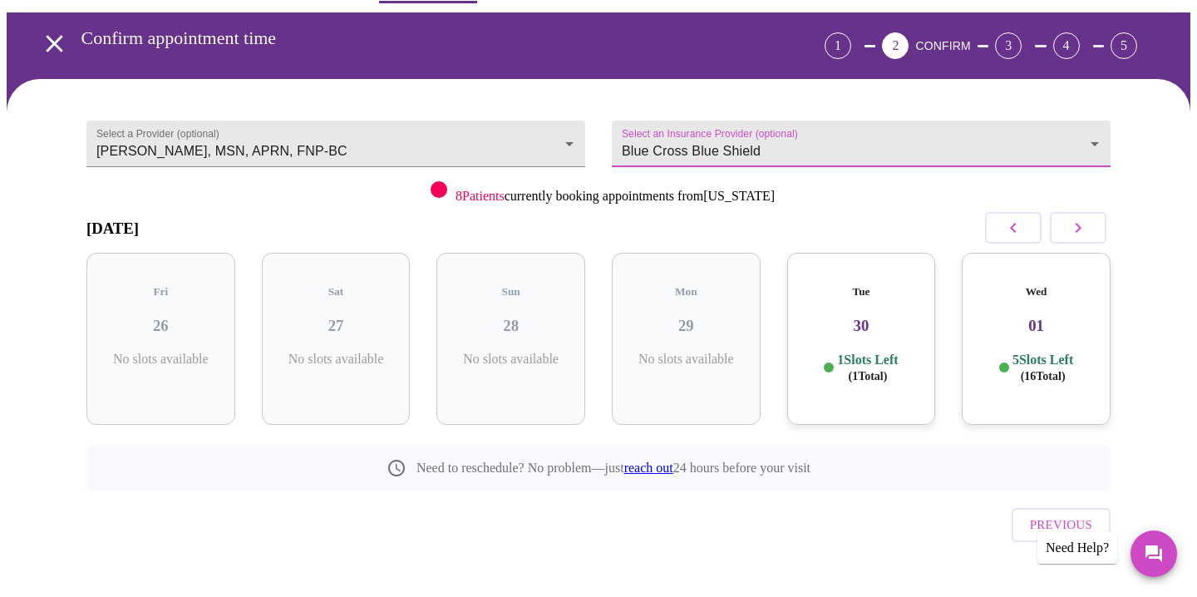
click at [1087, 223] on icon "button" at bounding box center [1078, 228] width 20 height 20
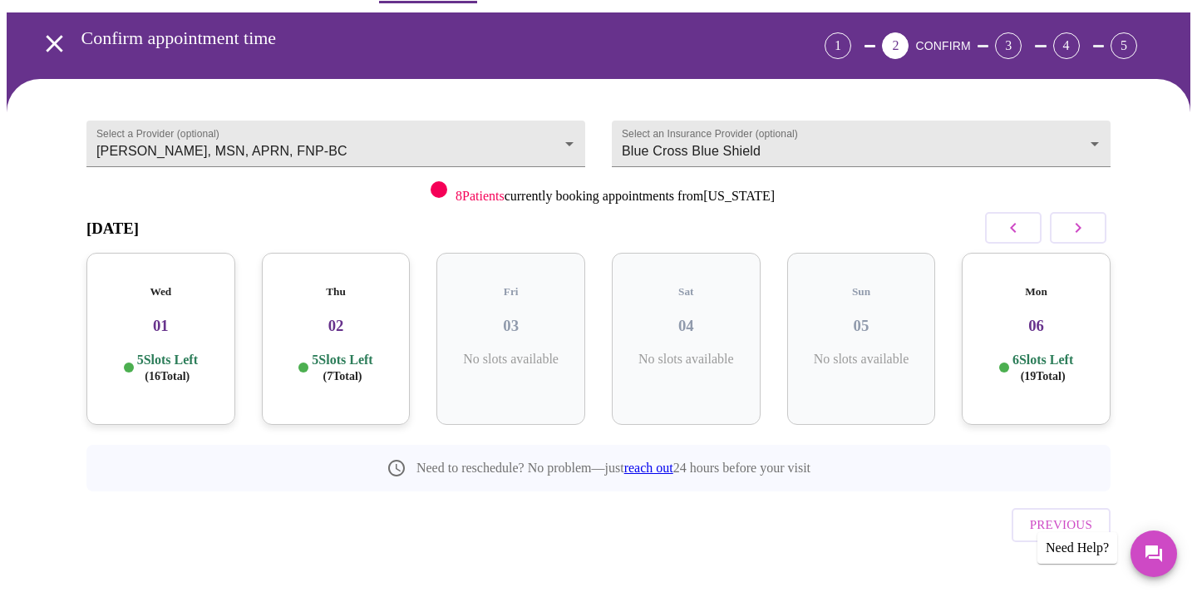
click at [1087, 223] on icon "button" at bounding box center [1078, 228] width 20 height 20
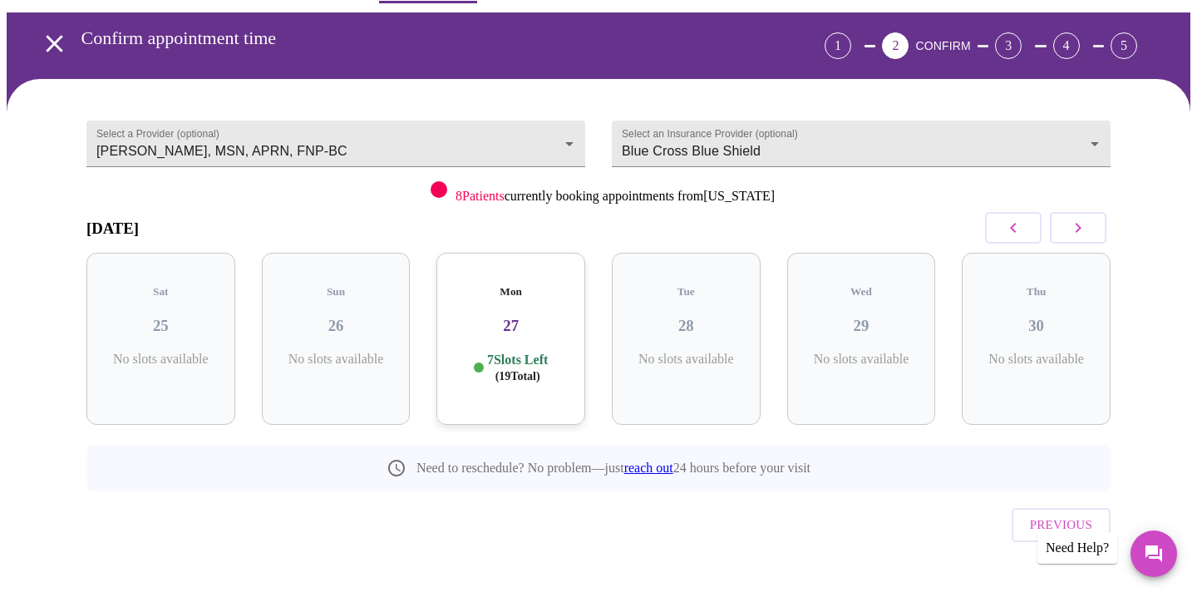
click at [1087, 223] on icon "button" at bounding box center [1078, 228] width 20 height 20
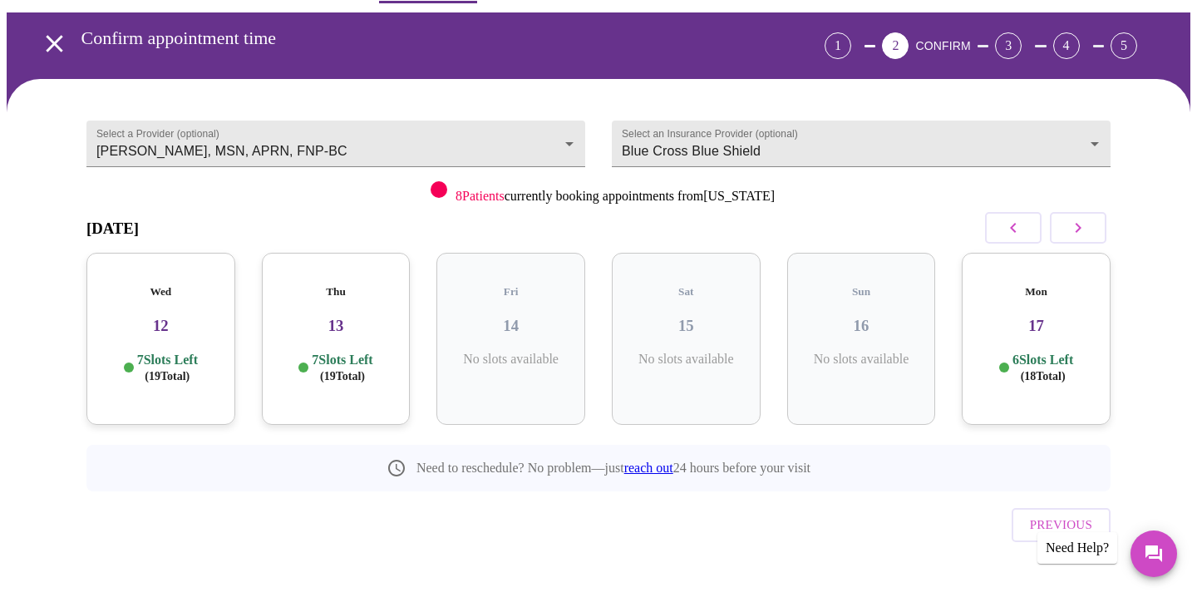
click at [1087, 223] on icon "button" at bounding box center [1078, 228] width 20 height 20
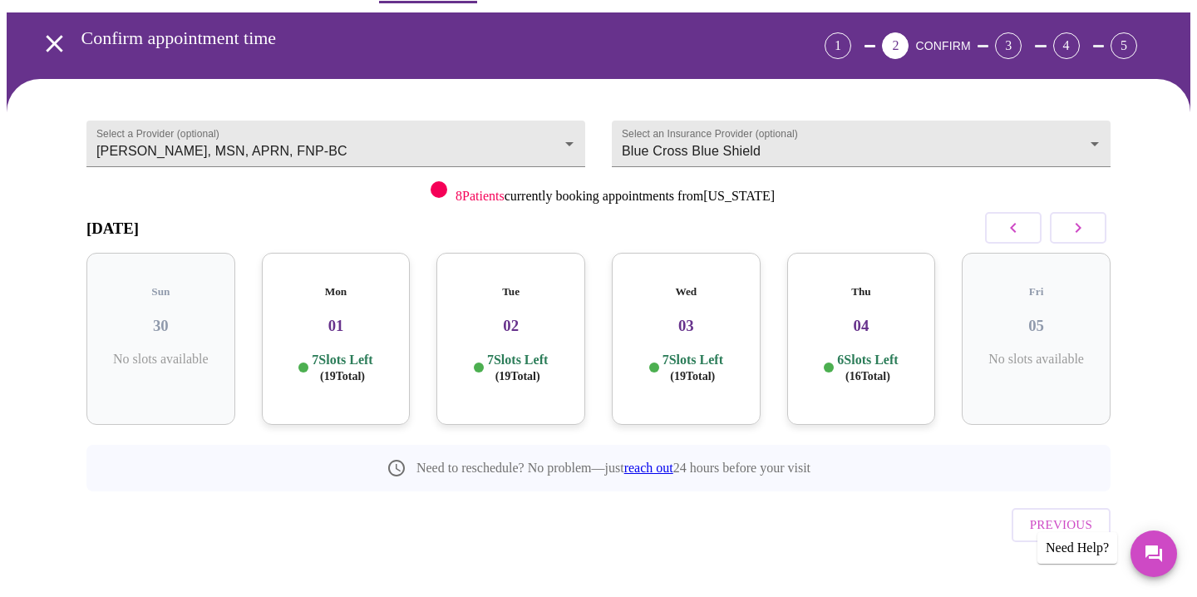
click at [1087, 223] on icon "button" at bounding box center [1078, 228] width 20 height 20
click at [520, 322] on div "Mon 08 7 Slots Left ( 19 Total)" at bounding box center [510, 339] width 149 height 172
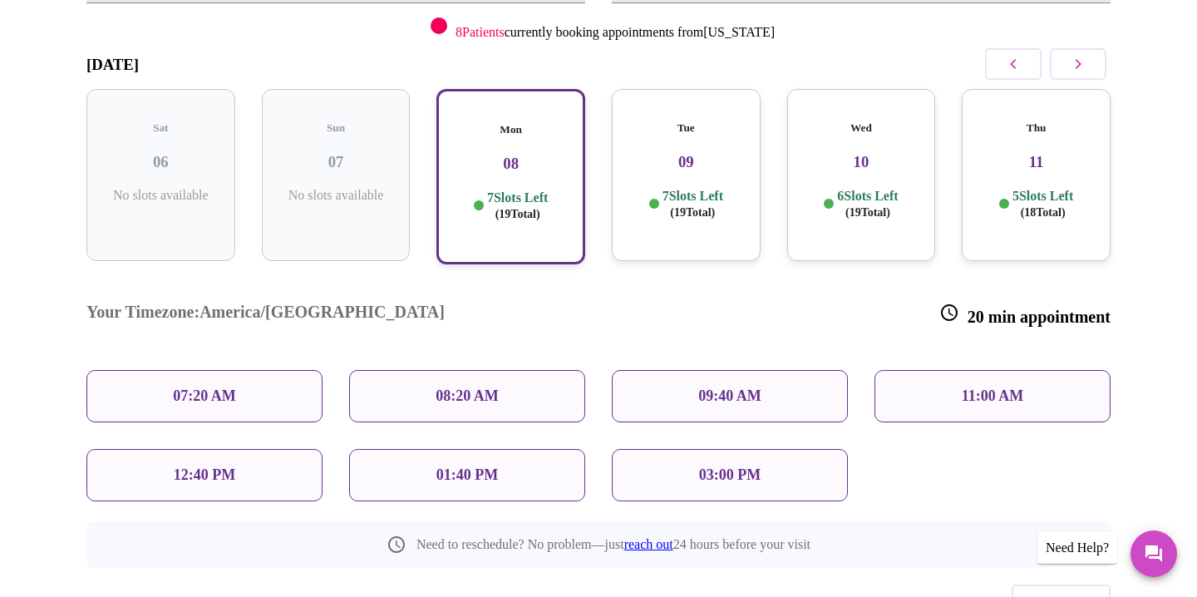
scroll to position [219, 0]
click at [1001, 389] on p "11:00 AM" at bounding box center [993, 397] width 62 height 17
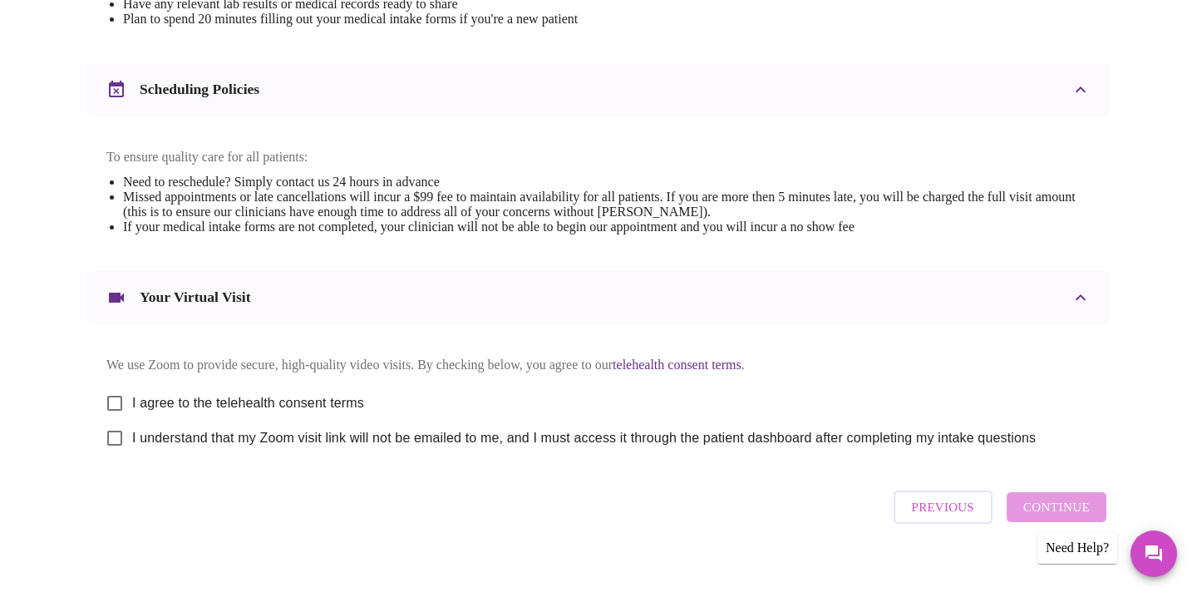
scroll to position [608, 0]
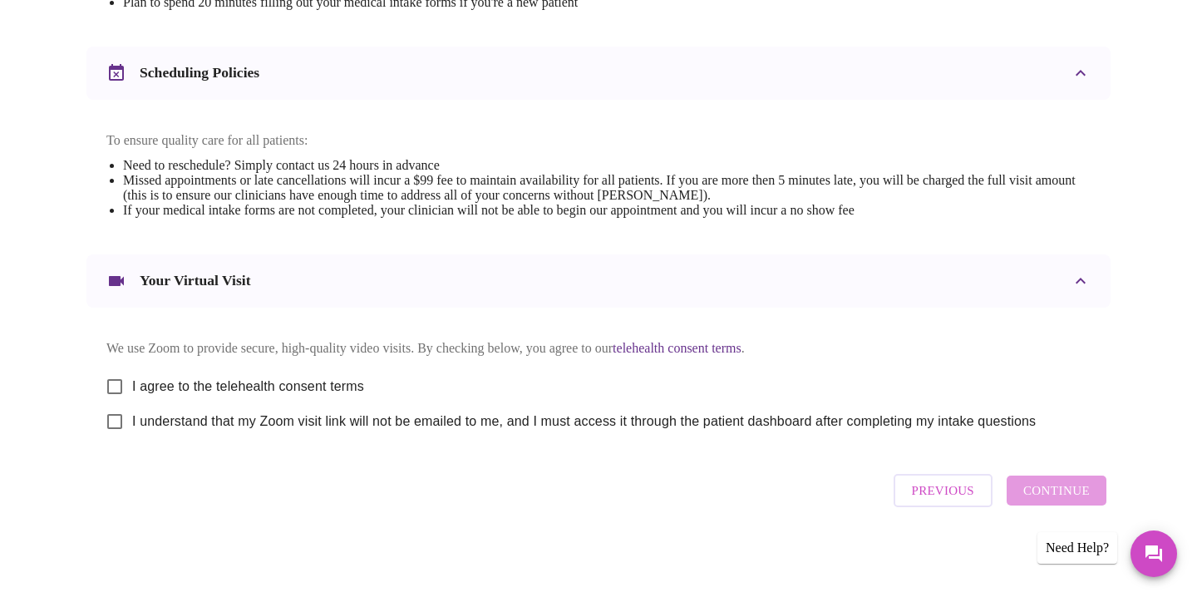
click at [122, 376] on input "I agree to the telehealth consent terms" at bounding box center [114, 386] width 35 height 35
checkbox input "true"
click at [117, 425] on input "I understand that my Zoom visit link will not be emailed to me, and I must acce…" at bounding box center [114, 421] width 35 height 35
checkbox input "true"
click at [1068, 494] on span "Continue" at bounding box center [1056, 491] width 66 height 22
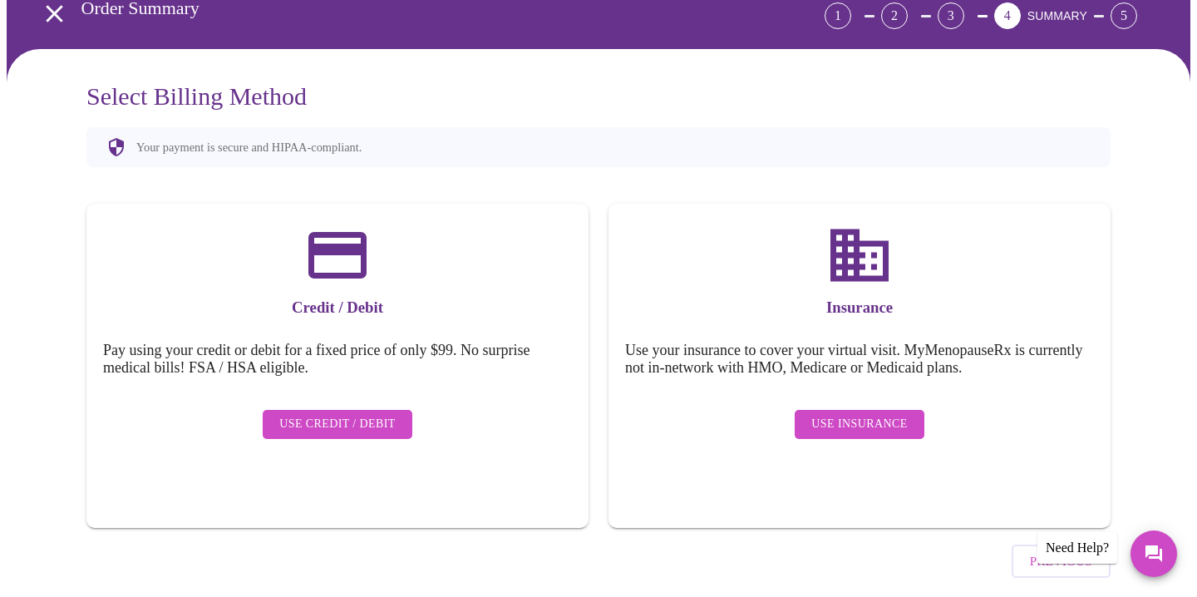
scroll to position [87, 0]
click at [344, 413] on span "Use Credit / Debit" at bounding box center [337, 423] width 116 height 21
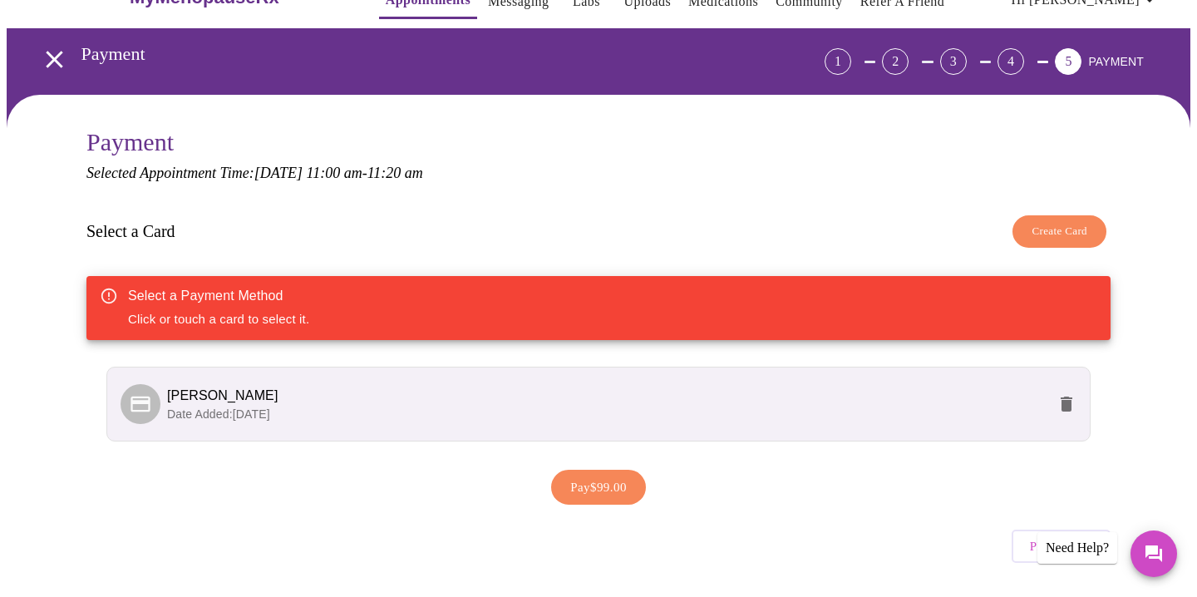
scroll to position [46, 0]
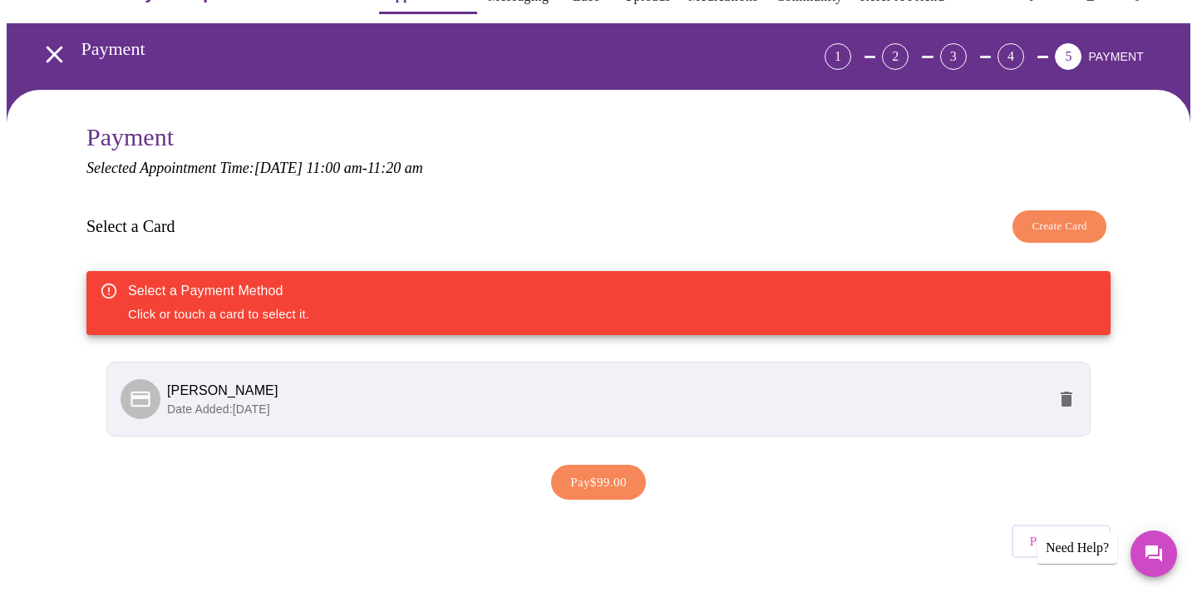
click at [601, 476] on span "Pay $99.00" at bounding box center [598, 482] width 57 height 22
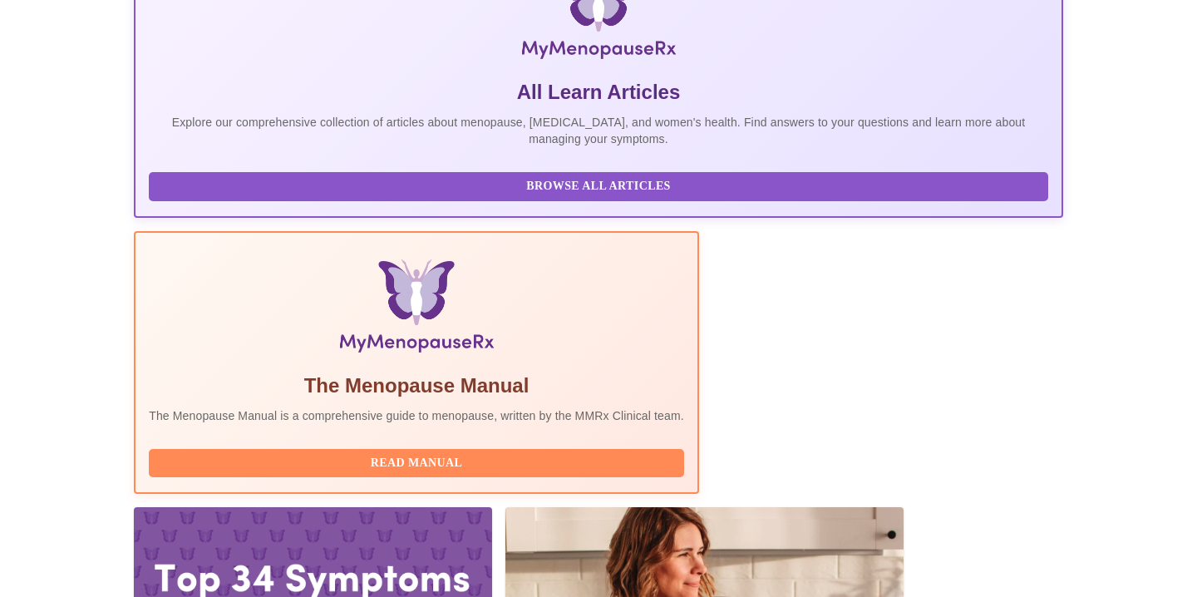
scroll to position [399, 0]
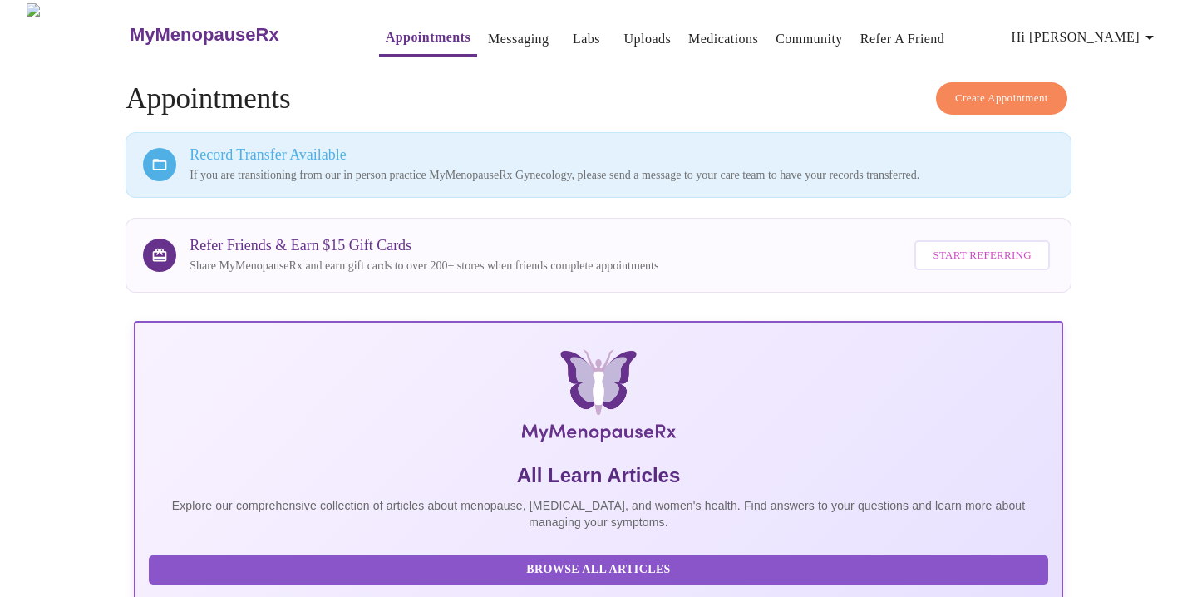
scroll to position [0, 0]
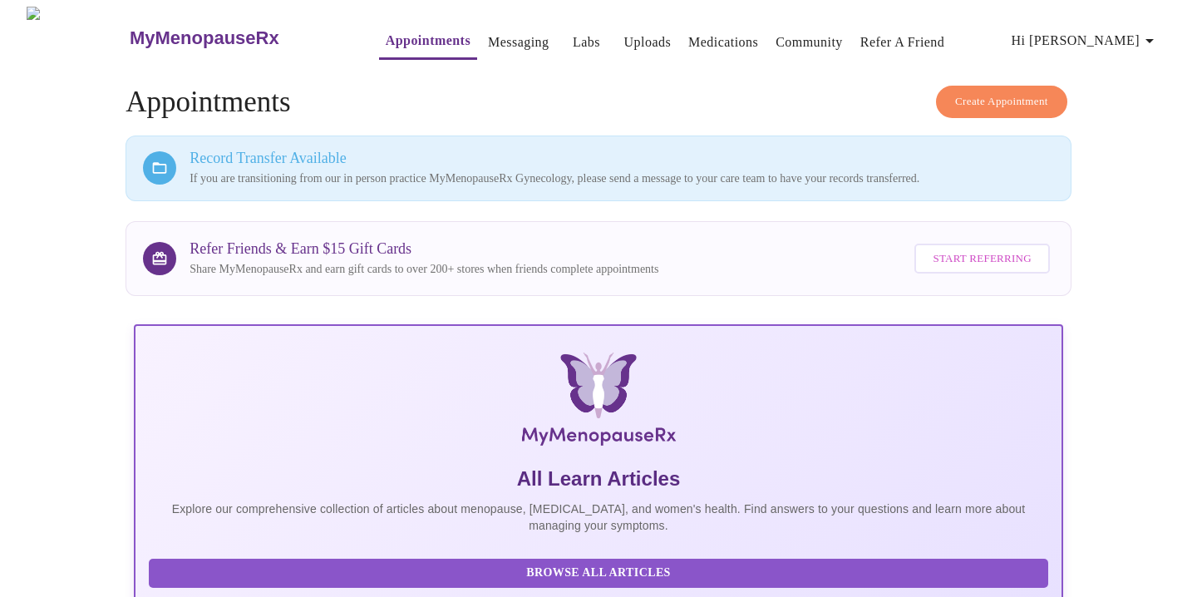
click at [488, 31] on link "Messaging" at bounding box center [518, 42] width 61 height 23
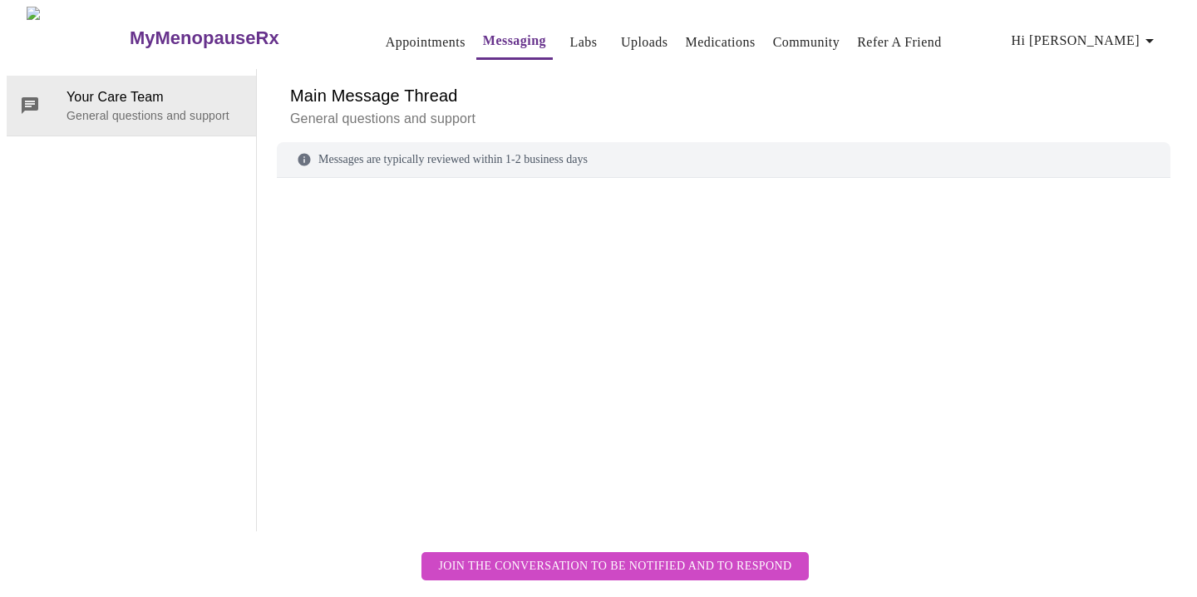
scroll to position [62, 0]
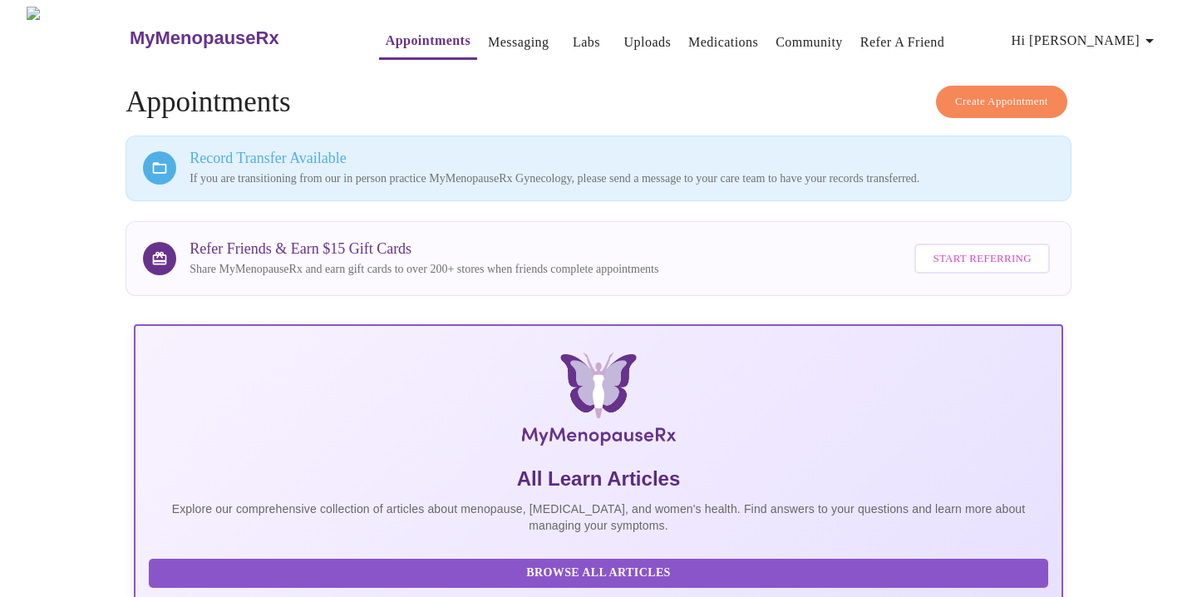
click at [573, 37] on link "Labs" at bounding box center [586, 42] width 27 height 23
click at [624, 32] on link "Uploads" at bounding box center [647, 42] width 47 height 23
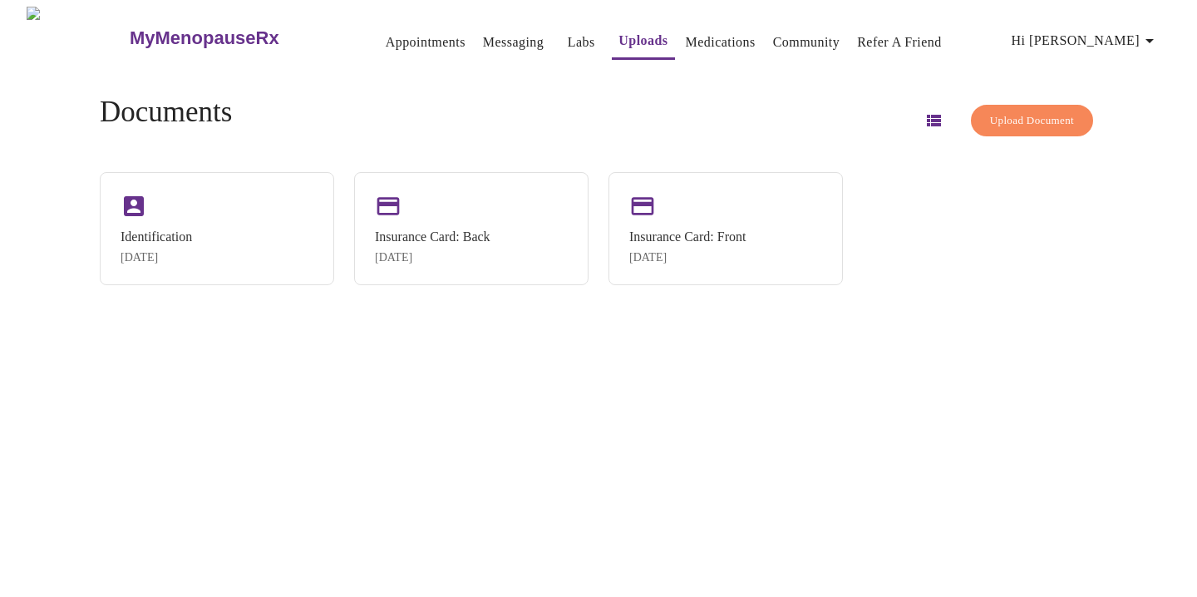
click at [691, 37] on link "Medications" at bounding box center [721, 42] width 70 height 23
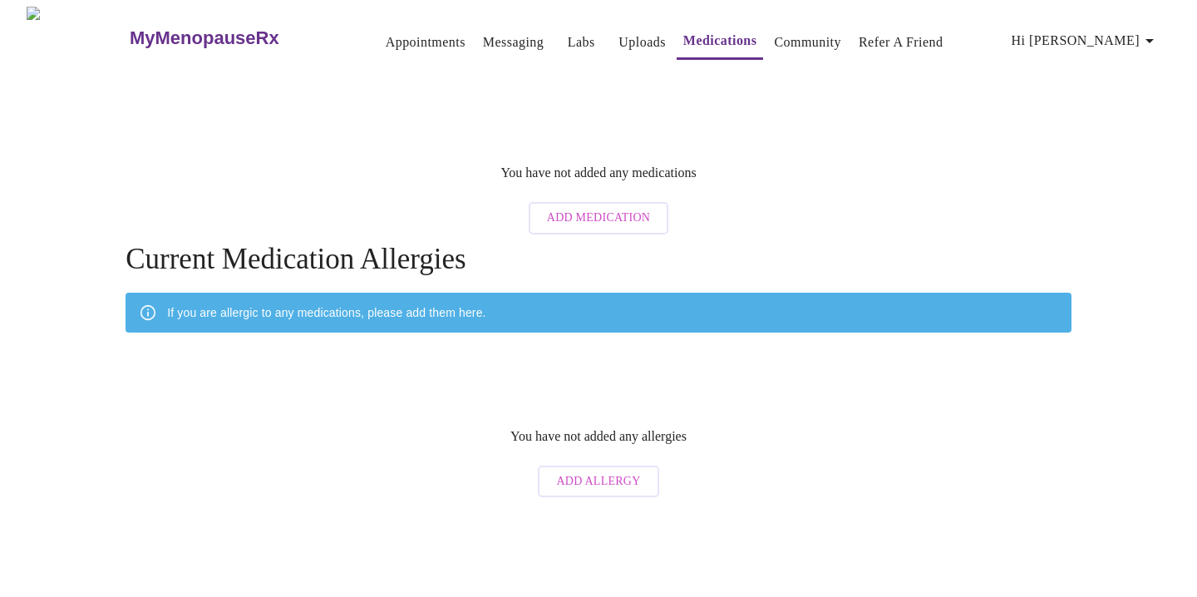
click at [1118, 38] on span "Hi [PERSON_NAME]" at bounding box center [1085, 40] width 148 height 23
click at [923, 208] on div at bounding box center [598, 298] width 1197 height 597
click at [1124, 42] on span "Hi [PERSON_NAME]" at bounding box center [1085, 40] width 148 height 23
click at [1129, 32] on li "Settings" at bounding box center [1128, 35] width 76 height 30
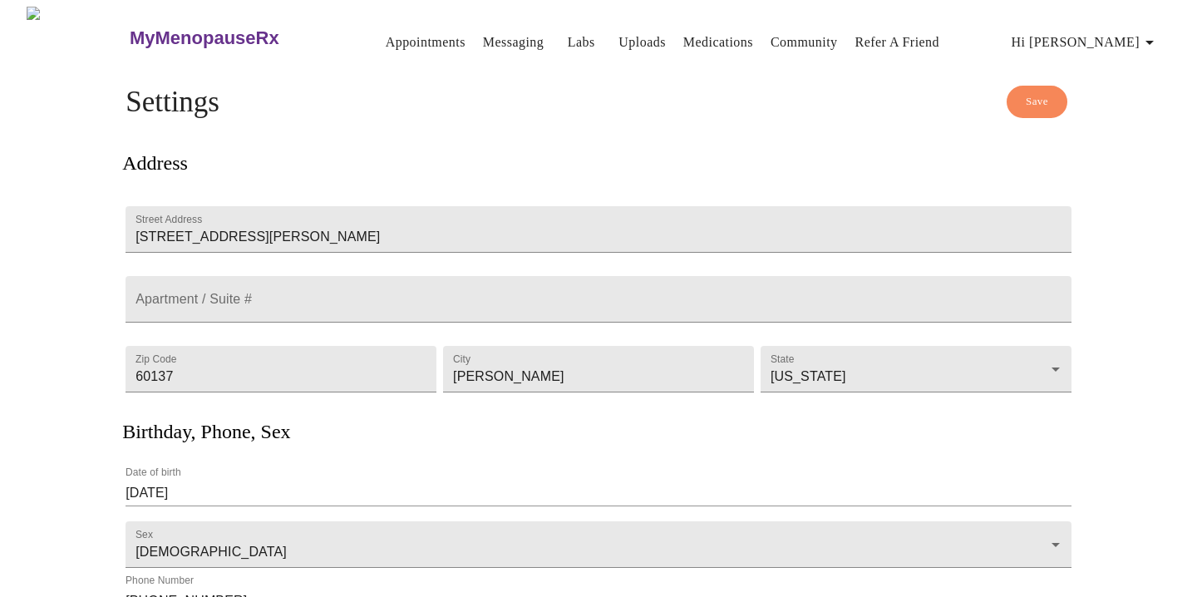
click at [1133, 37] on span "Hi [PERSON_NAME]" at bounding box center [1085, 42] width 148 height 23
click at [1122, 68] on li "Billing" at bounding box center [1128, 66] width 76 height 30
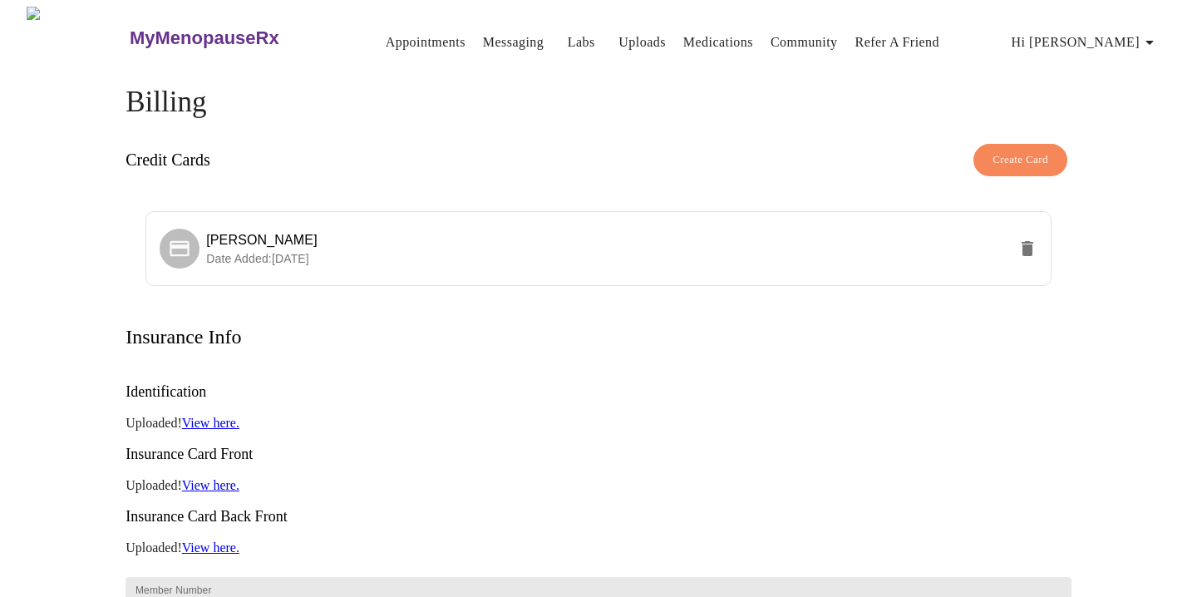
click at [1153, 41] on icon "button" at bounding box center [1149, 43] width 8 height 4
click at [1122, 124] on li "Log out" at bounding box center [1128, 126] width 76 height 30
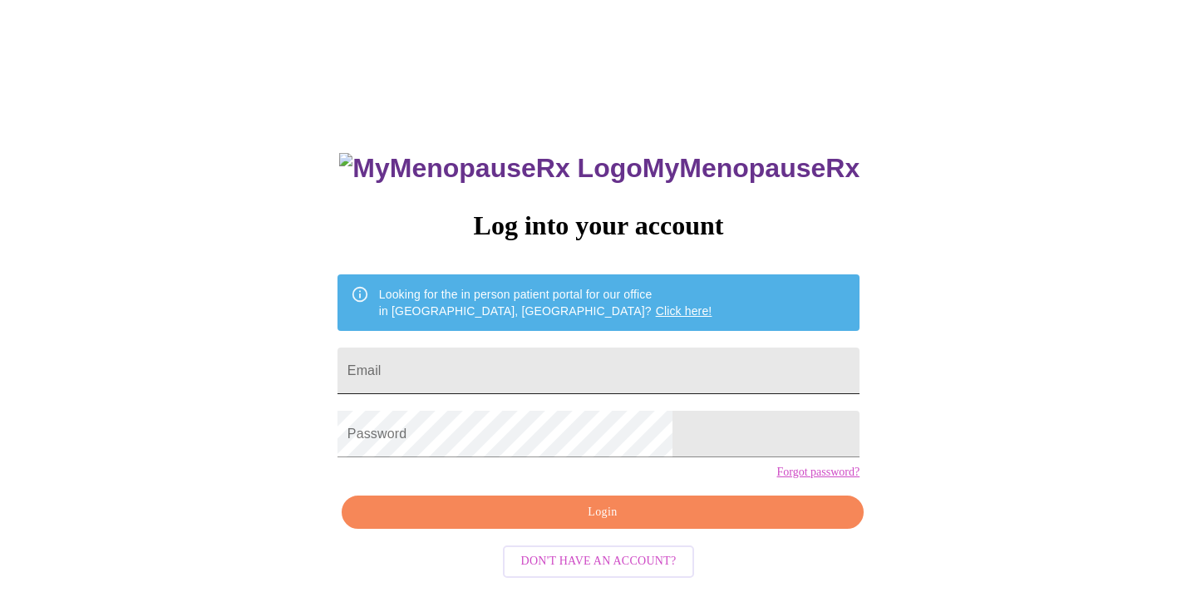
click at [470, 366] on input "Email" at bounding box center [598, 370] width 522 height 47
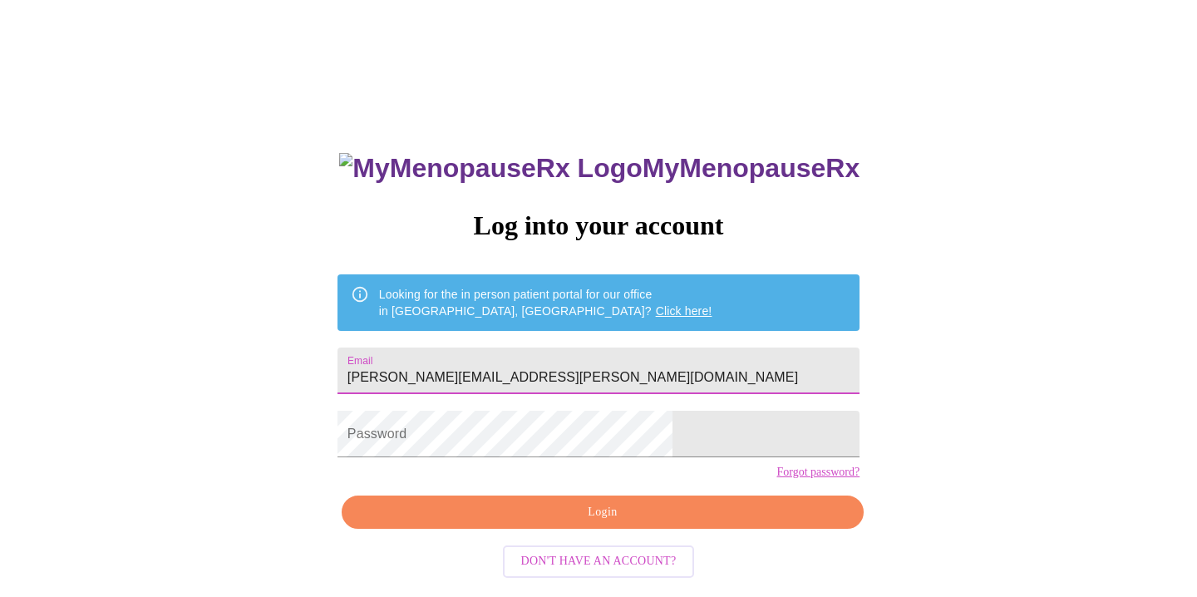
type input "[PERSON_NAME][EMAIL_ADDRESS][PERSON_NAME][DOMAIN_NAME]"
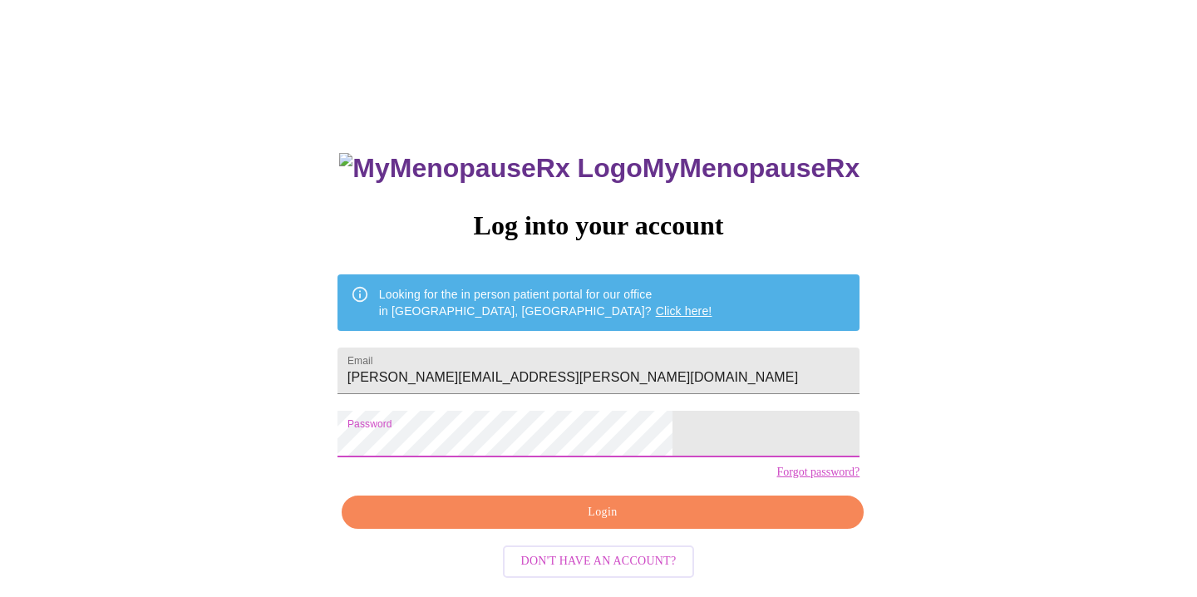
click at [614, 523] on span "Login" at bounding box center [603, 512] width 484 height 21
